Goal: Task Accomplishment & Management: Manage account settings

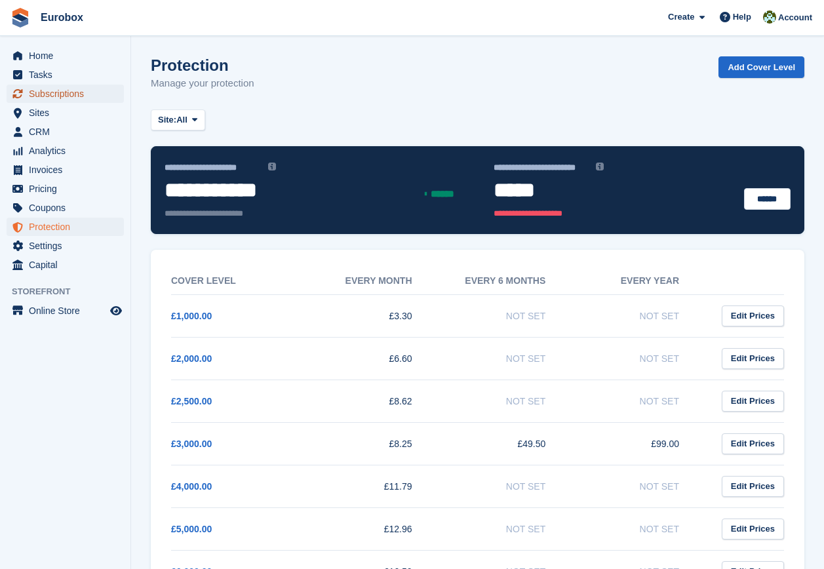
click at [64, 91] on span "Subscriptions" at bounding box center [68, 94] width 79 height 18
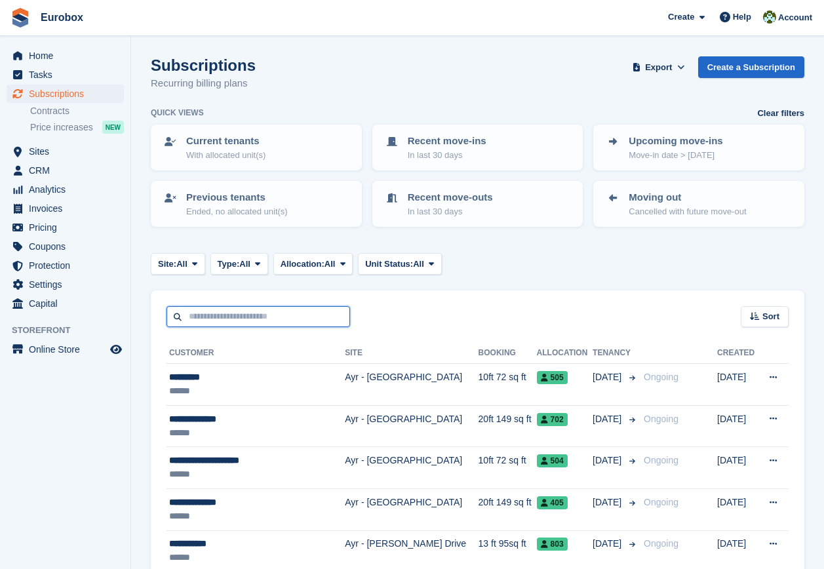
drag, startPoint x: 216, startPoint y: 311, endPoint x: 242, endPoint y: 314, distance: 25.7
click at [216, 311] on input "text" at bounding box center [258, 317] width 184 height 22
type input "*****"
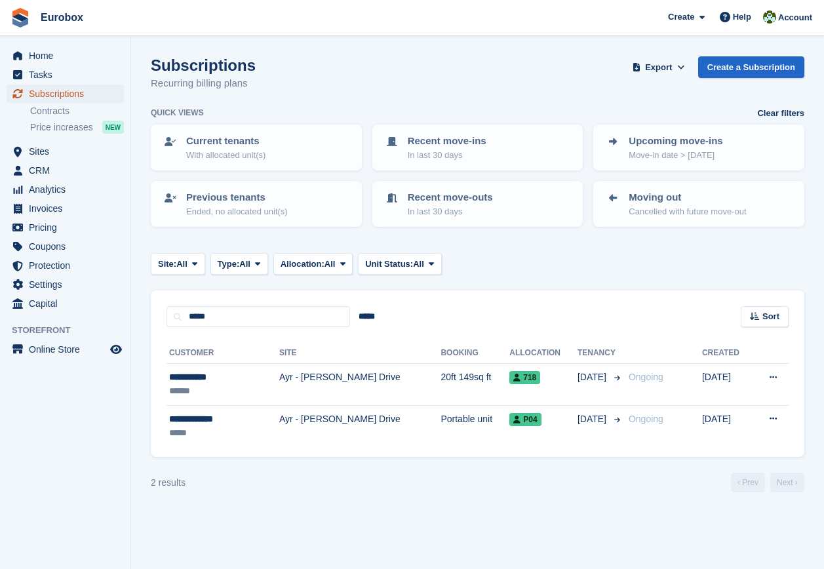
click at [67, 94] on span "Subscriptions" at bounding box center [68, 94] width 79 height 18
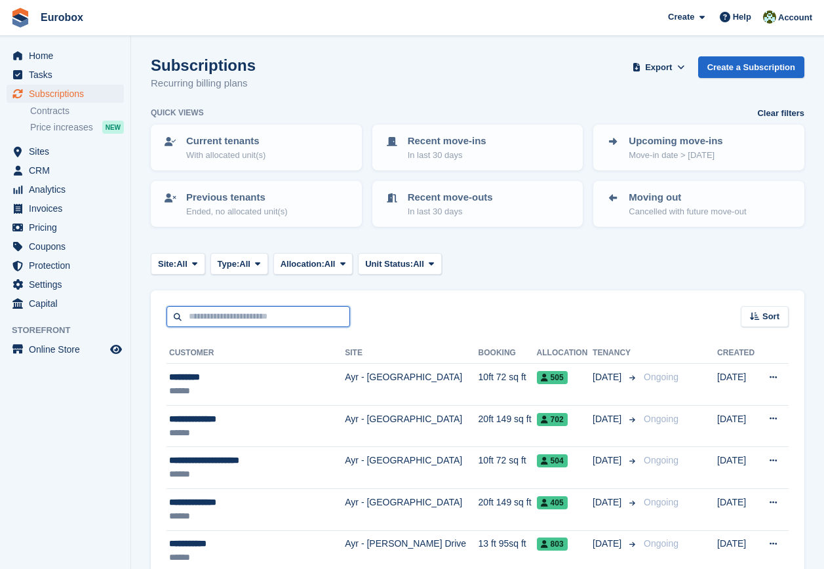
drag, startPoint x: 208, startPoint y: 314, endPoint x: 215, endPoint y: 317, distance: 7.9
click at [208, 314] on input "text" at bounding box center [258, 317] width 184 height 22
type input "*****"
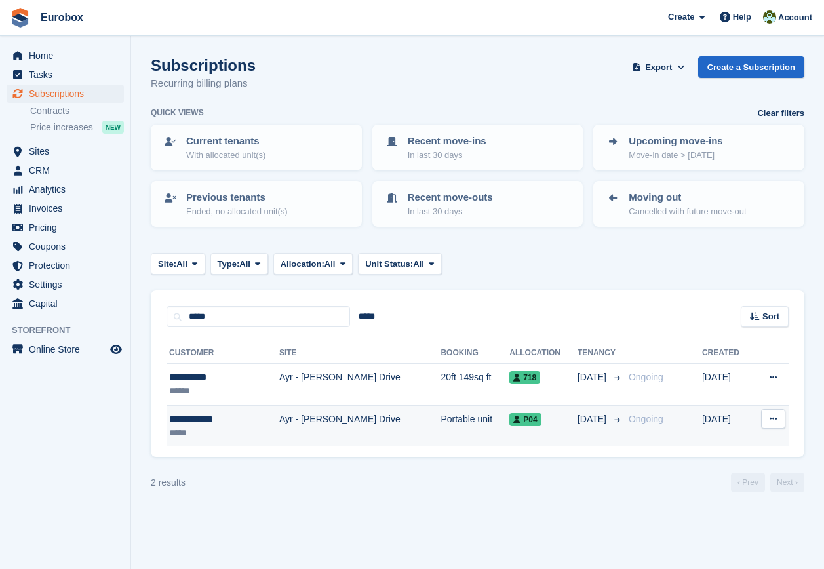
click at [201, 422] on div "**********" at bounding box center [210, 419] width 82 height 14
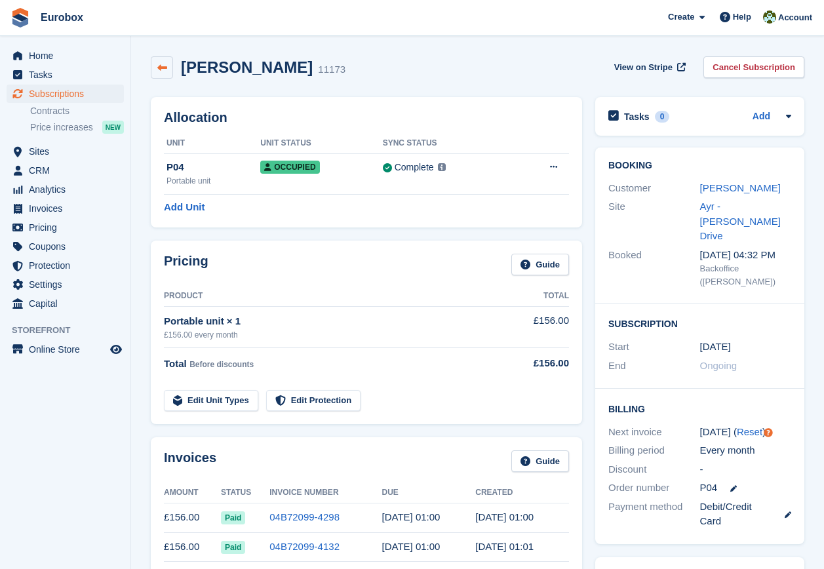
click at [164, 65] on icon at bounding box center [162, 68] width 10 height 10
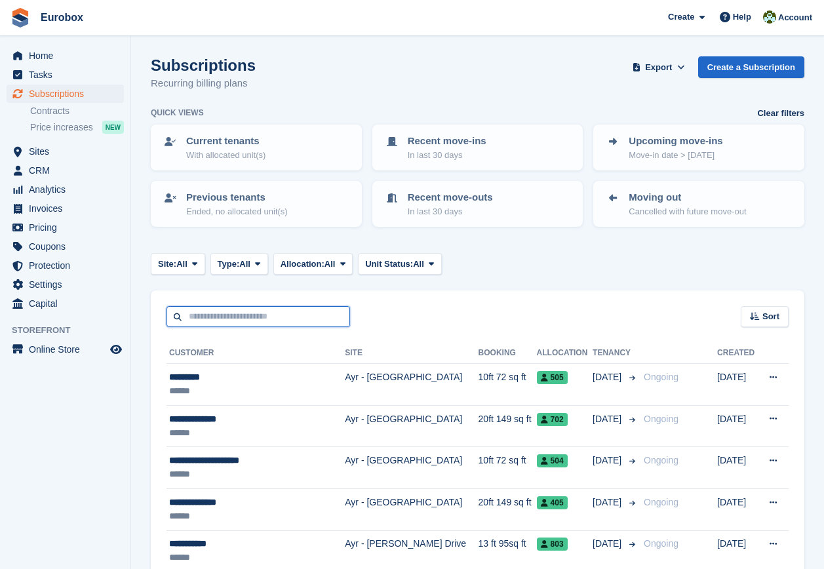
click at [201, 315] on input "text" at bounding box center [258, 317] width 184 height 22
type input "*******"
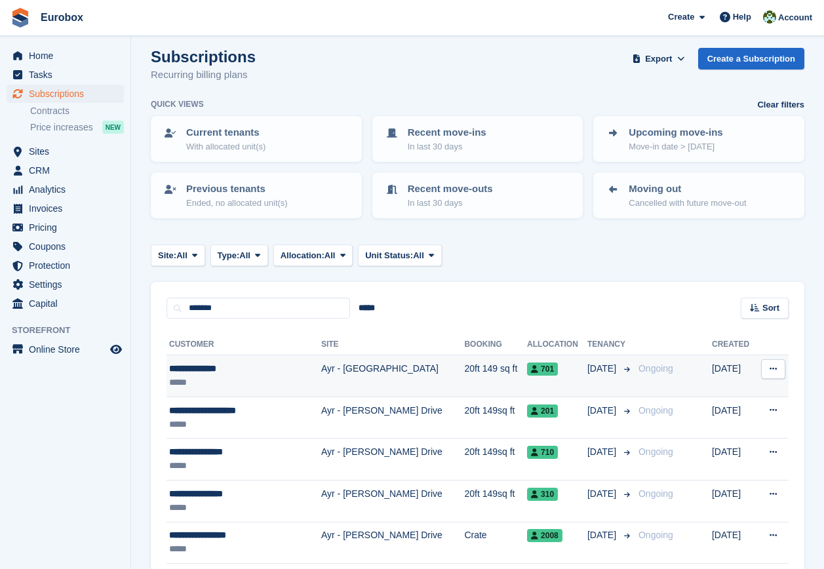
scroll to position [66, 0]
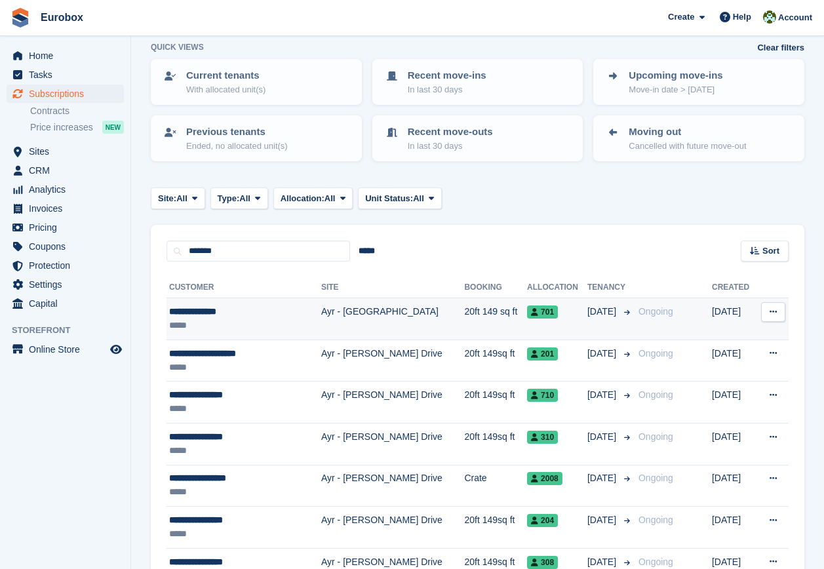
click at [212, 313] on div "**********" at bounding box center [233, 312] width 128 height 14
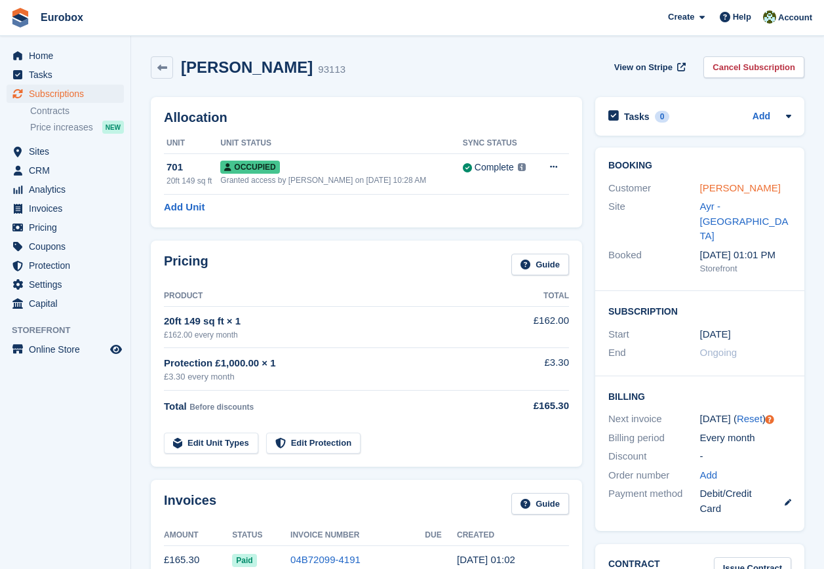
click at [711, 188] on link "Michael Layton" at bounding box center [740, 187] width 81 height 11
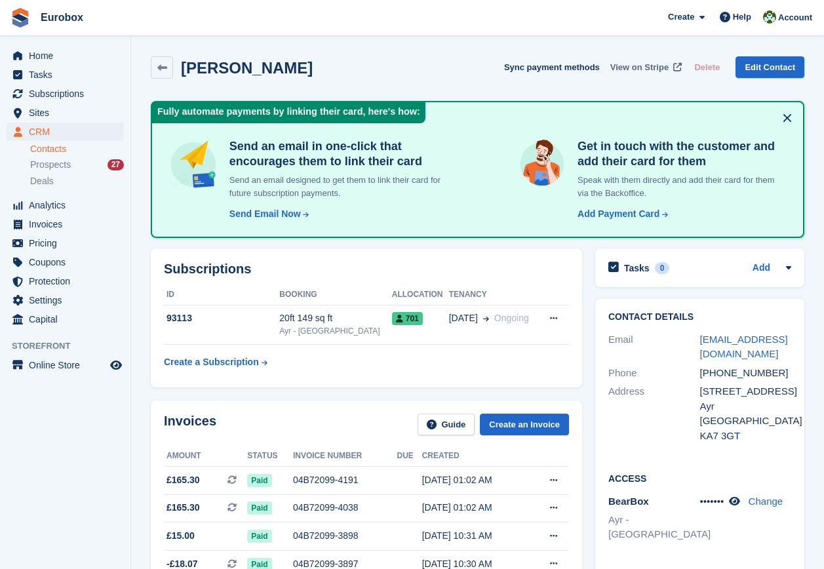
click at [651, 67] on span "View on Stripe" at bounding box center [639, 67] width 58 height 13
click at [52, 166] on span "Prospects" at bounding box center [50, 165] width 41 height 12
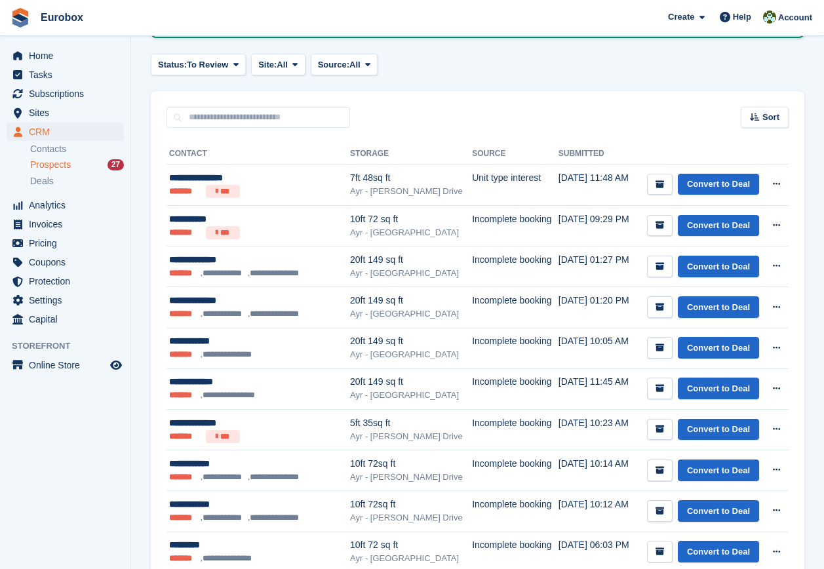
scroll to position [131, 0]
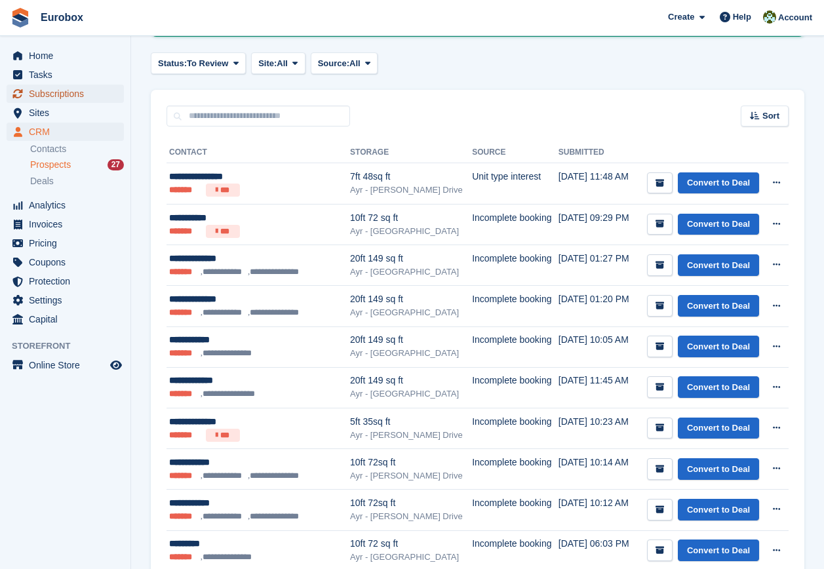
click at [50, 93] on span "Subscriptions" at bounding box center [68, 94] width 79 height 18
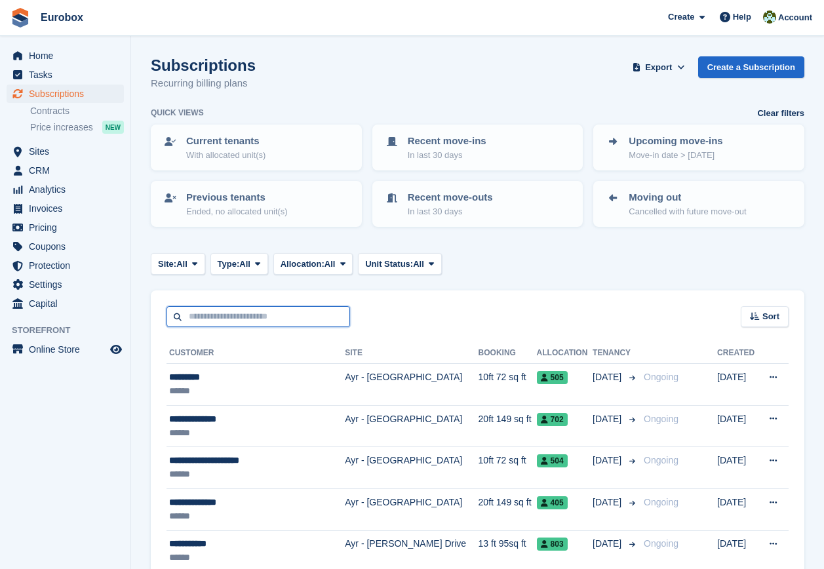
click at [187, 318] on input "text" at bounding box center [258, 317] width 184 height 22
type input "**********"
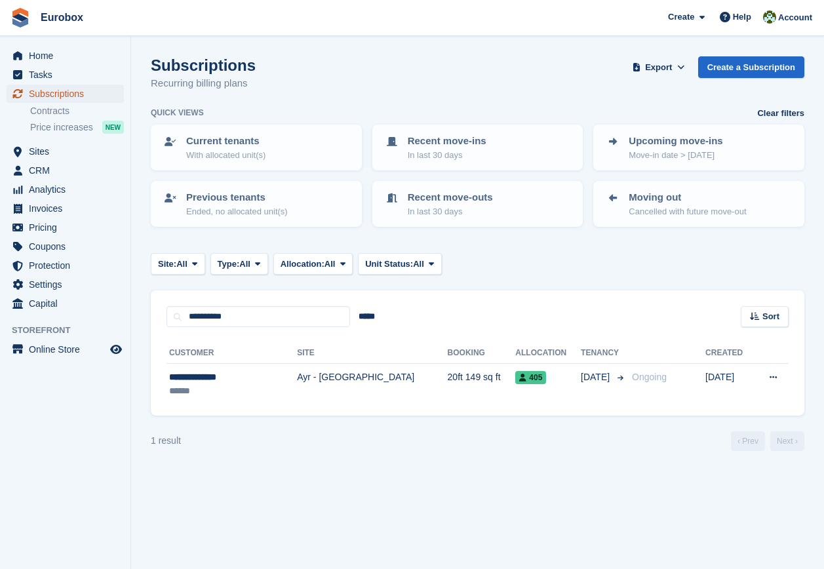
click at [62, 90] on span "Subscriptions" at bounding box center [68, 94] width 79 height 18
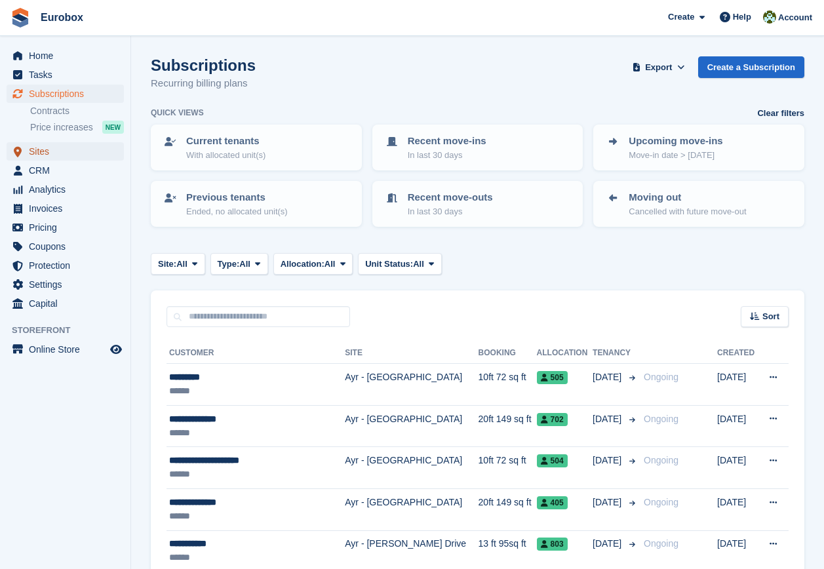
click at [33, 152] on span "Sites" at bounding box center [68, 151] width 79 height 18
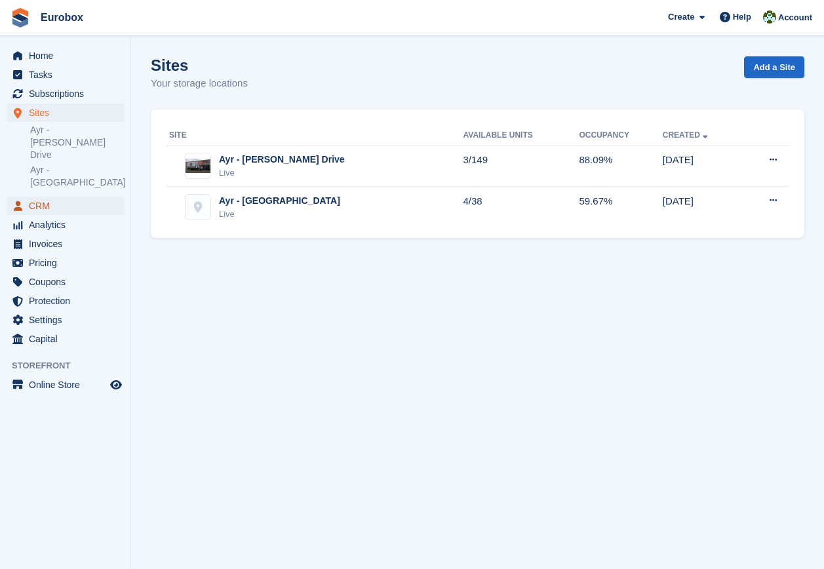
click at [39, 197] on span "CRM" at bounding box center [68, 206] width 79 height 18
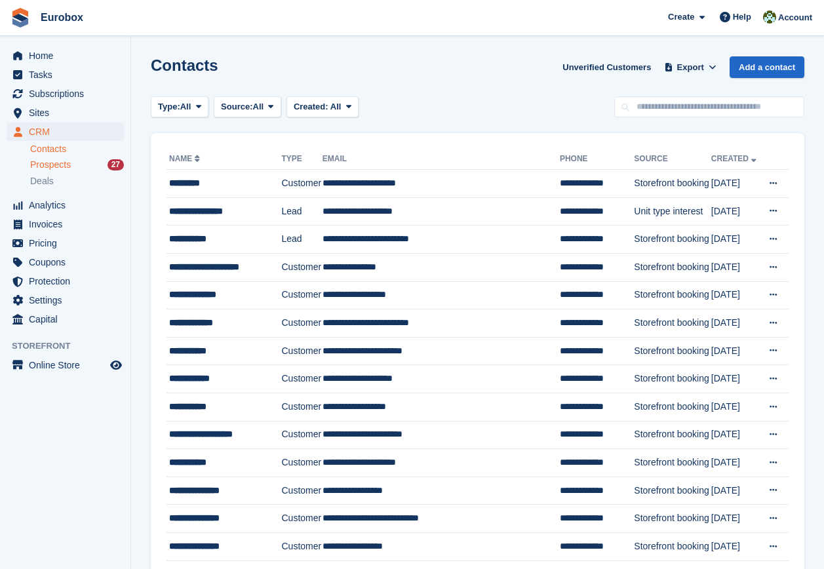
click at [43, 164] on span "Prospects" at bounding box center [50, 165] width 41 height 12
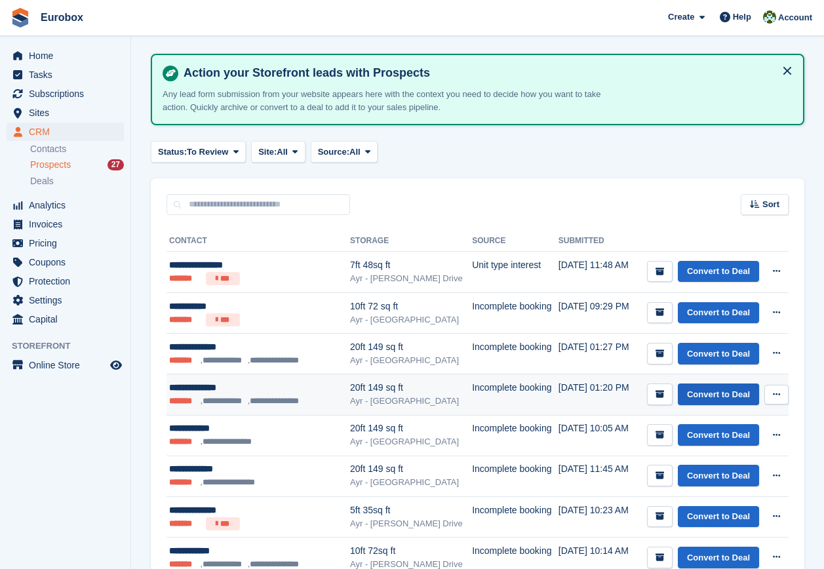
scroll to position [66, 0]
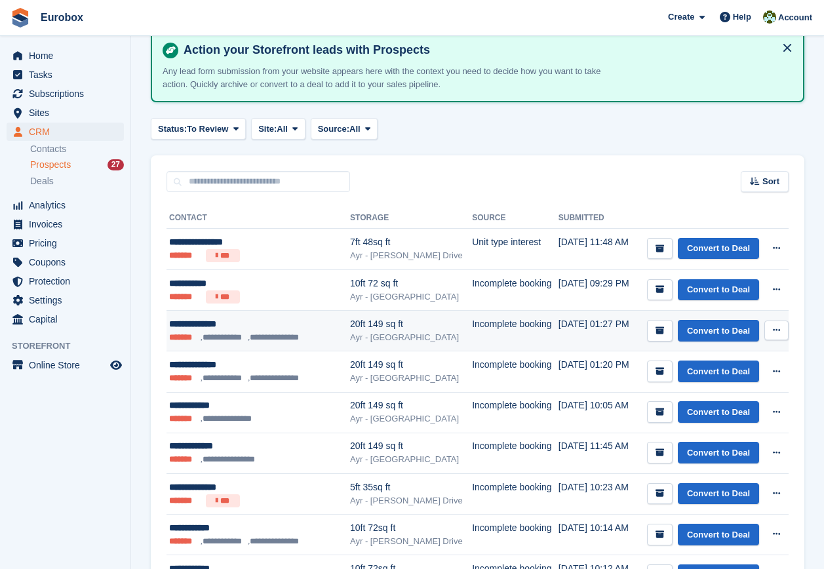
click at [777, 330] on icon at bounding box center [776, 330] width 7 height 9
click at [708, 403] on p "Delete prospect" at bounding box center [726, 401] width 114 height 17
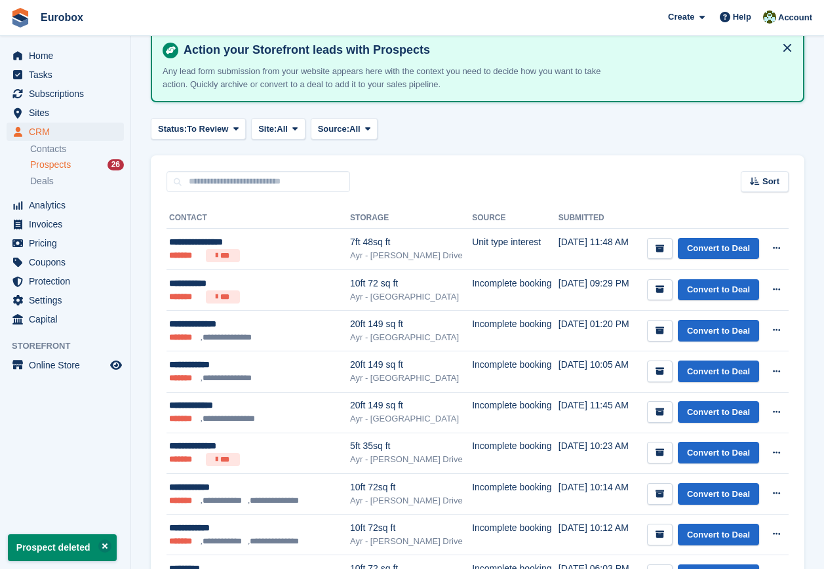
scroll to position [0, 0]
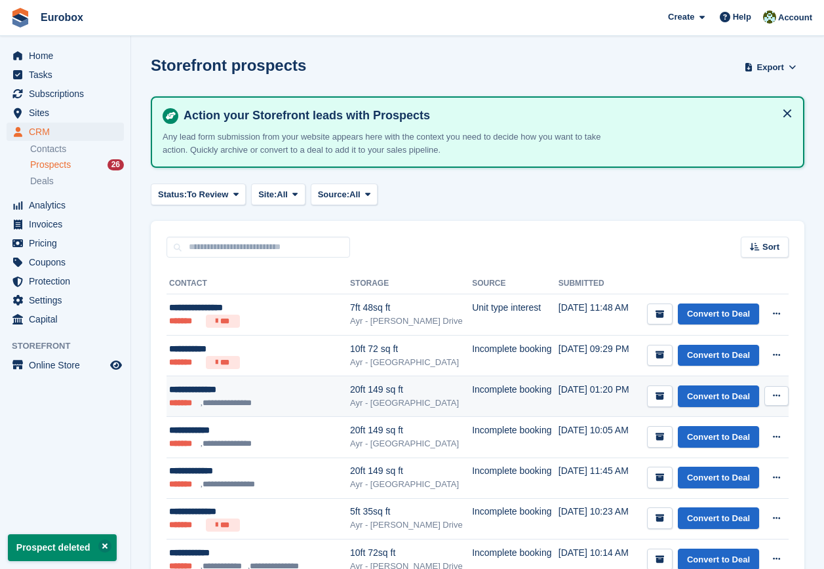
click at [779, 393] on icon at bounding box center [776, 395] width 7 height 9
click at [704, 466] on p "Delete prospect" at bounding box center [726, 466] width 114 height 17
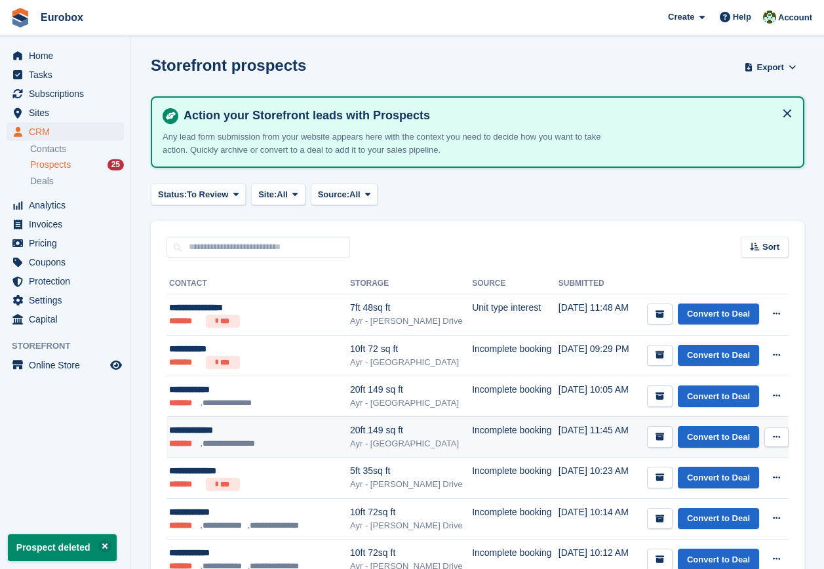
click at [775, 435] on icon at bounding box center [776, 437] width 7 height 9
click at [694, 507] on p "Delete prospect" at bounding box center [726, 507] width 114 height 17
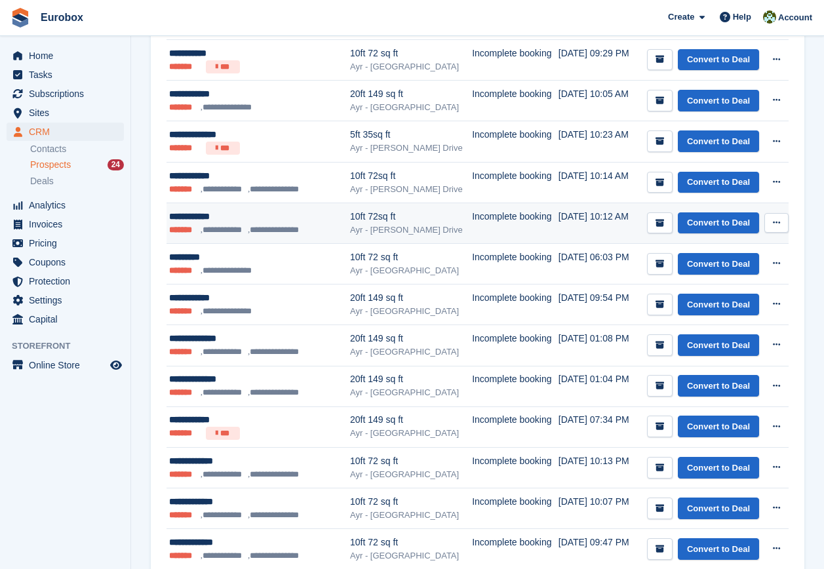
scroll to position [328, 0]
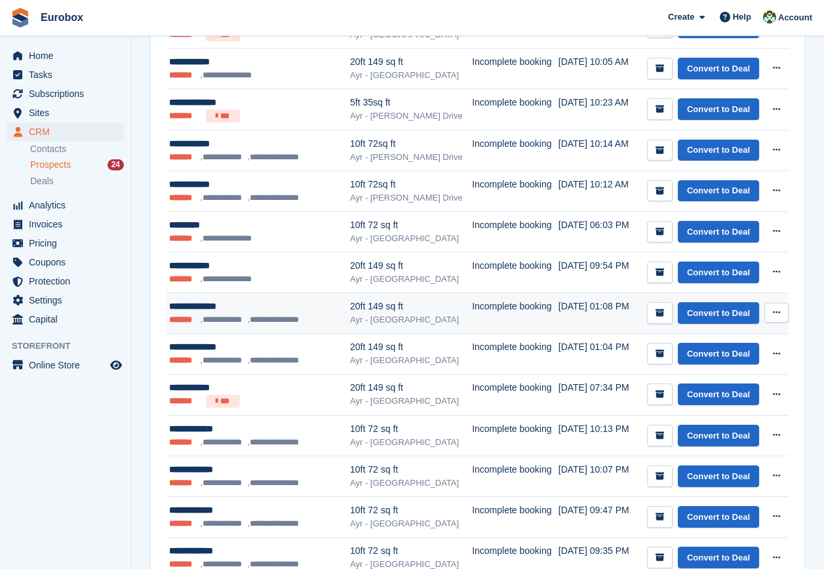
click at [778, 314] on icon at bounding box center [776, 312] width 7 height 9
click at [721, 385] on p "Delete prospect" at bounding box center [726, 383] width 114 height 17
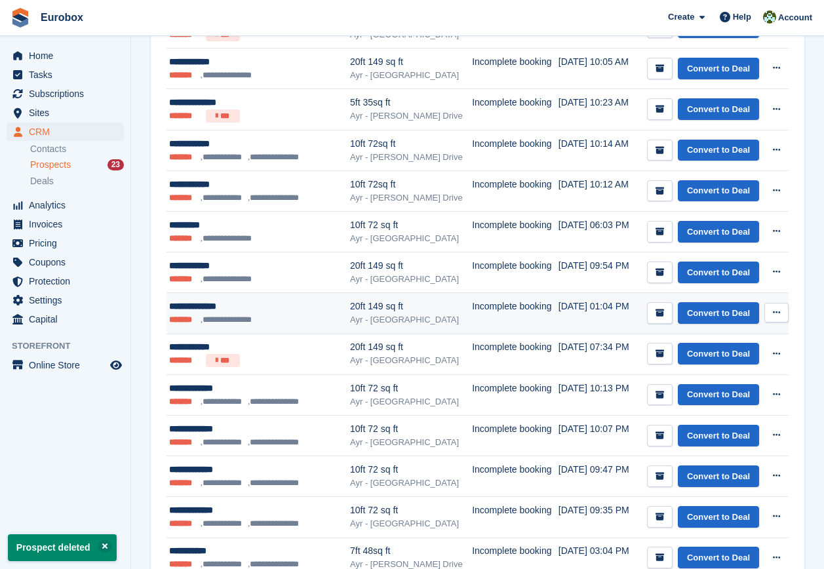
click at [777, 314] on icon at bounding box center [776, 312] width 7 height 9
click at [709, 383] on p "Delete prospect" at bounding box center [726, 383] width 114 height 17
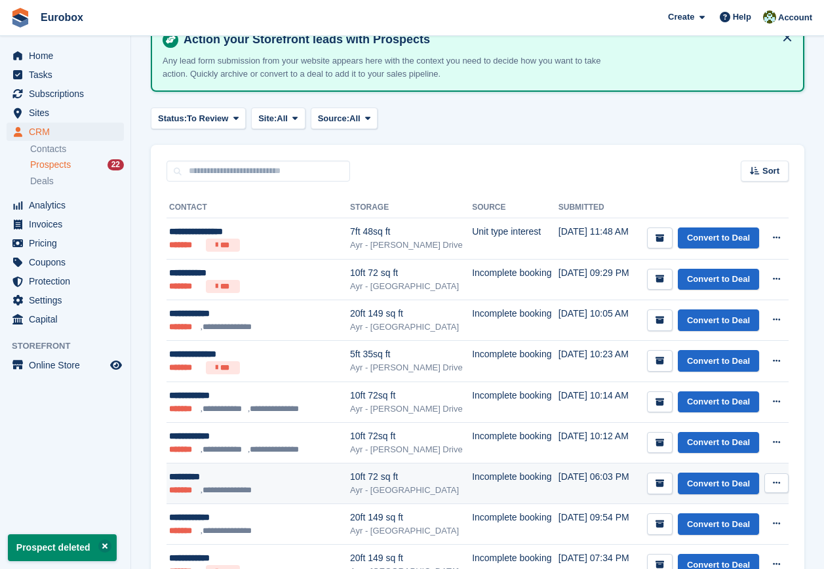
scroll to position [0, 0]
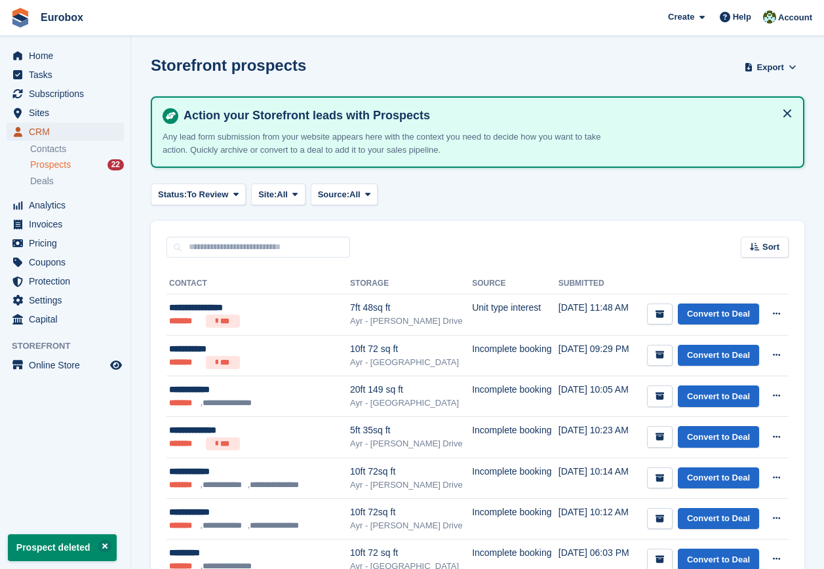
click at [43, 132] on span "CRM" at bounding box center [68, 132] width 79 height 18
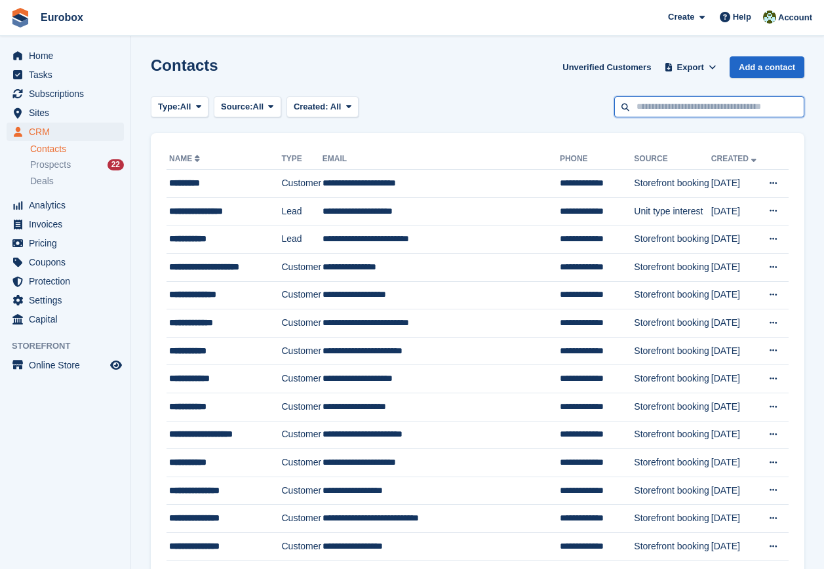
click at [653, 108] on input "text" at bounding box center [709, 107] width 190 height 22
type input "****"
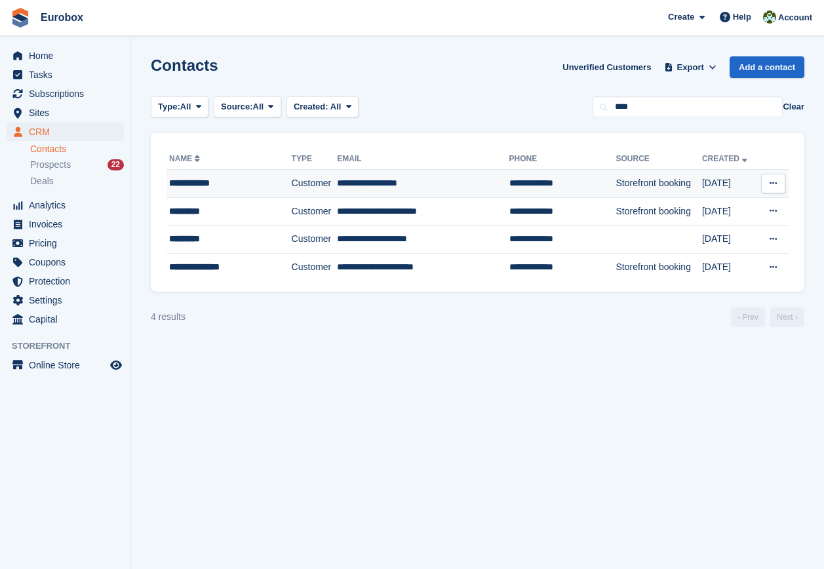
click at [203, 182] on div "**********" at bounding box center [222, 183] width 106 height 14
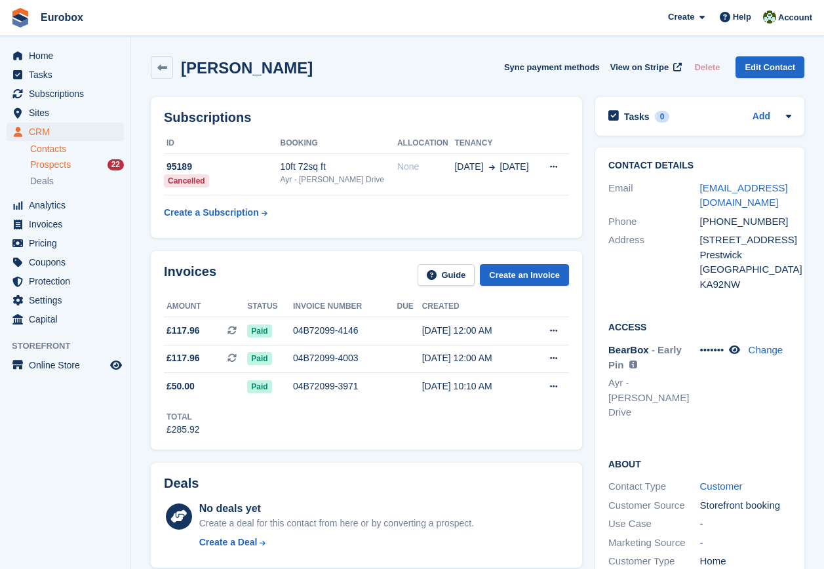
click at [47, 166] on span "Prospects" at bounding box center [50, 165] width 41 height 12
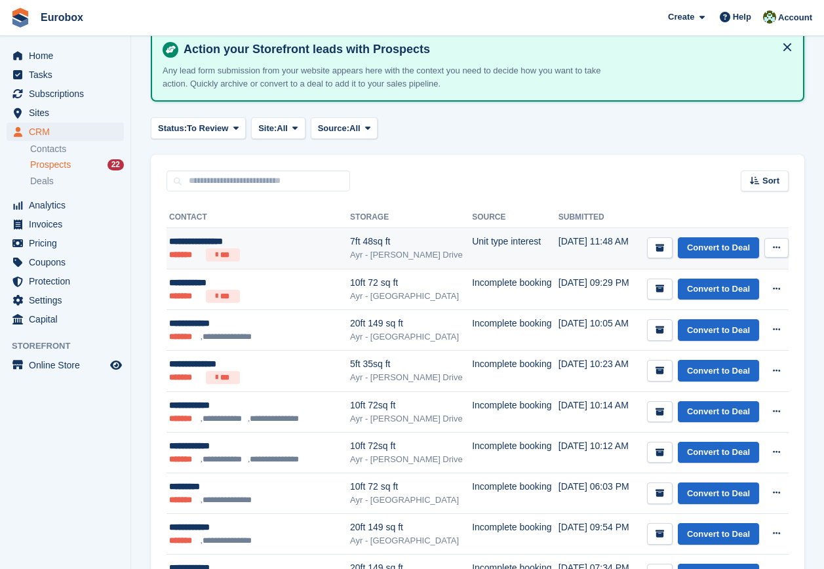
scroll to position [262, 0]
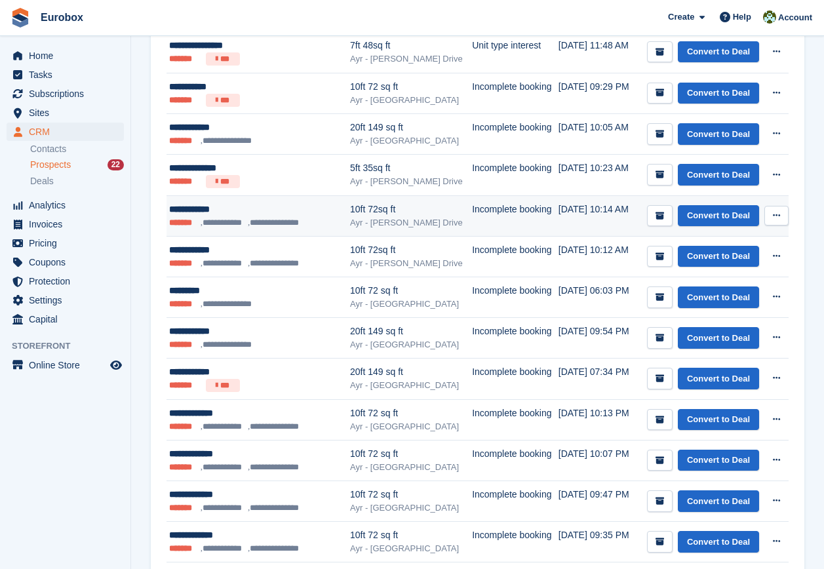
click at [779, 212] on icon at bounding box center [776, 215] width 7 height 9
click at [716, 285] on p "Delete prospect" at bounding box center [726, 286] width 114 height 17
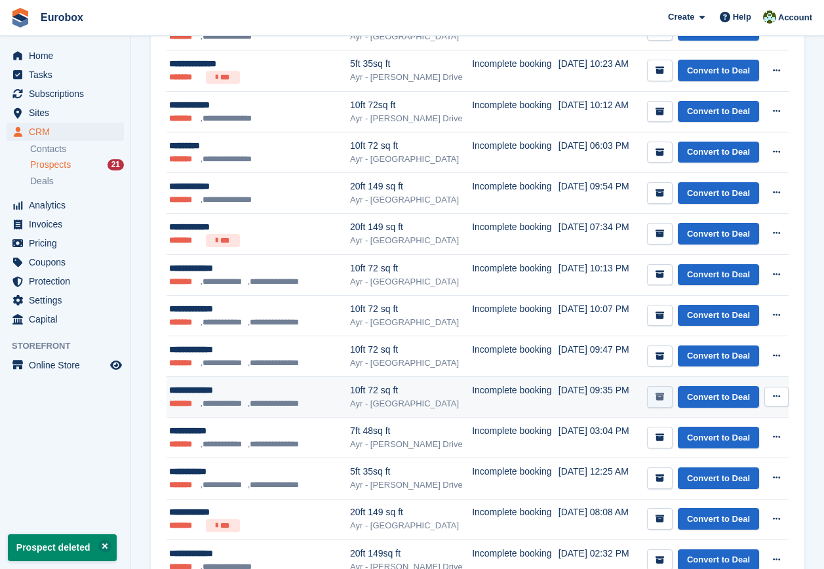
scroll to position [393, 0]
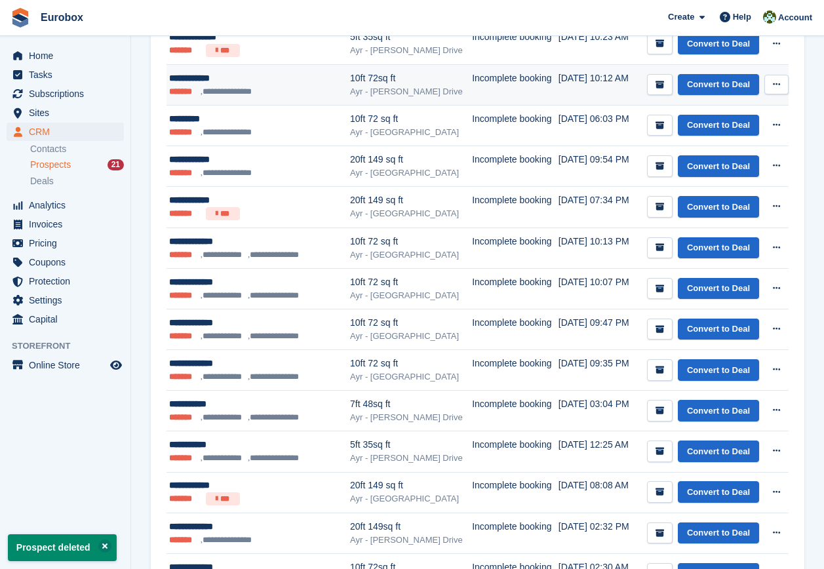
click at [775, 85] on icon at bounding box center [776, 84] width 7 height 9
click at [697, 156] on p "Delete prospect" at bounding box center [726, 155] width 114 height 17
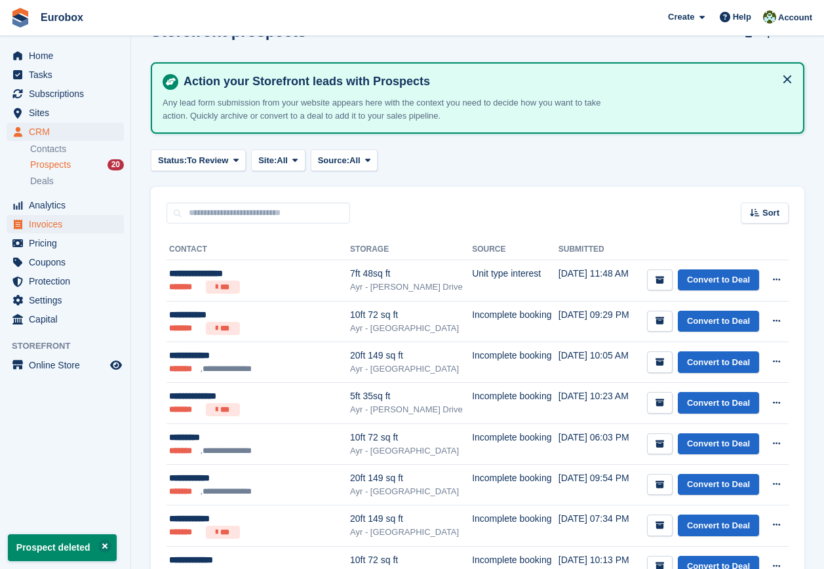
scroll to position [0, 0]
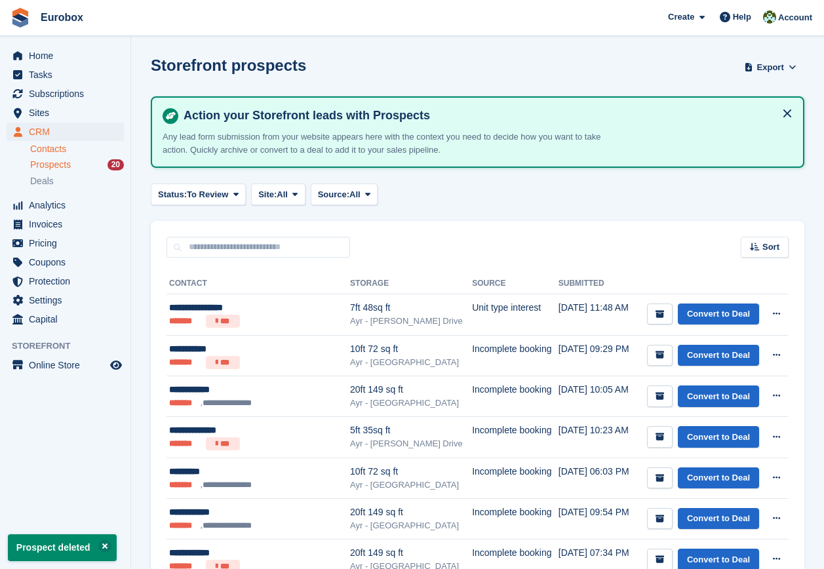
click at [56, 149] on link "Contacts" at bounding box center [77, 149] width 94 height 12
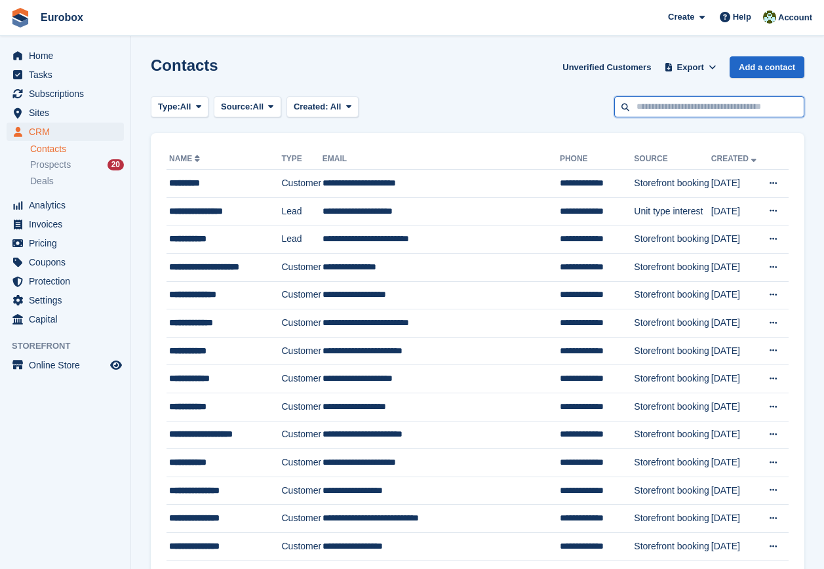
click at [661, 109] on input "text" at bounding box center [709, 107] width 190 height 22
type input "*****"
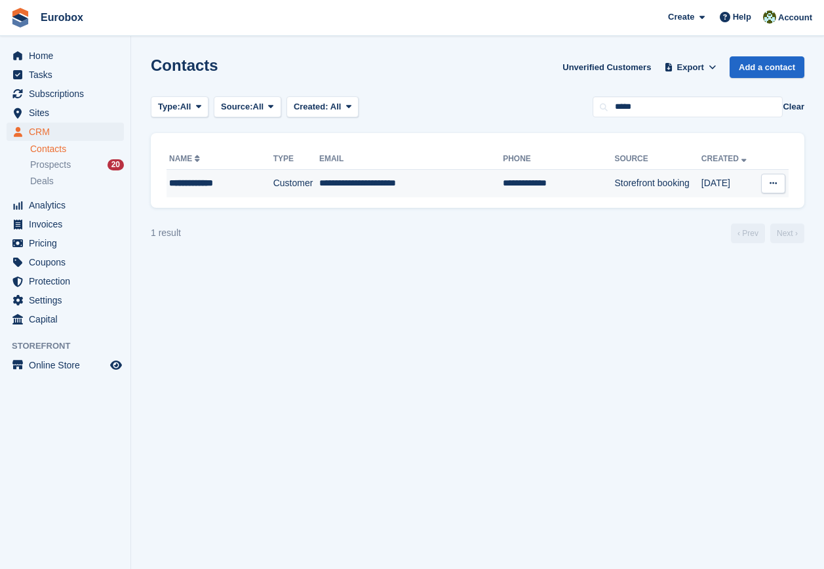
click at [193, 185] on div "**********" at bounding box center [214, 183] width 90 height 14
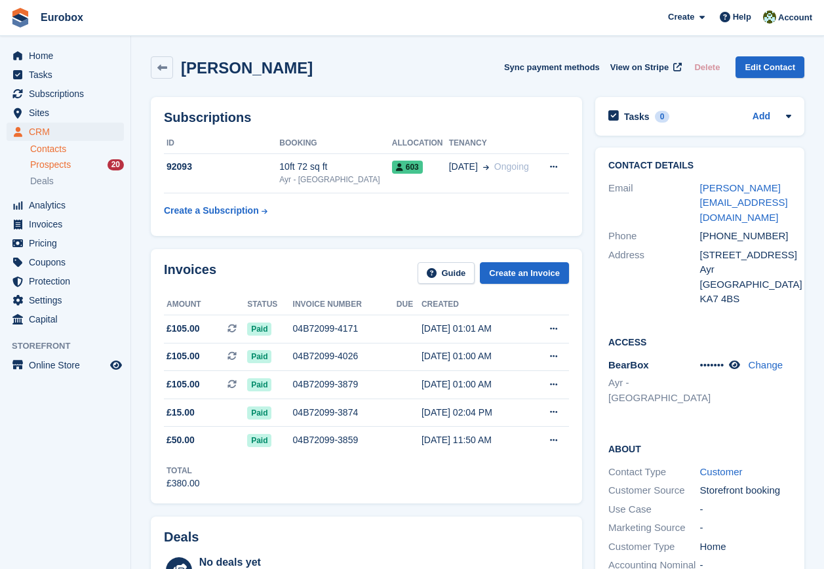
click at [61, 165] on span "Prospects" at bounding box center [50, 165] width 41 height 12
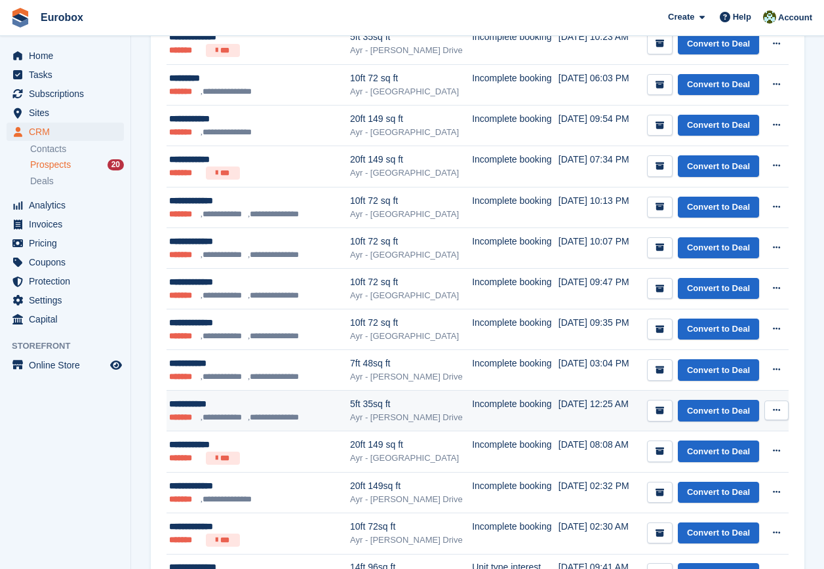
scroll to position [459, 0]
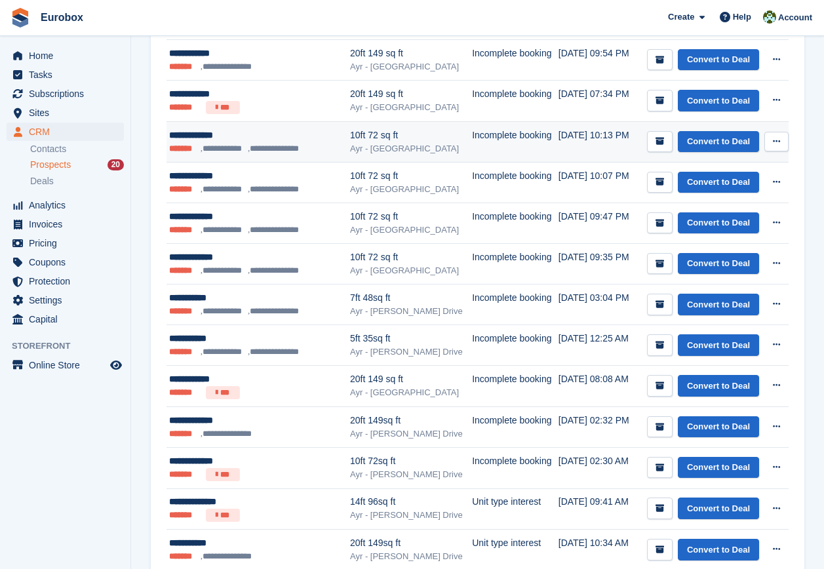
click at [779, 139] on icon at bounding box center [776, 141] width 7 height 9
click at [699, 213] on p "Delete prospect" at bounding box center [726, 212] width 114 height 17
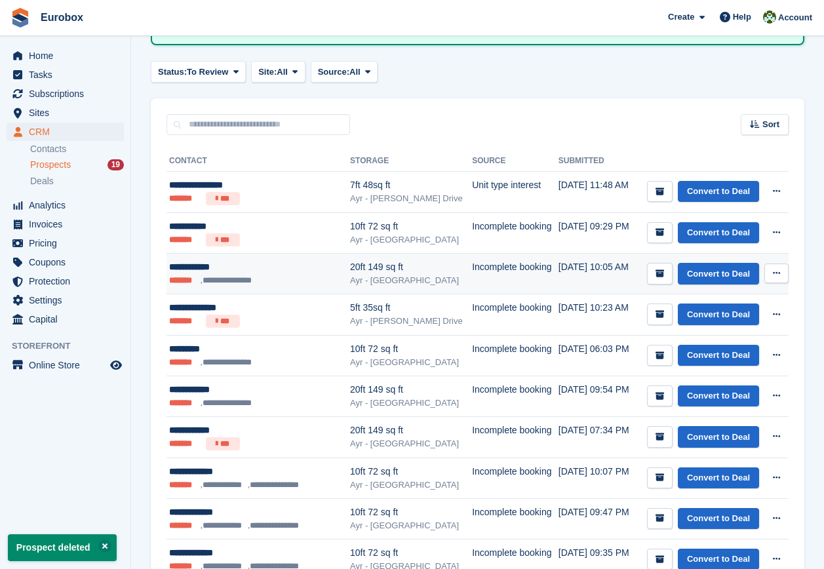
scroll to position [393, 0]
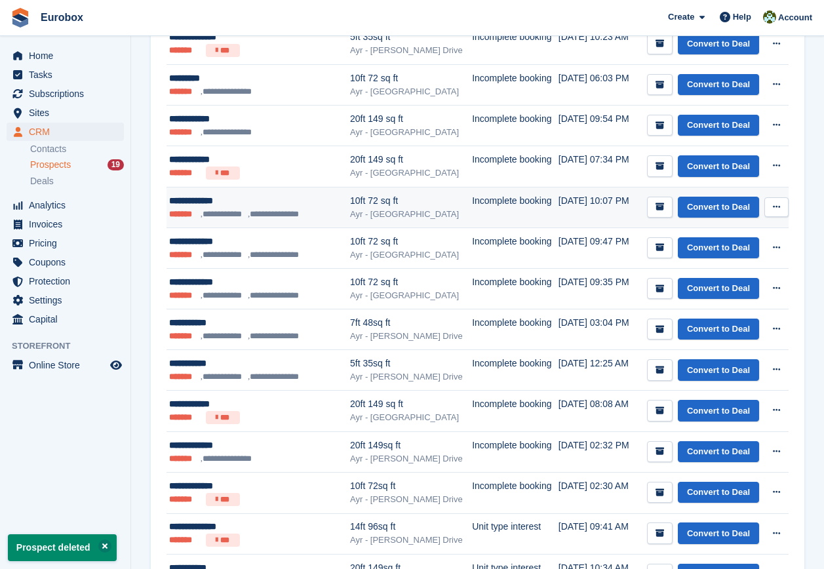
click at [777, 204] on icon at bounding box center [776, 207] width 7 height 9
click at [704, 277] on p "Delete prospect" at bounding box center [726, 277] width 114 height 17
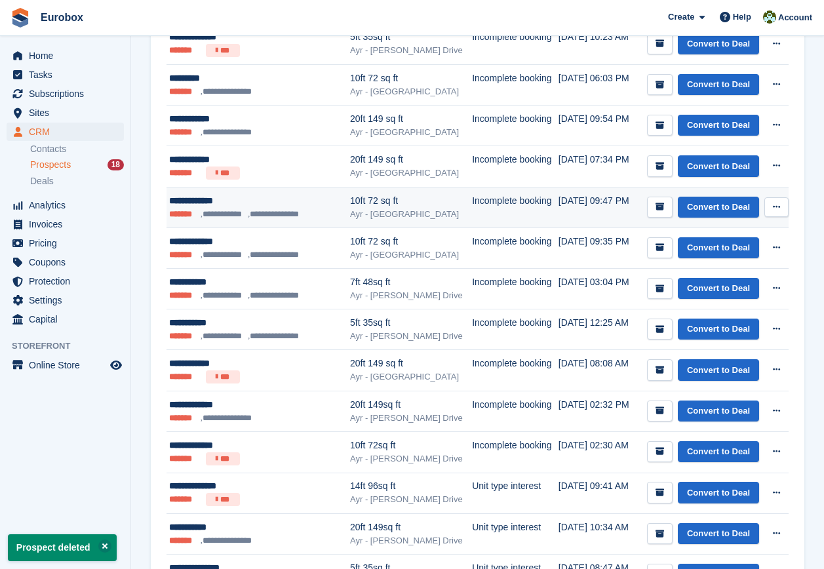
click at [774, 206] on icon at bounding box center [776, 207] width 7 height 9
click at [695, 279] on p "Delete prospect" at bounding box center [726, 277] width 114 height 17
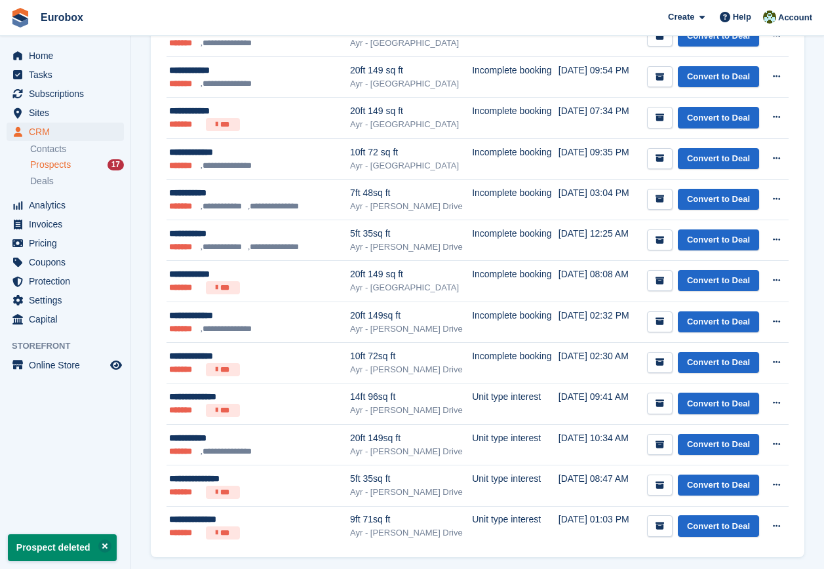
scroll to position [459, 0]
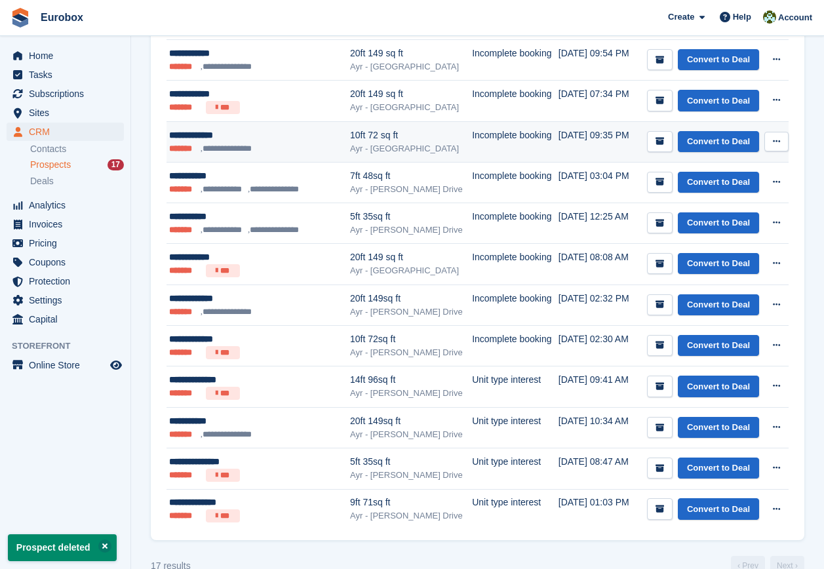
click at [780, 140] on button at bounding box center [776, 142] width 24 height 20
click at [712, 209] on p "Delete prospect" at bounding box center [726, 212] width 114 height 17
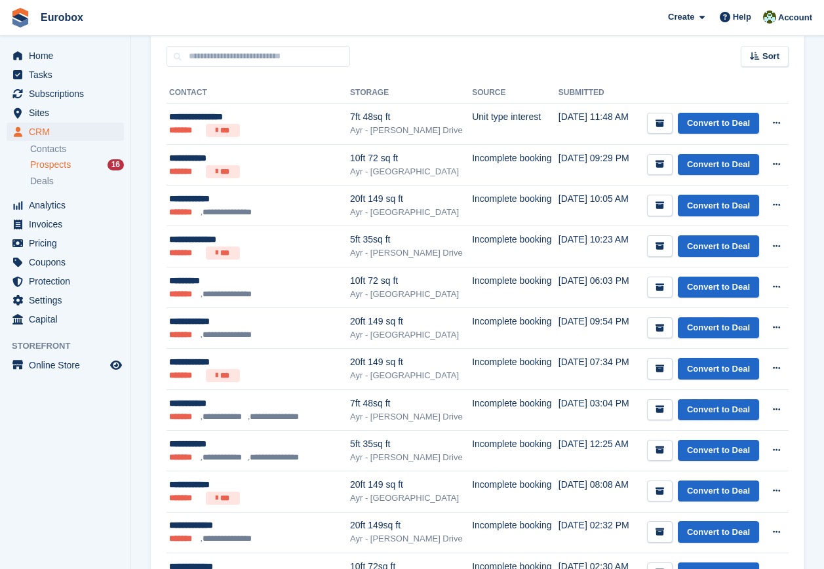
scroll to position [0, 0]
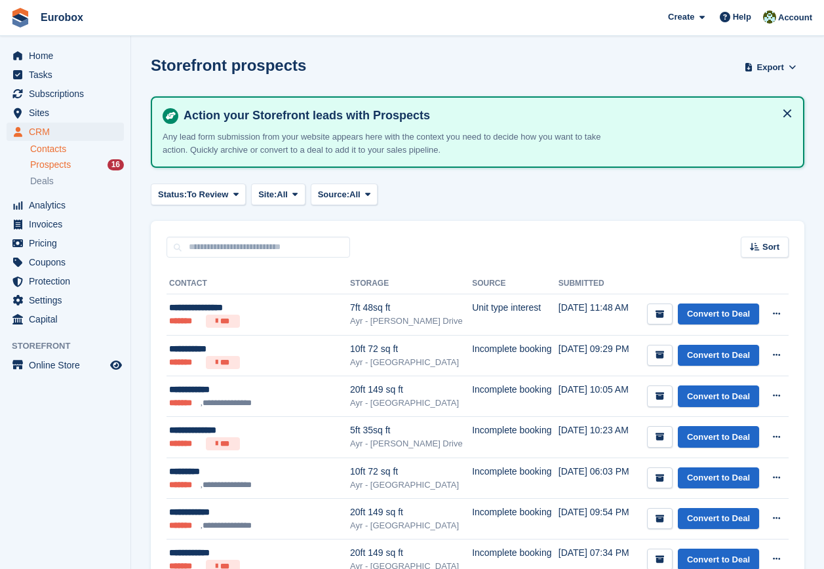
click at [53, 147] on link "Contacts" at bounding box center [77, 149] width 94 height 12
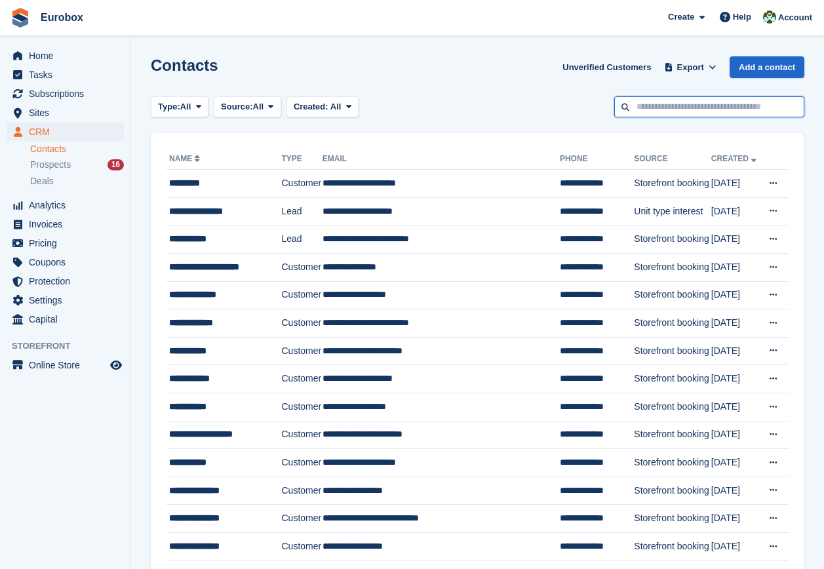
click at [649, 107] on input "text" at bounding box center [709, 107] width 190 height 22
type input "*****"
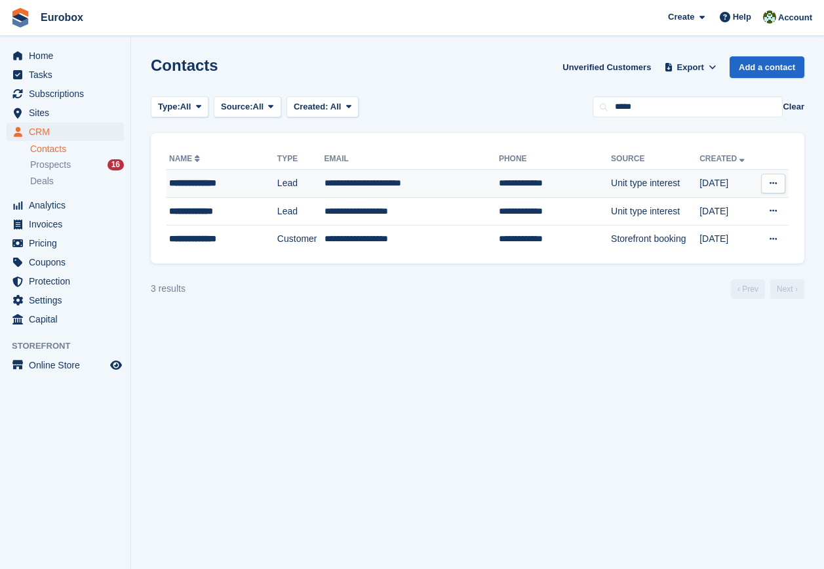
click at [214, 182] on div "**********" at bounding box center [214, 183] width 91 height 14
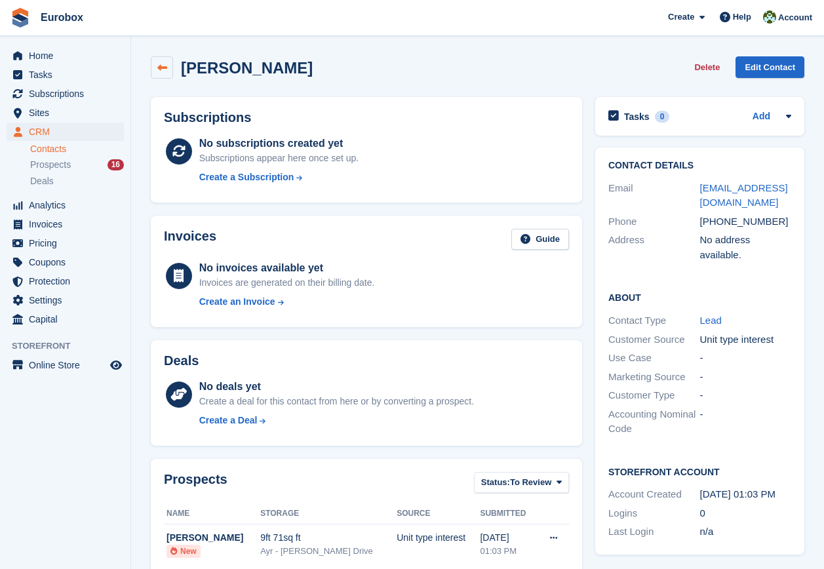
click at [165, 67] on icon at bounding box center [162, 68] width 10 height 10
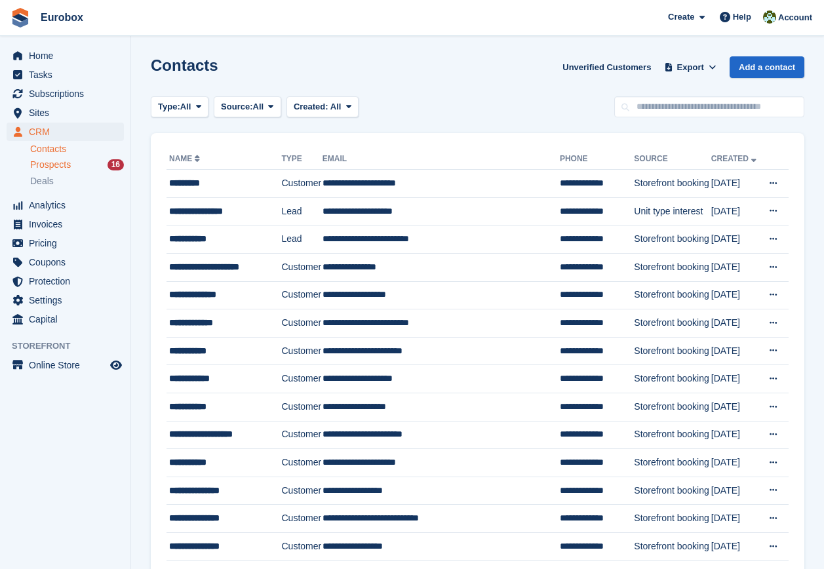
click at [64, 165] on span "Prospects" at bounding box center [50, 165] width 41 height 12
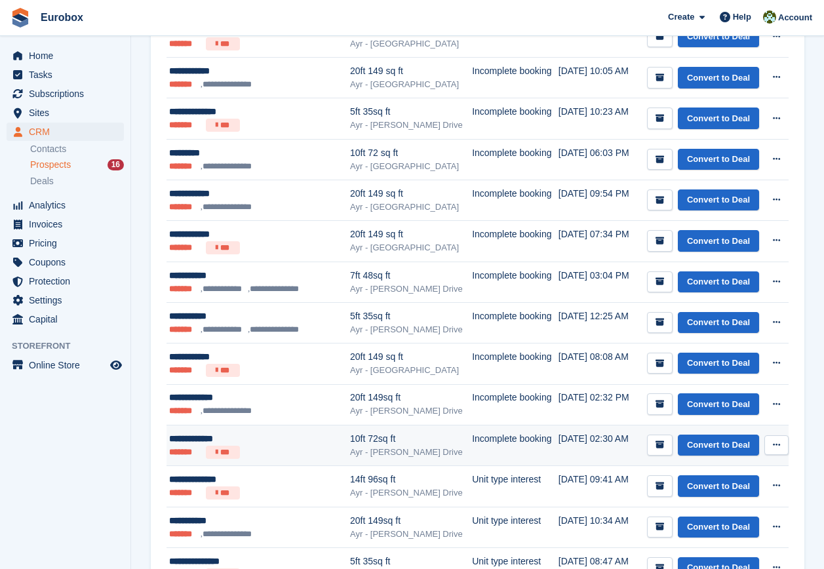
scroll to position [444, 0]
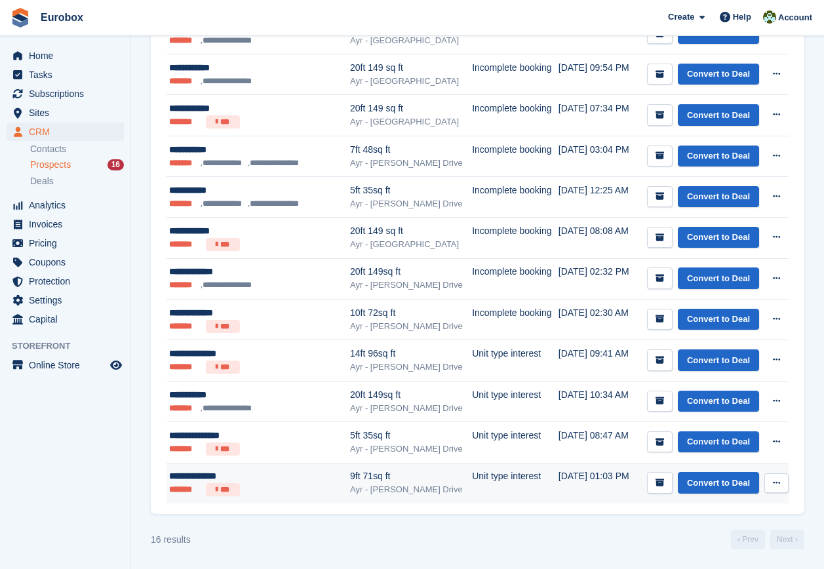
click at [778, 486] on icon at bounding box center [776, 482] width 7 height 9
click at [720, 552] on p "Delete prospect" at bounding box center [726, 553] width 114 height 17
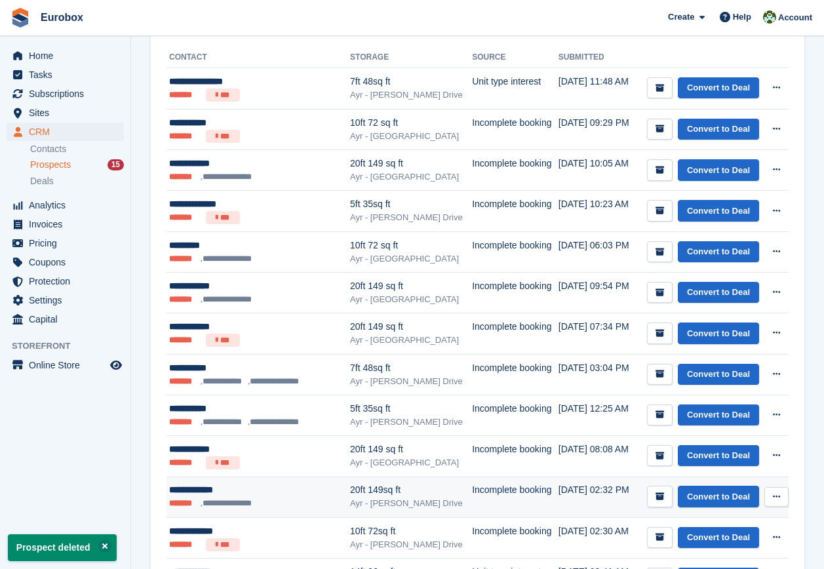
scroll to position [0, 0]
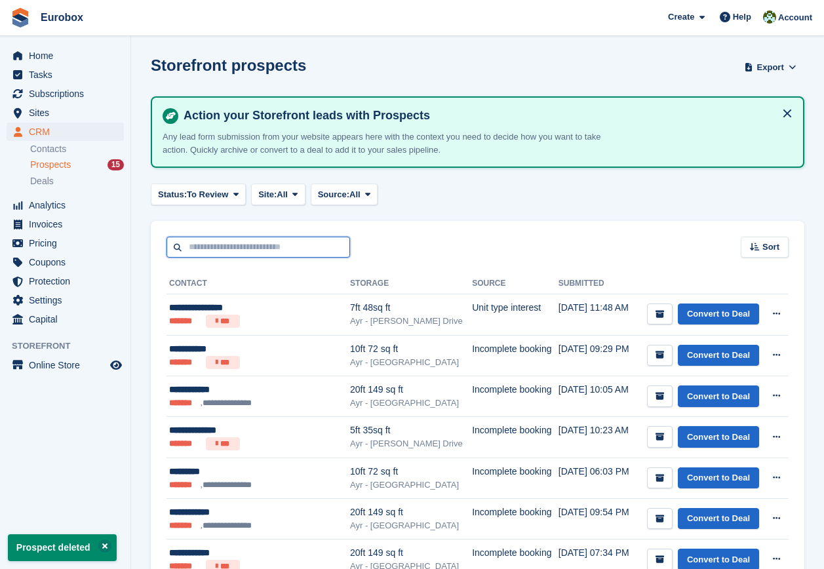
click at [212, 245] on input "text" at bounding box center [258, 248] width 184 height 22
type input "******"
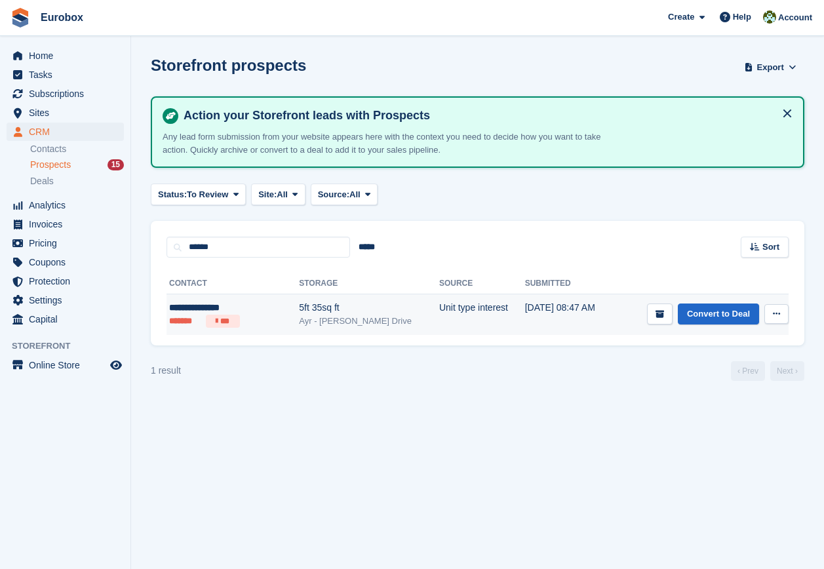
click at [771, 313] on button at bounding box center [776, 314] width 24 height 20
click at [693, 385] on p "Delete prospect" at bounding box center [726, 384] width 114 height 17
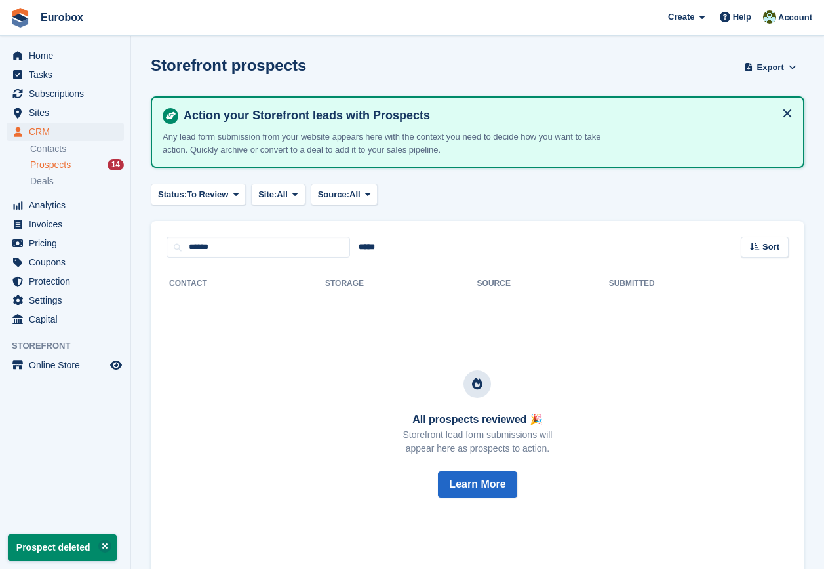
click at [57, 165] on span "Prospects" at bounding box center [50, 165] width 41 height 12
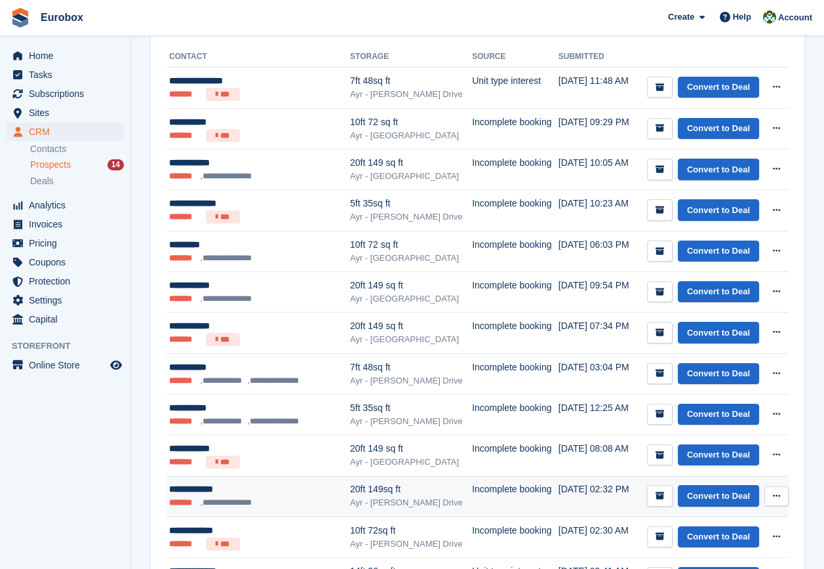
scroll to position [362, 0]
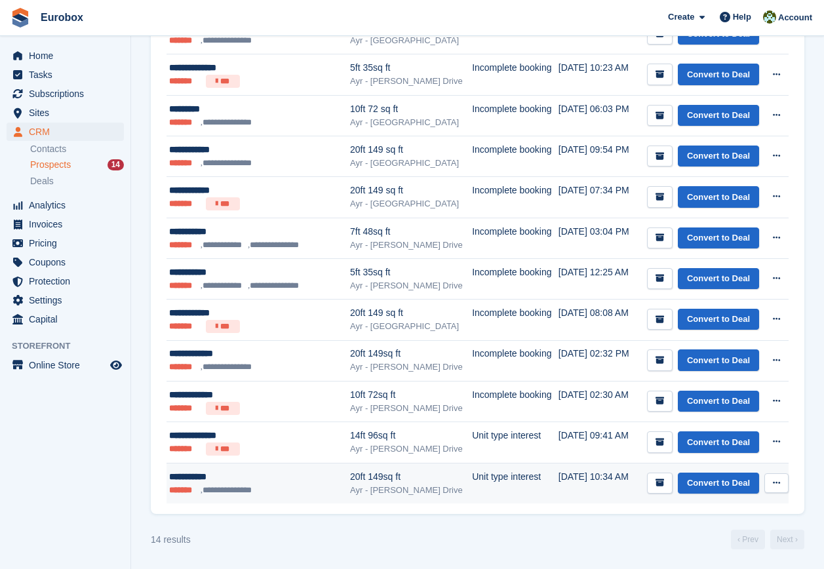
click at [779, 480] on icon at bounding box center [776, 482] width 7 height 9
click at [729, 551] on p "Delete prospect" at bounding box center [726, 553] width 114 height 17
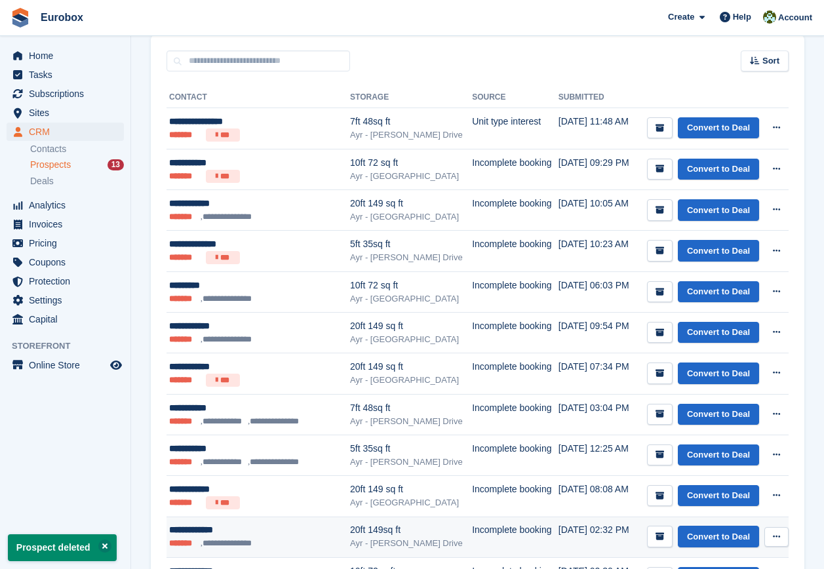
scroll to position [322, 0]
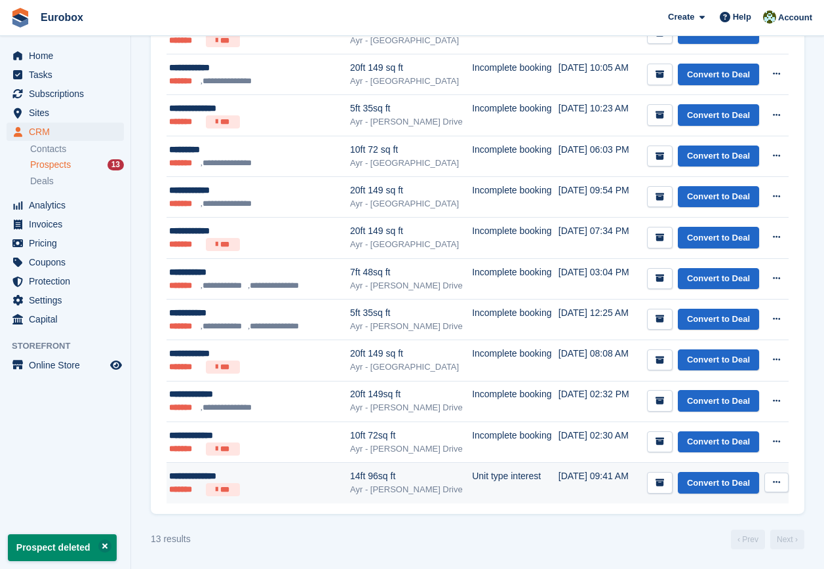
click at [773, 480] on icon at bounding box center [776, 482] width 7 height 9
click at [713, 551] on p "Delete prospect" at bounding box center [726, 553] width 114 height 17
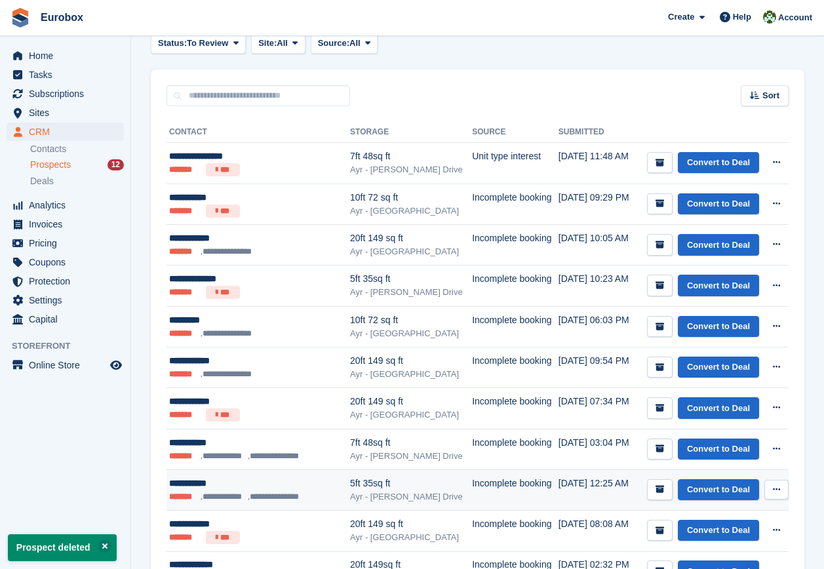
scroll to position [281, 0]
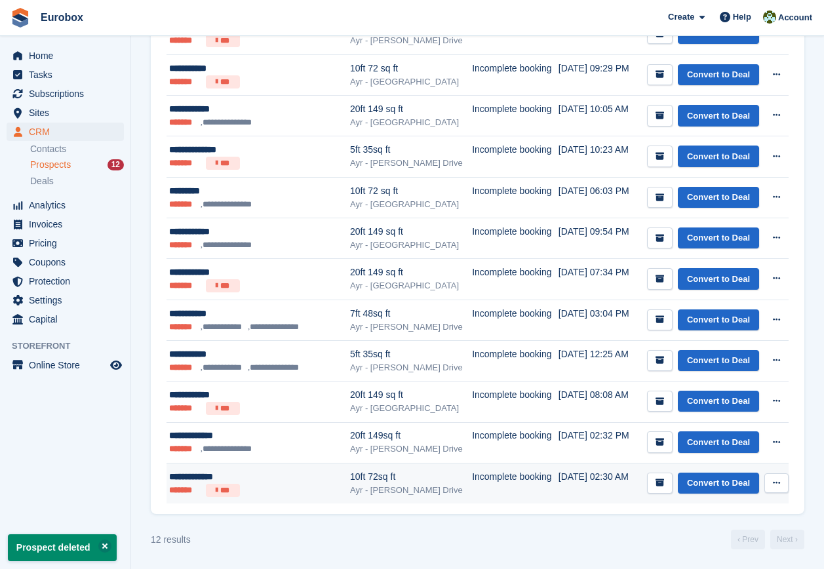
click at [780, 484] on button at bounding box center [776, 483] width 24 height 20
click at [718, 551] on p "Delete prospect" at bounding box center [726, 553] width 114 height 17
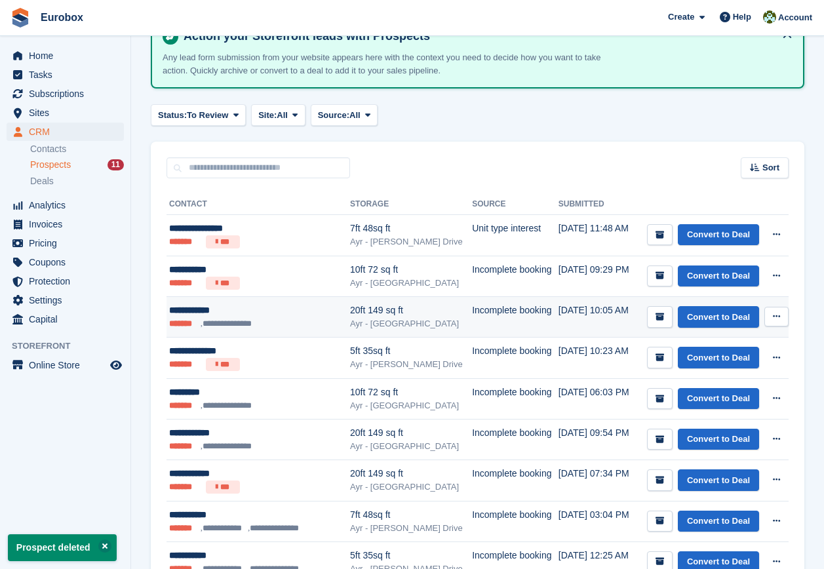
scroll to position [240, 0]
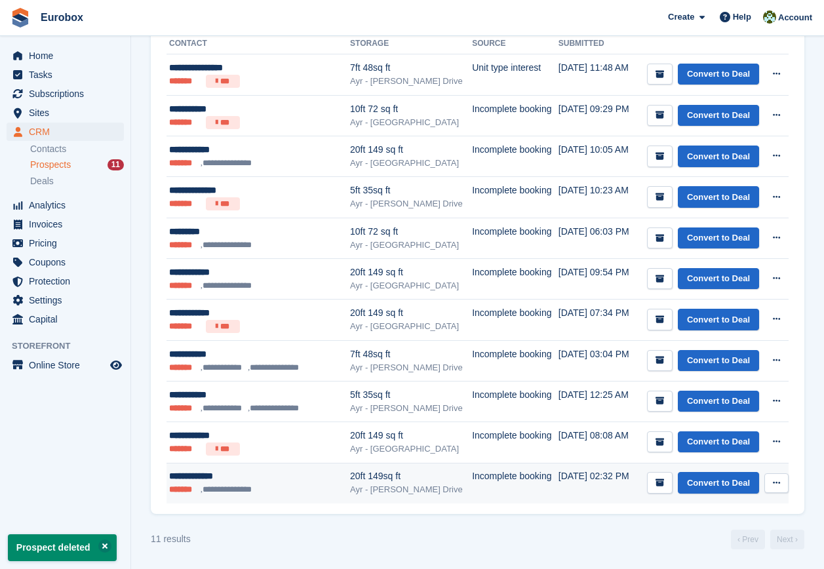
click at [774, 482] on icon at bounding box center [776, 482] width 7 height 9
drag, startPoint x: 712, startPoint y: 553, endPoint x: 476, endPoint y: 39, distance: 565.7
click at [712, 553] on p "Delete prospect" at bounding box center [726, 553] width 114 height 17
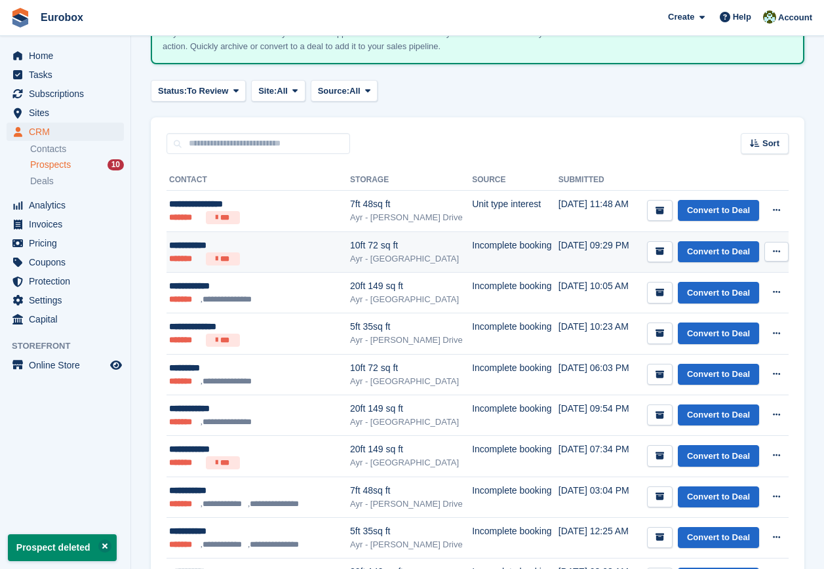
scroll to position [199, 0]
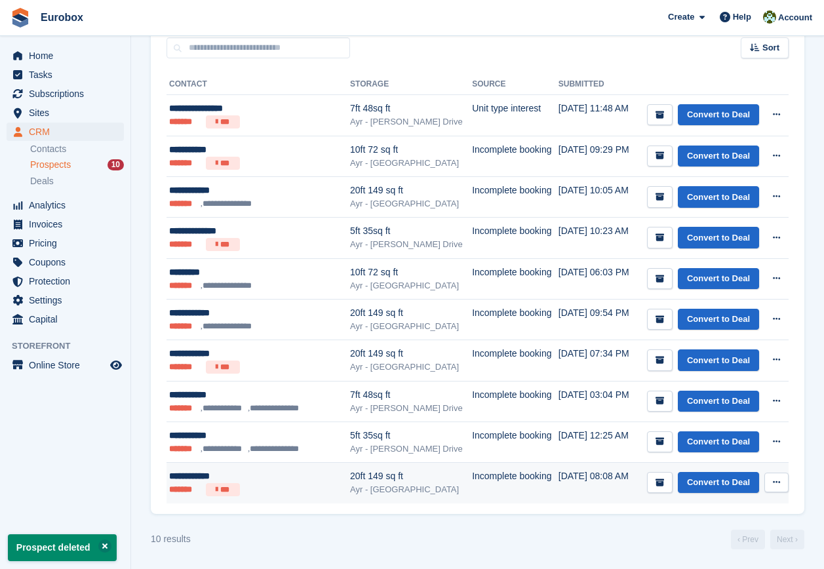
click at [773, 483] on icon at bounding box center [776, 482] width 7 height 9
click at [712, 549] on p "Delete prospect" at bounding box center [726, 553] width 114 height 17
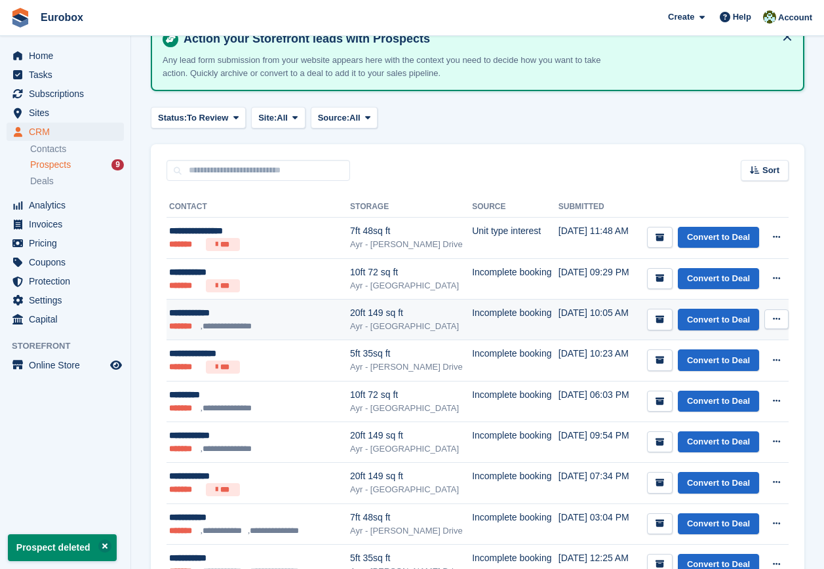
scroll to position [158, 0]
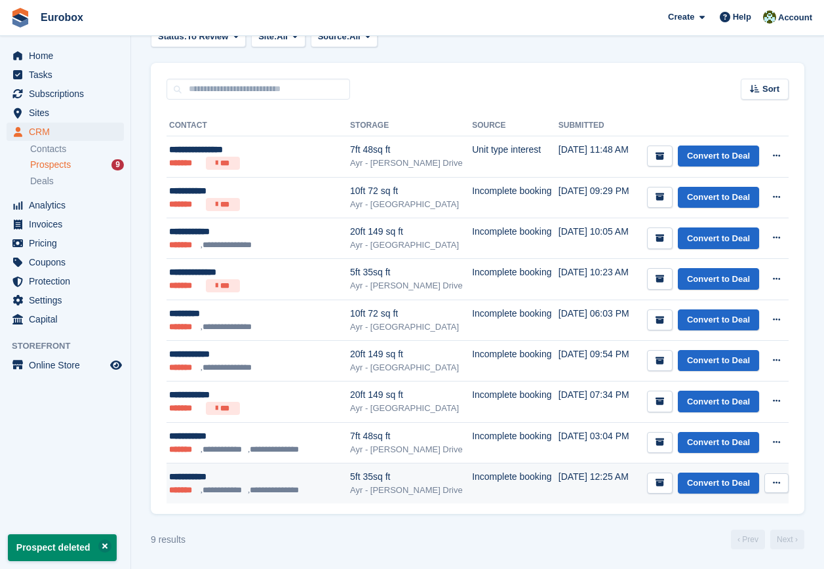
click at [774, 484] on icon at bounding box center [776, 482] width 7 height 9
click at [688, 553] on p "Delete prospect" at bounding box center [726, 553] width 114 height 17
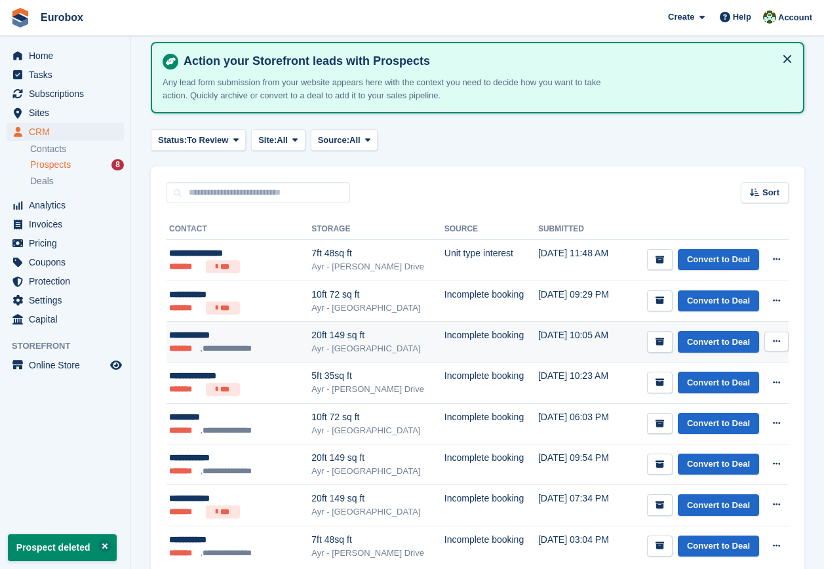
scroll to position [117, 0]
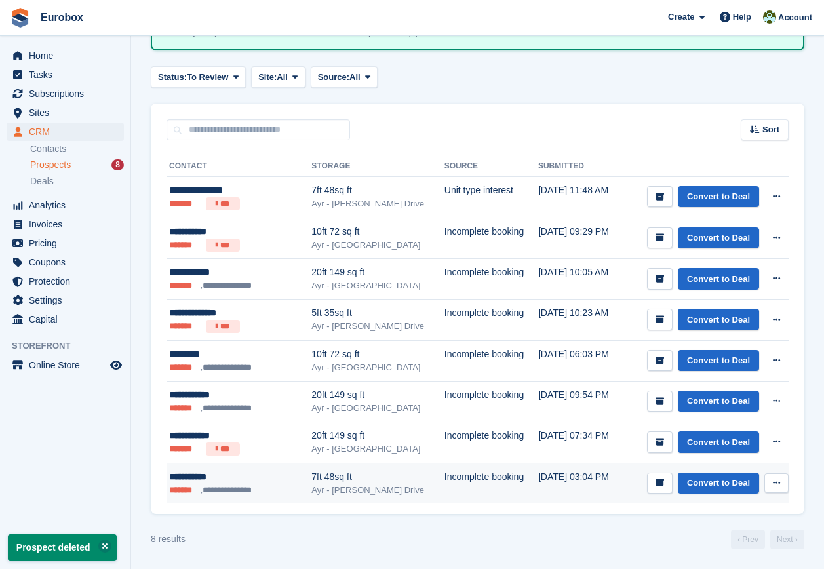
click at [778, 482] on icon at bounding box center [776, 482] width 7 height 9
click at [695, 551] on p "Delete prospect" at bounding box center [726, 553] width 114 height 17
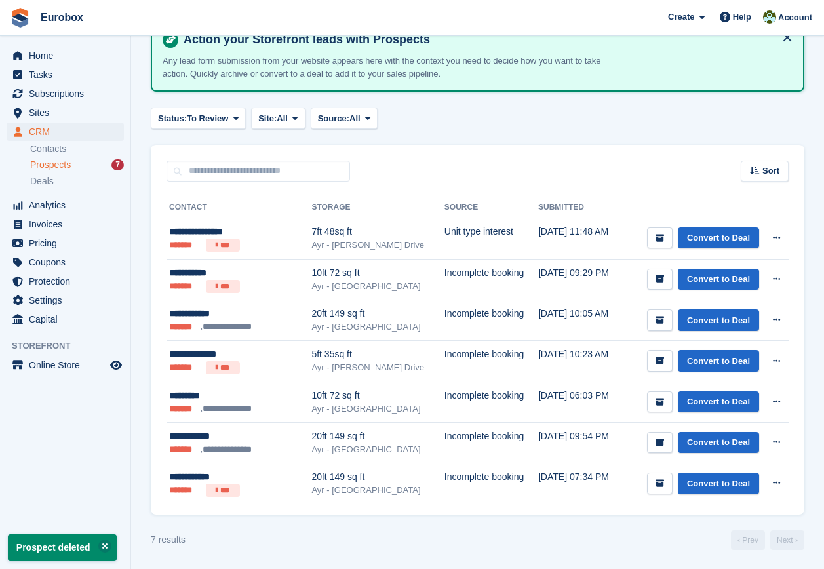
scroll to position [77, 0]
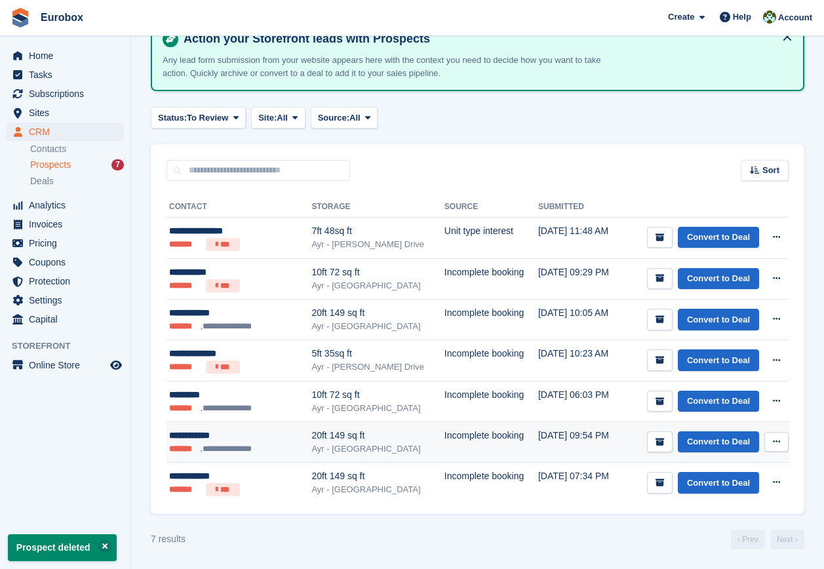
click at [779, 440] on icon at bounding box center [776, 441] width 7 height 9
click at [698, 508] on p "Delete prospect" at bounding box center [726, 512] width 114 height 17
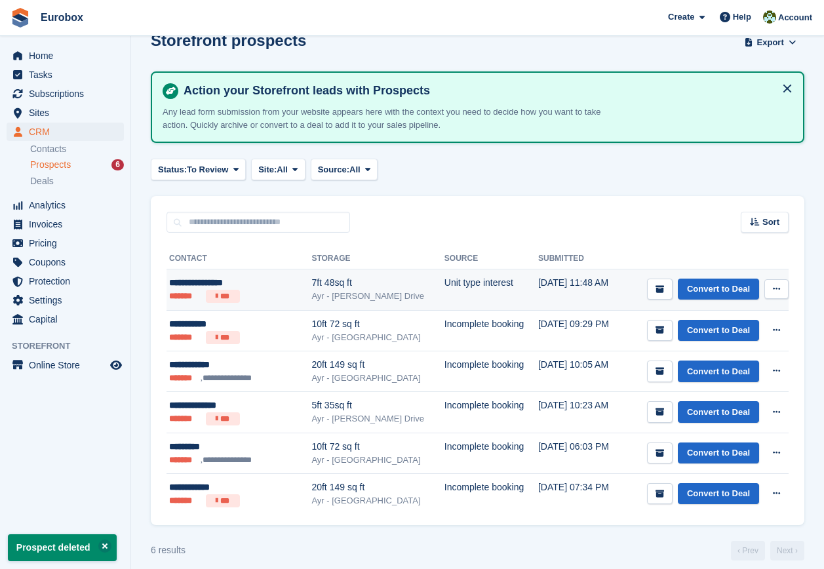
scroll to position [36, 0]
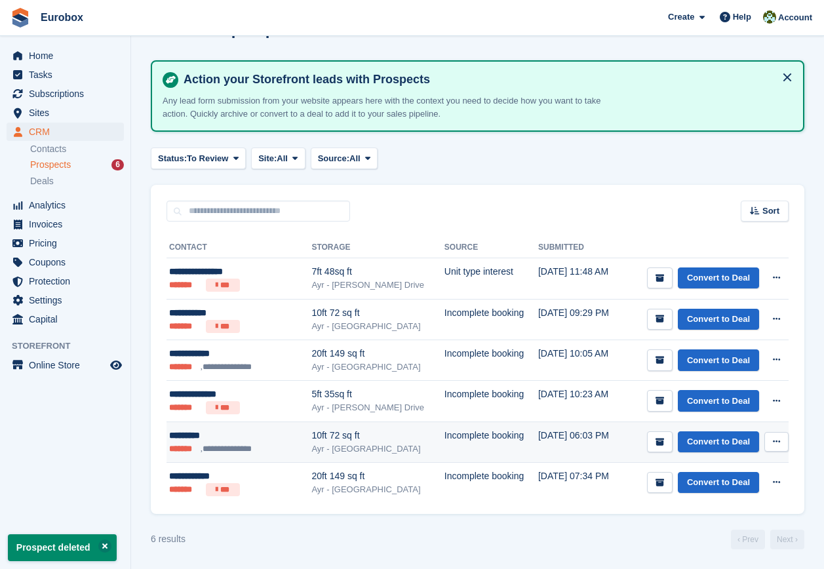
click at [776, 443] on icon at bounding box center [776, 441] width 7 height 9
drag, startPoint x: 702, startPoint y: 513, endPoint x: 474, endPoint y: 40, distance: 524.7
click at [701, 512] on p "Delete prospect" at bounding box center [726, 512] width 114 height 17
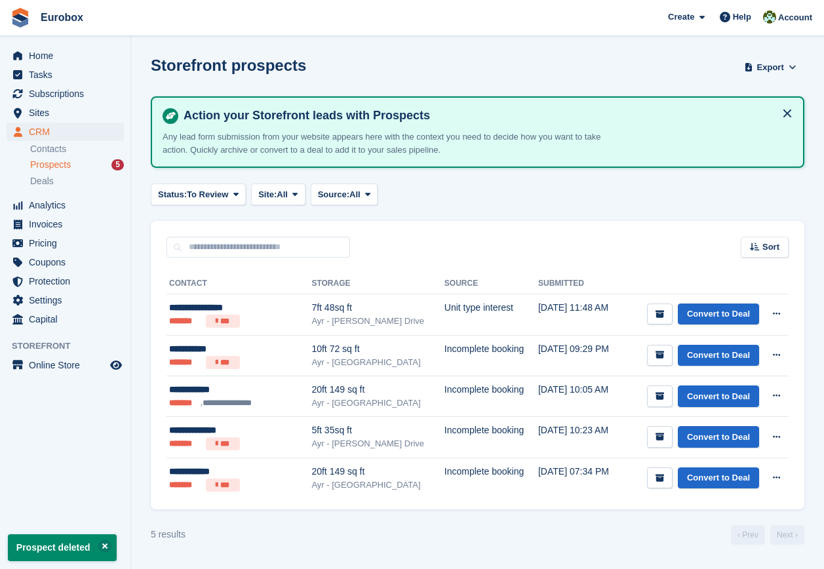
scroll to position [0, 0]
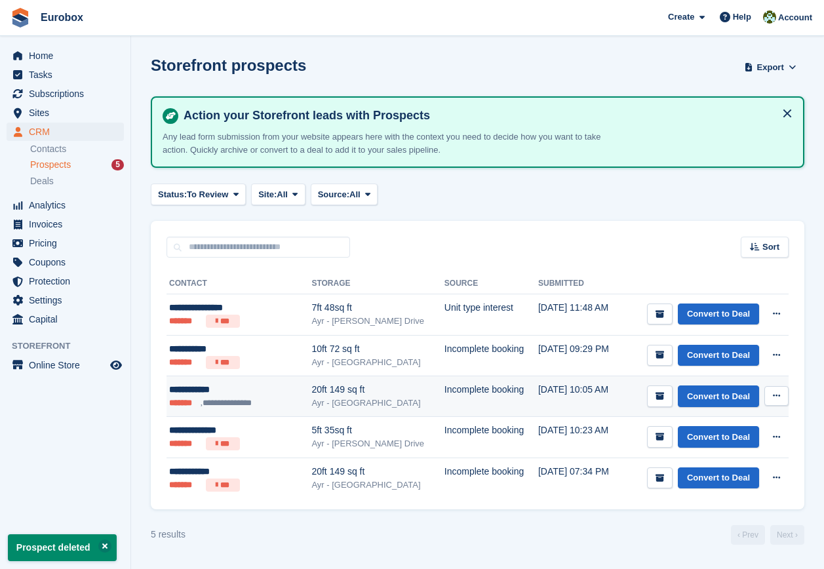
click at [776, 393] on icon at bounding box center [776, 395] width 7 height 9
click at [701, 467] on p "Delete prospect" at bounding box center [726, 466] width 114 height 17
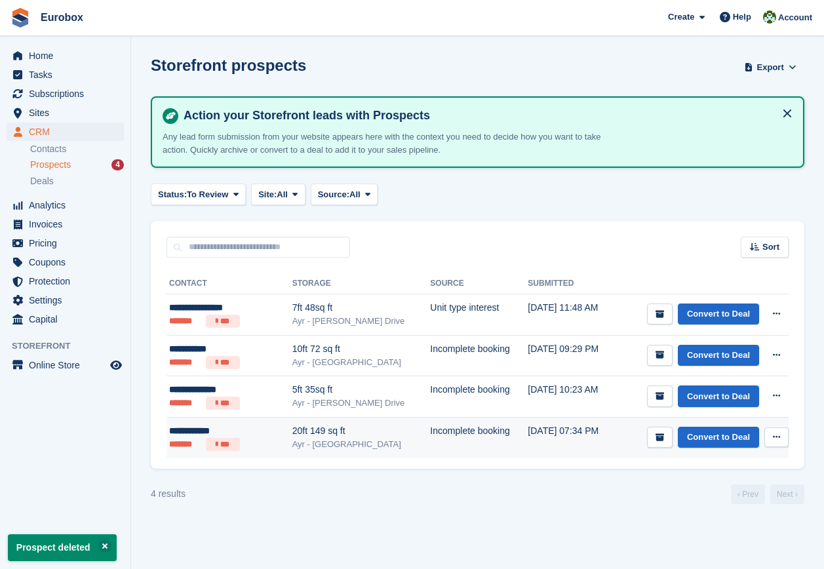
click at [777, 439] on icon at bounding box center [776, 437] width 7 height 9
click at [714, 507] on p "Delete prospect" at bounding box center [726, 507] width 114 height 17
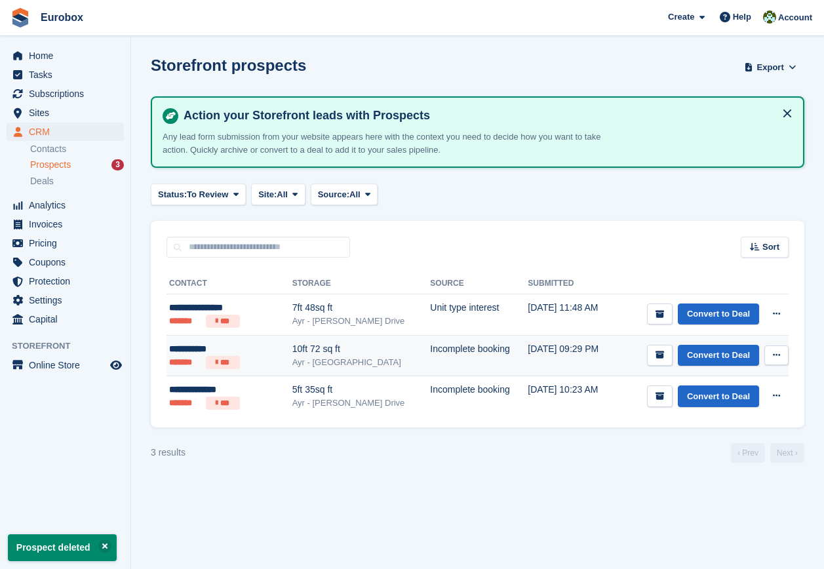
click at [212, 349] on div "**********" at bounding box center [219, 349] width 100 height 14
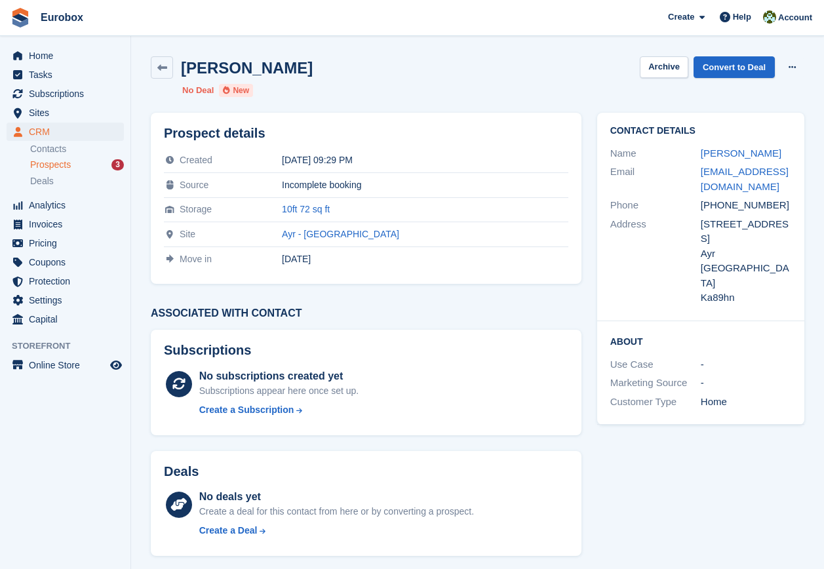
click at [77, 166] on div "Prospects 3" at bounding box center [77, 165] width 94 height 12
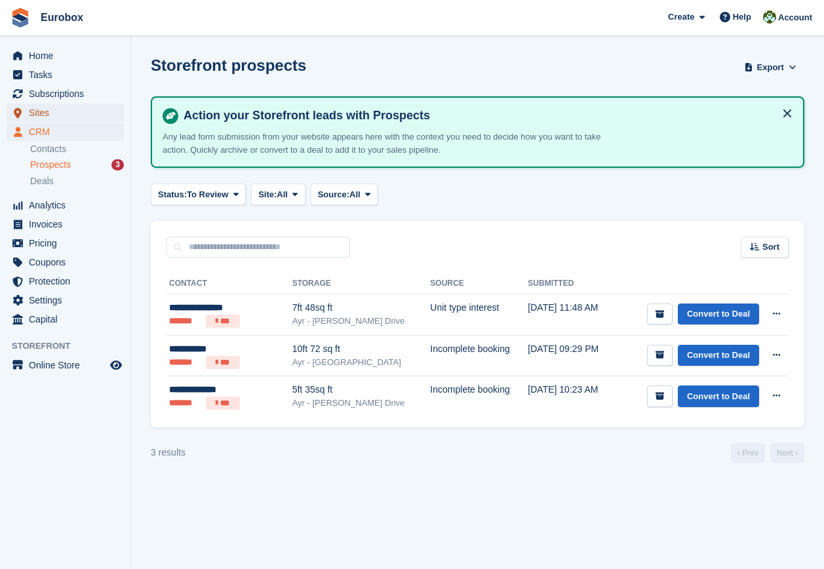
click at [43, 113] on span "Sites" at bounding box center [68, 113] width 79 height 18
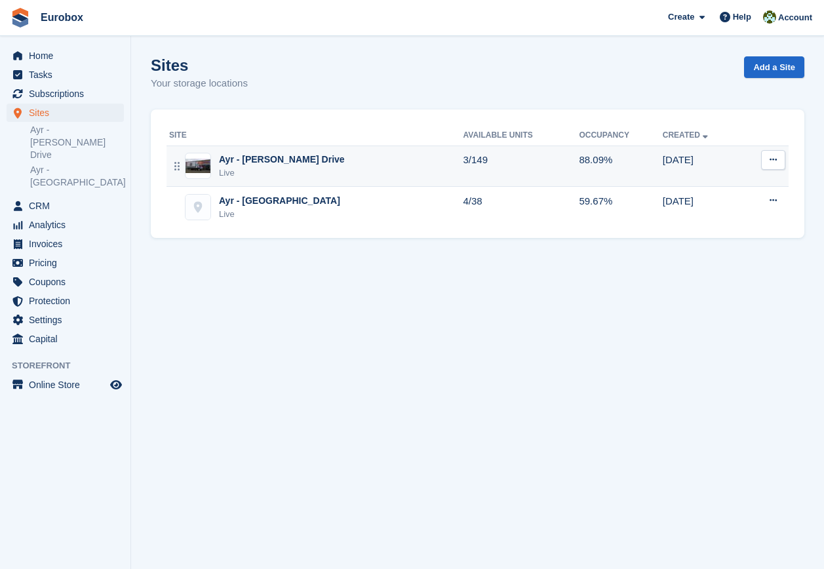
click at [271, 160] on div "Ayr - [PERSON_NAME] Drive" at bounding box center [282, 160] width 126 height 14
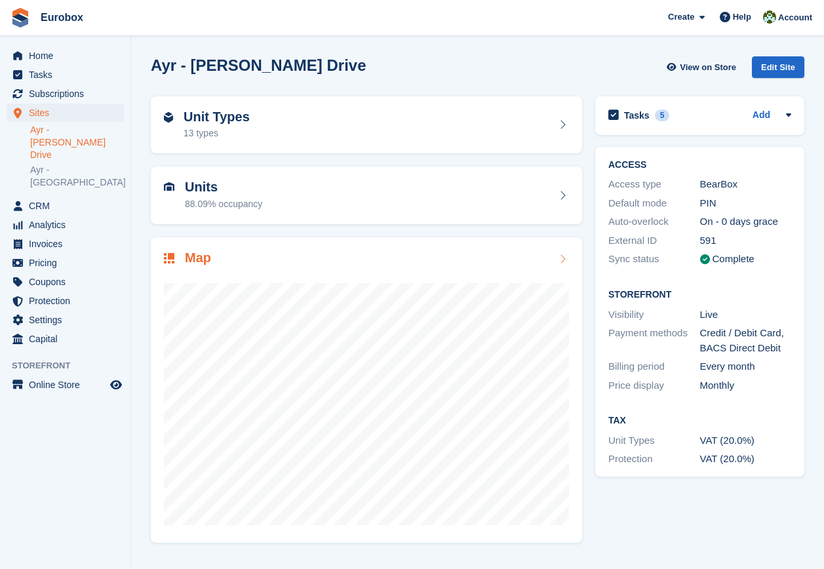
click at [562, 259] on icon at bounding box center [562, 259] width 13 height 10
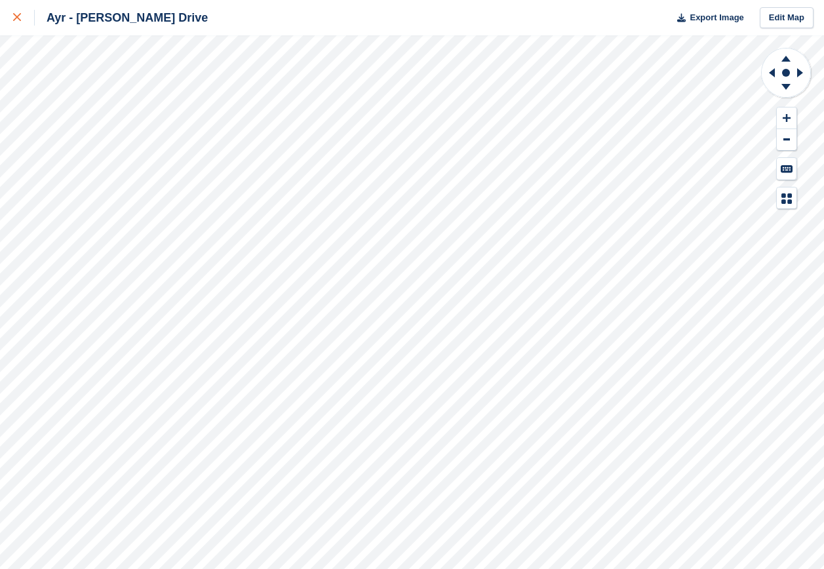
click at [18, 18] on icon at bounding box center [17, 17] width 8 height 8
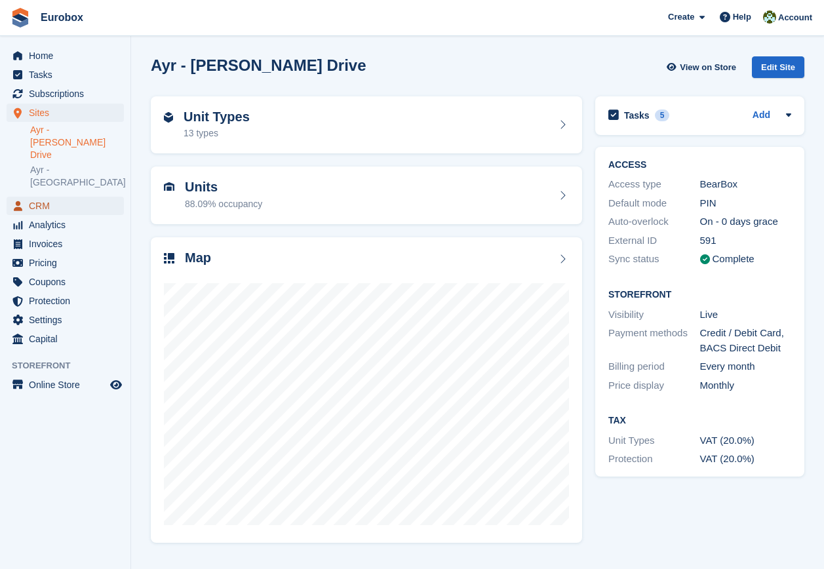
click at [58, 197] on span "CRM" at bounding box center [68, 206] width 79 height 18
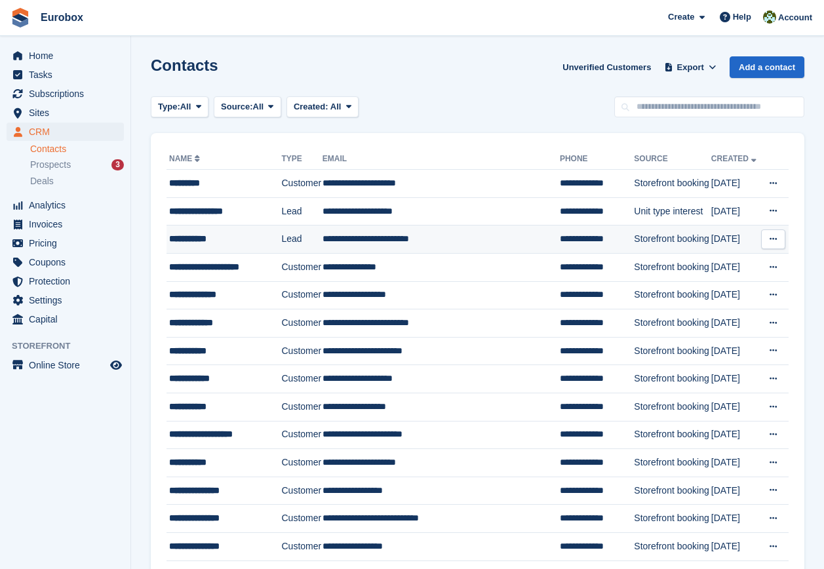
click at [178, 237] on div "**********" at bounding box center [223, 239] width 109 height 14
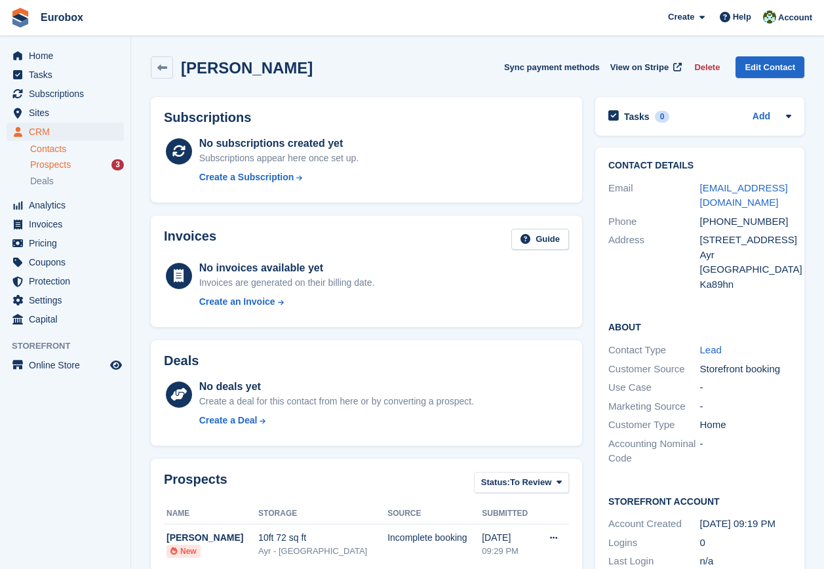
click at [65, 165] on span "Prospects" at bounding box center [50, 165] width 41 height 12
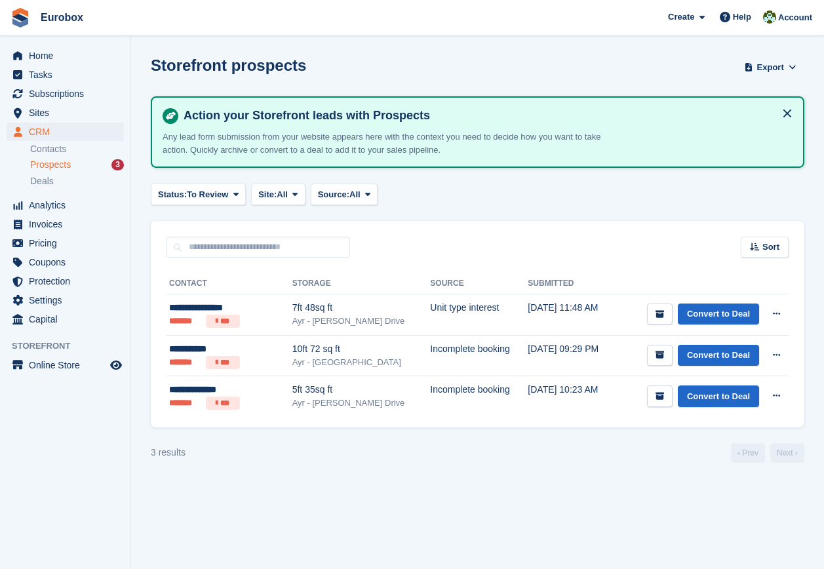
click at [823, 568] on html "Eurobox Create Subscription Invoice Contact Deal Discount Page Help Chat Suppor…" at bounding box center [412, 284] width 824 height 569
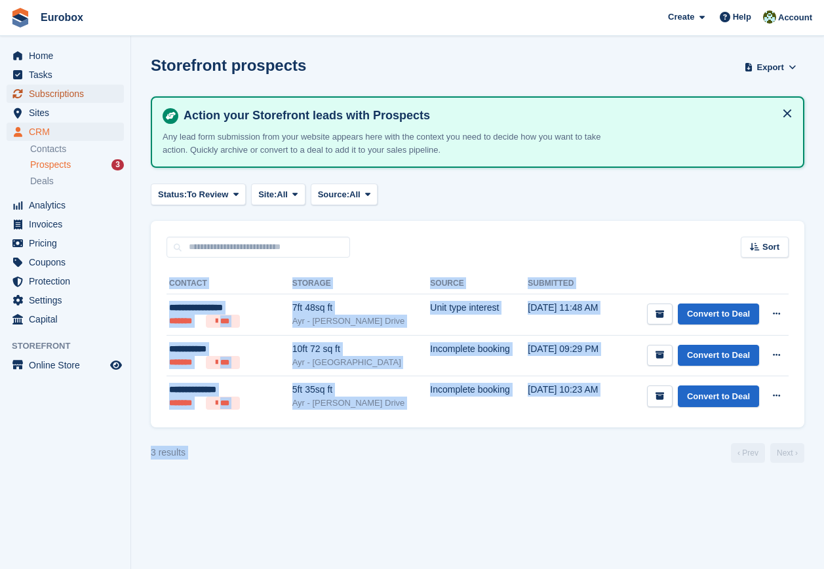
click at [66, 90] on span "Subscriptions" at bounding box center [68, 94] width 79 height 18
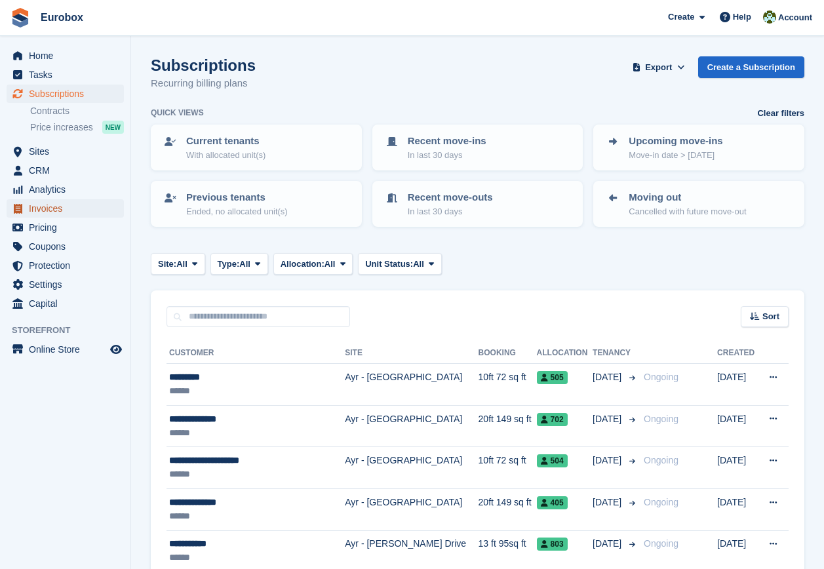
click at [62, 207] on span "Invoices" at bounding box center [68, 208] width 79 height 18
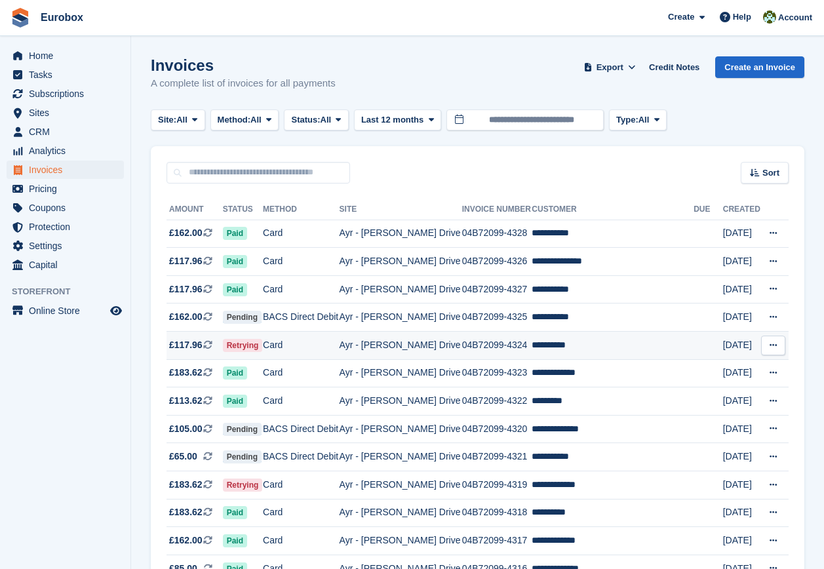
click at [552, 343] on td "**********" at bounding box center [613, 346] width 162 height 28
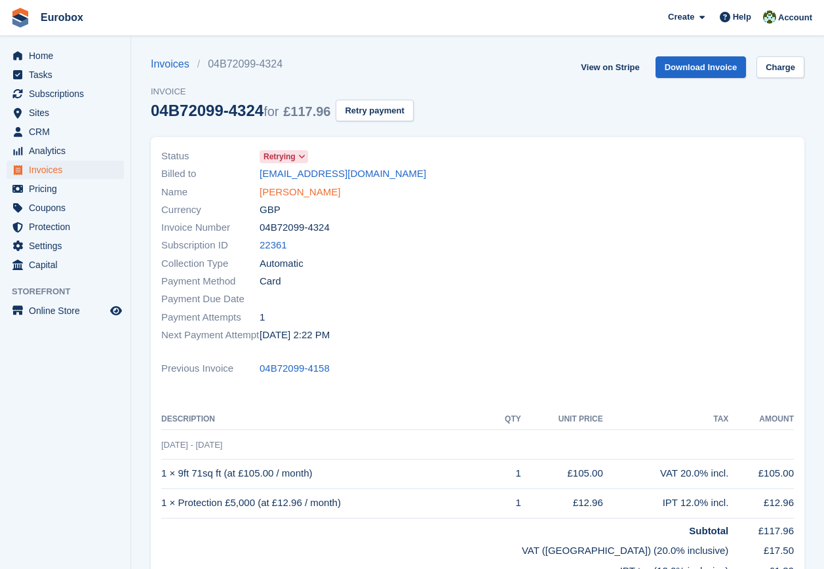
click at [281, 193] on link "[PERSON_NAME]" at bounding box center [300, 192] width 81 height 15
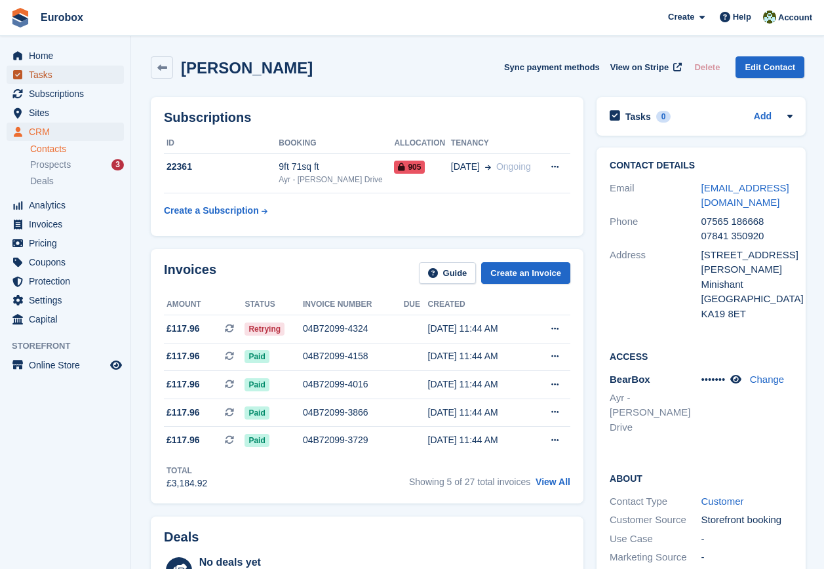
click at [45, 75] on span "Tasks" at bounding box center [68, 75] width 79 height 18
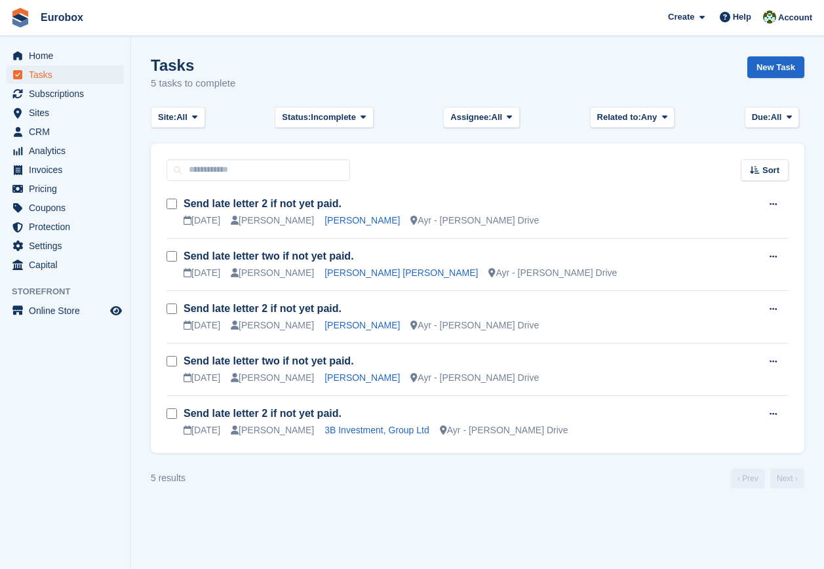
click at [82, 432] on aside "Home Tasks Subscriptions Subscriptions Subscriptions Contracts Price increases …" at bounding box center [65, 287] width 130 height 503
click at [44, 115] on span "Sites" at bounding box center [68, 113] width 79 height 18
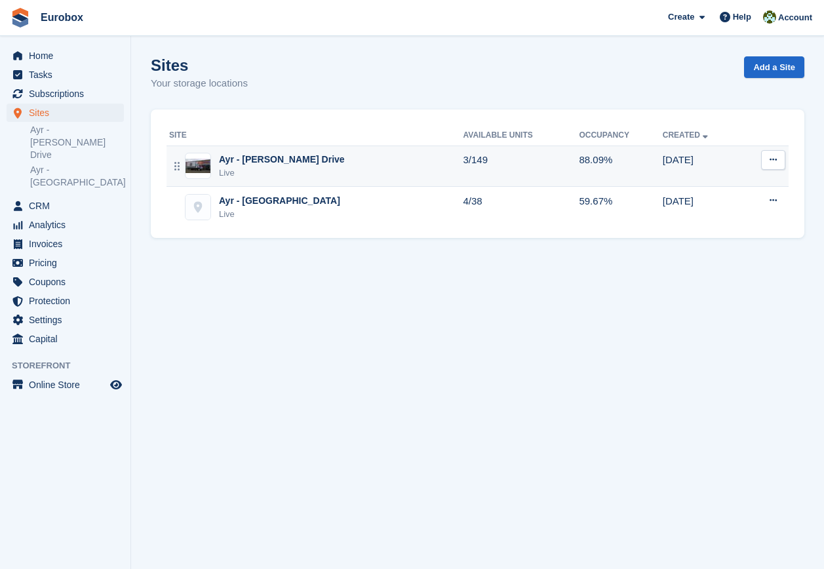
click at [262, 163] on div "Ayr - [PERSON_NAME] Drive" at bounding box center [282, 160] width 126 height 14
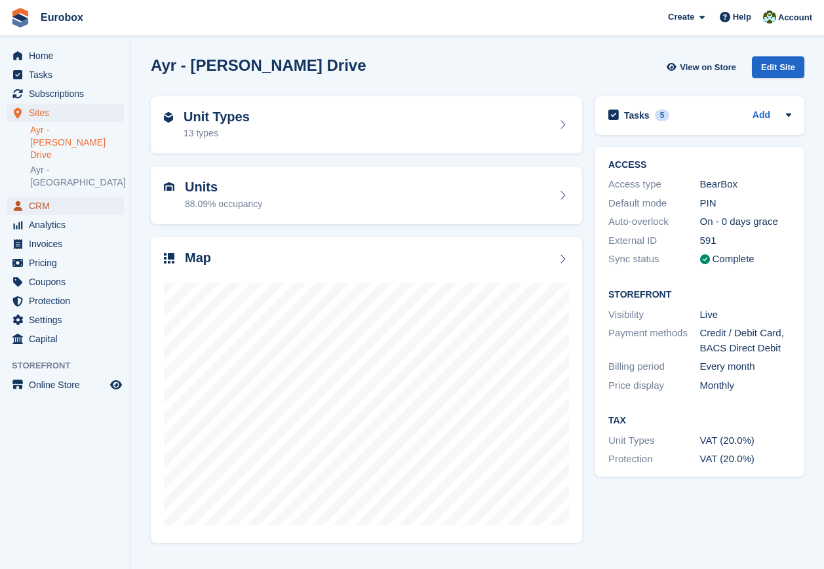
click at [51, 197] on span "CRM" at bounding box center [68, 206] width 79 height 18
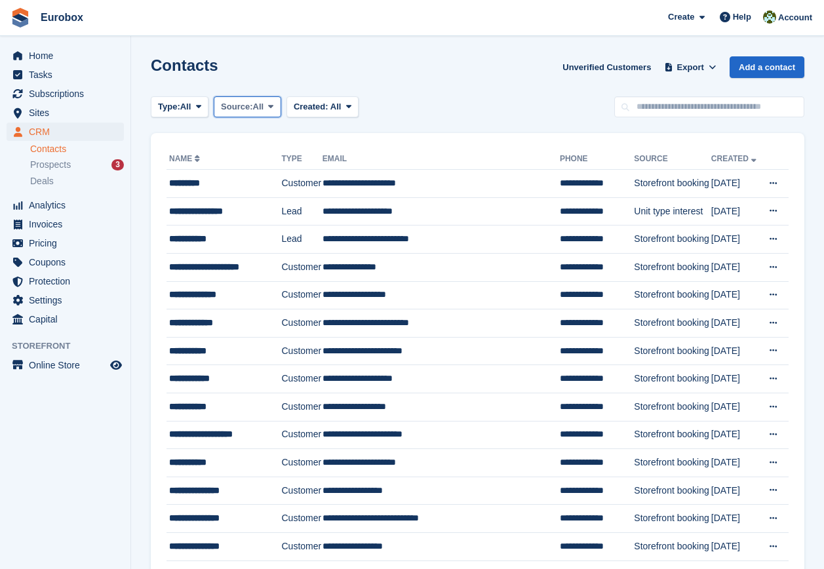
click at [272, 107] on icon at bounding box center [270, 106] width 5 height 9
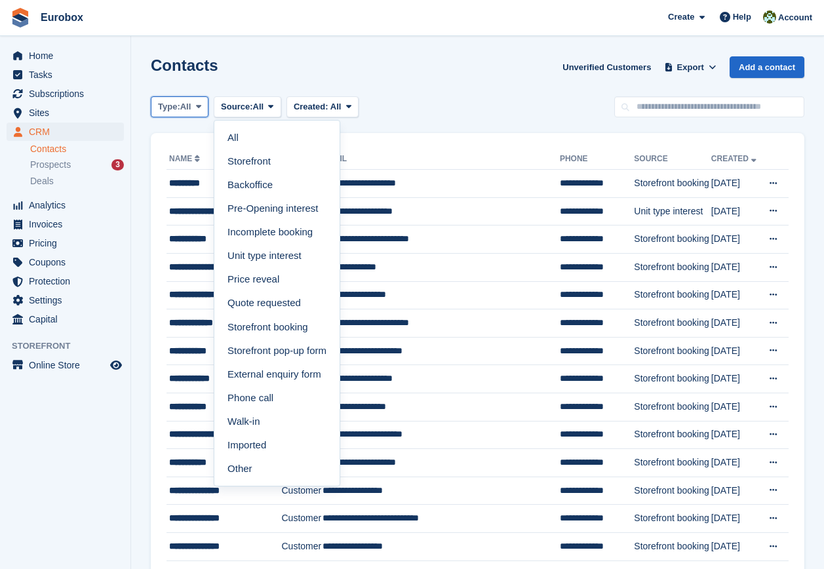
click at [200, 106] on icon at bounding box center [198, 106] width 5 height 9
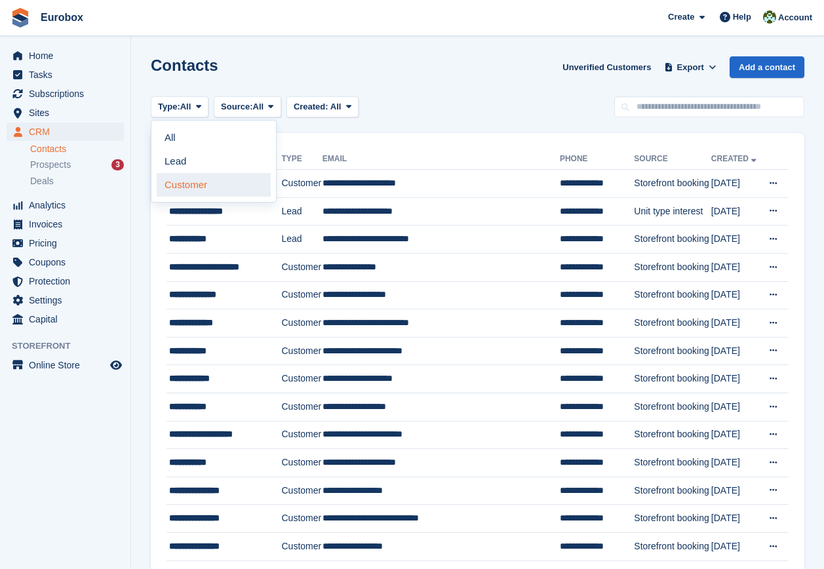
click at [200, 182] on link "Customer" at bounding box center [214, 185] width 114 height 24
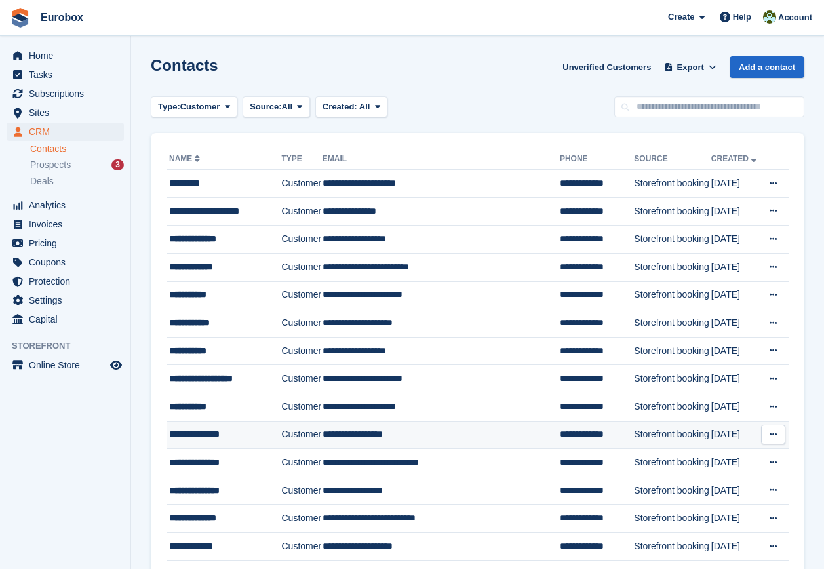
drag, startPoint x: 507, startPoint y: 107, endPoint x: 510, endPoint y: 445, distance: 337.6
click at [71, 457] on aside "Home Tasks Subscriptions Subscriptions Subscriptions Contracts Price increases …" at bounding box center [65, 287] width 130 height 503
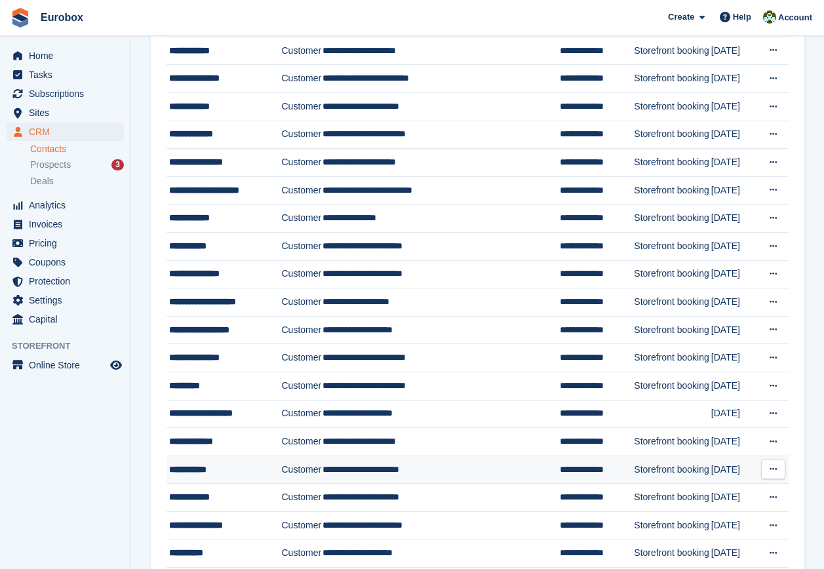
scroll to position [1062, 0]
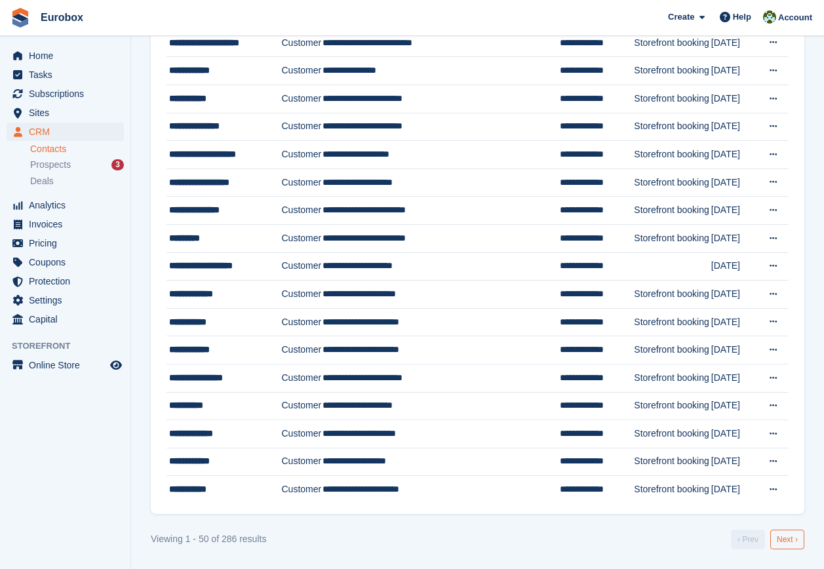
click at [782, 537] on link "Next ›" at bounding box center [787, 540] width 34 height 20
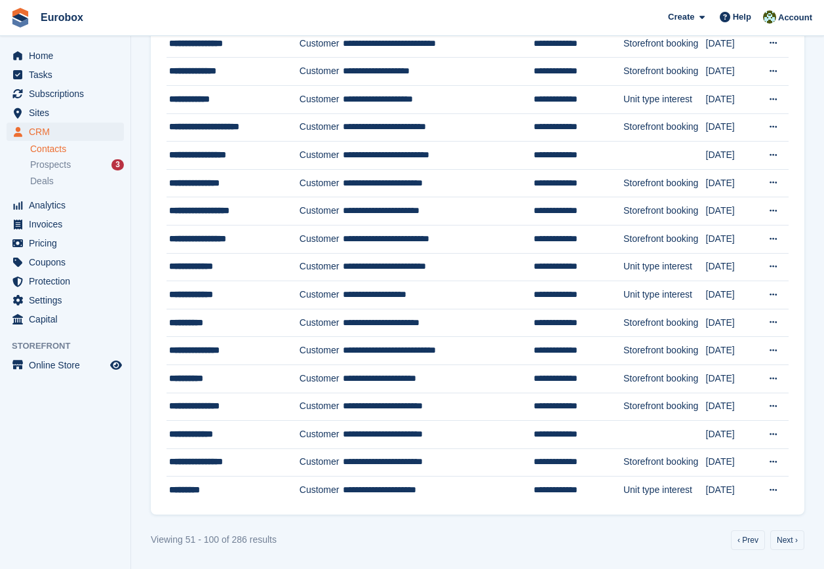
scroll to position [1062, 0]
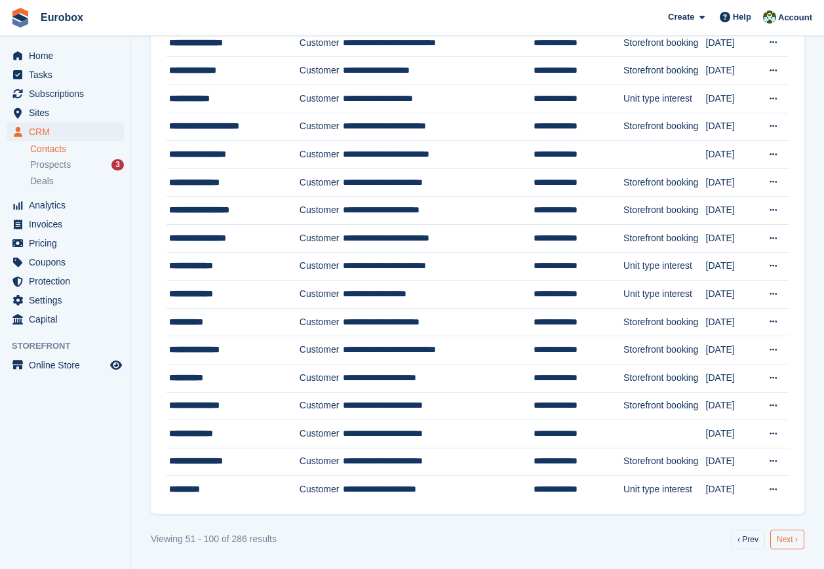
click at [788, 545] on link "Next ›" at bounding box center [787, 540] width 34 height 20
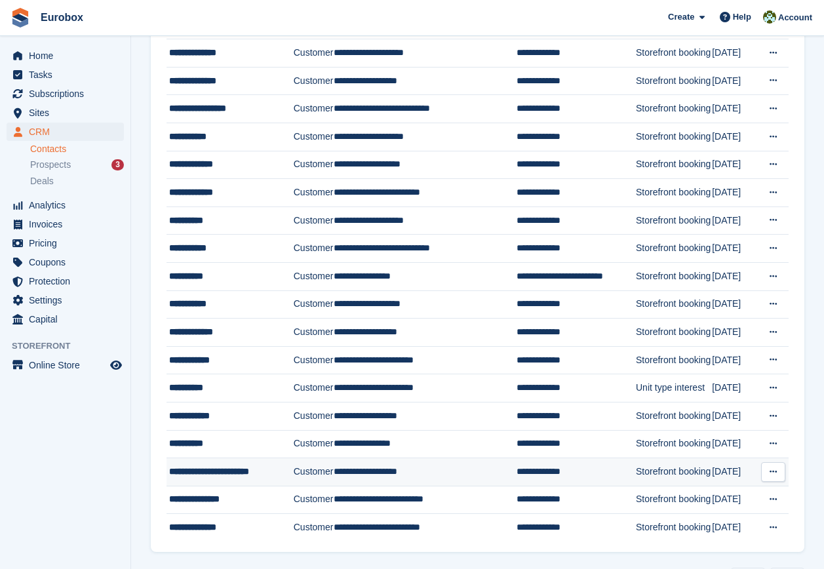
scroll to position [1062, 0]
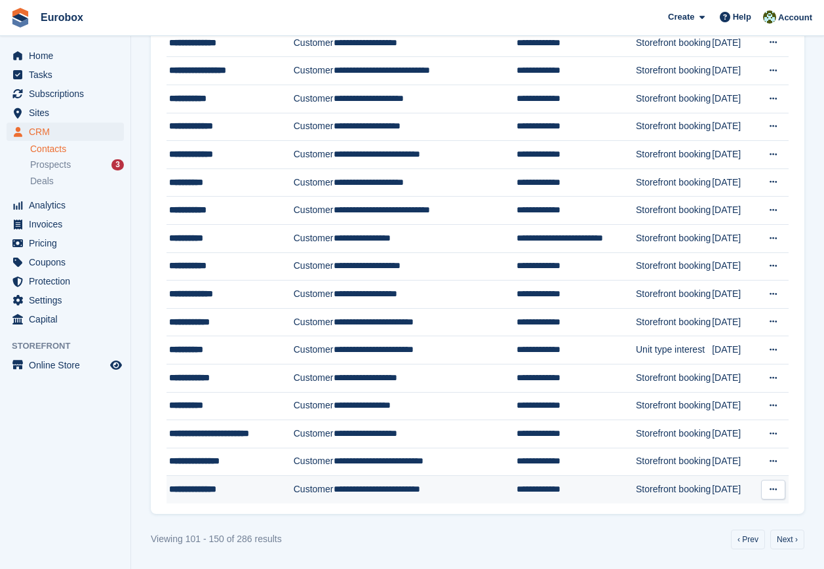
click at [210, 487] on div "**********" at bounding box center [230, 489] width 123 height 14
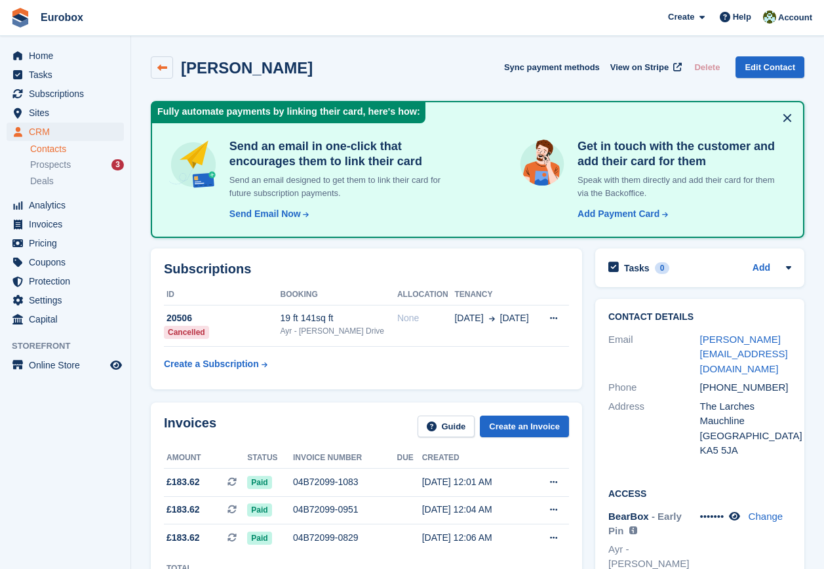
click at [164, 67] on icon at bounding box center [162, 68] width 10 height 10
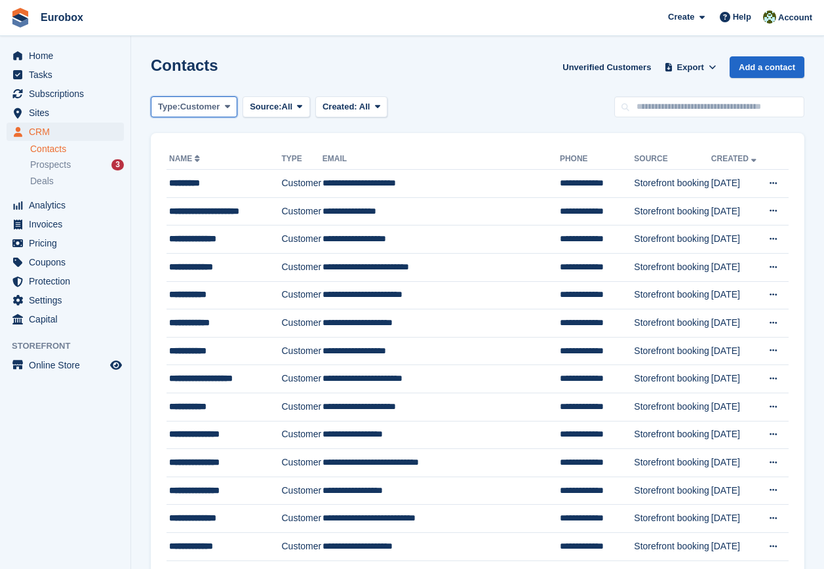
click at [227, 108] on icon at bounding box center [227, 106] width 5 height 9
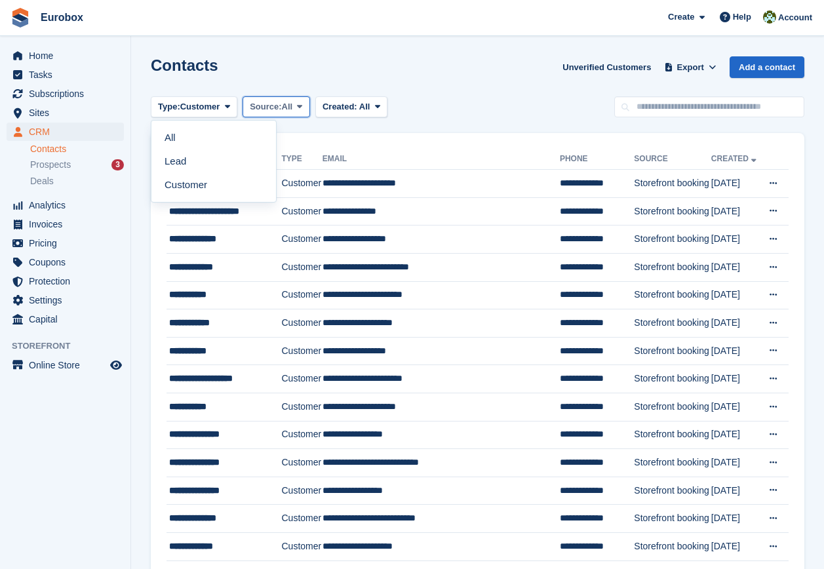
click at [296, 112] on button "Source: All" at bounding box center [277, 107] width 68 height 22
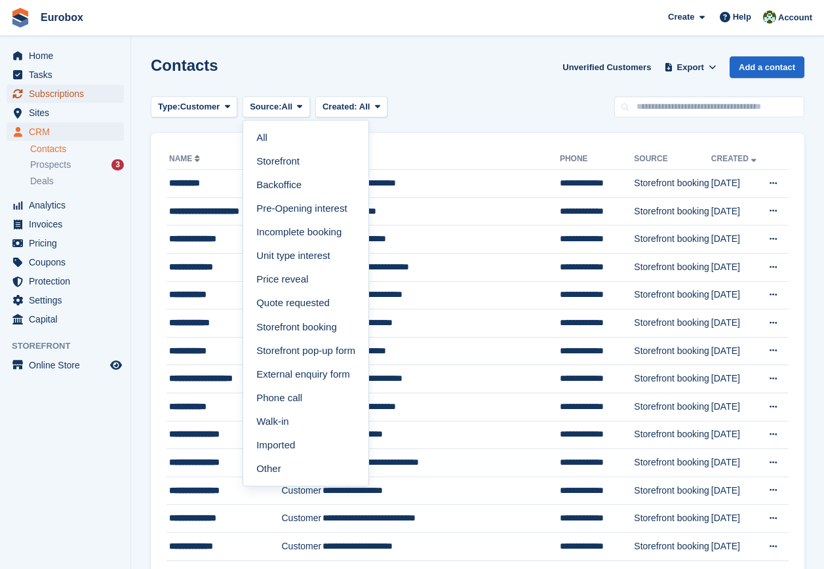
click at [76, 95] on span "Subscriptions" at bounding box center [68, 94] width 79 height 18
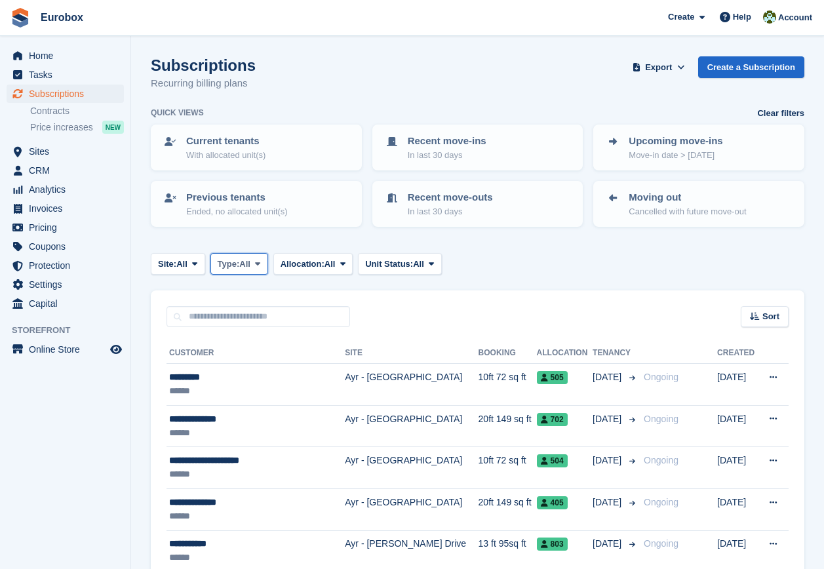
click at [259, 265] on icon at bounding box center [257, 264] width 5 height 9
click at [194, 262] on icon at bounding box center [194, 264] width 5 height 9
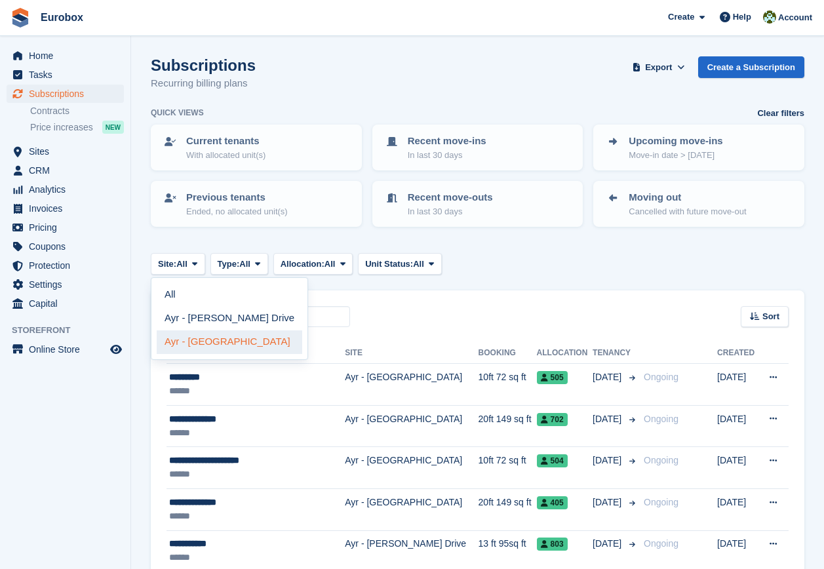
click at [197, 343] on link "Ayr - [GEOGRAPHIC_DATA]" at bounding box center [230, 342] width 146 height 24
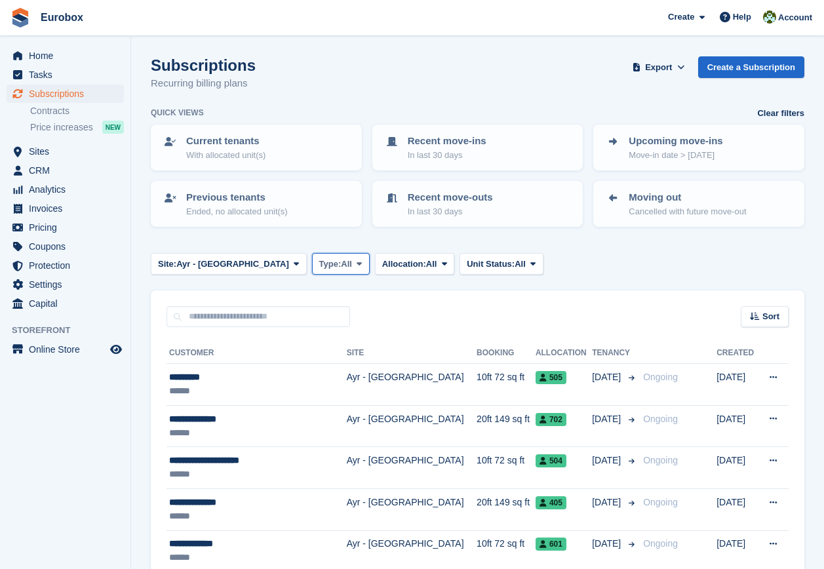
click at [357, 266] on icon at bounding box center [359, 264] width 5 height 9
click at [318, 367] on link "Active" at bounding box center [375, 366] width 114 height 24
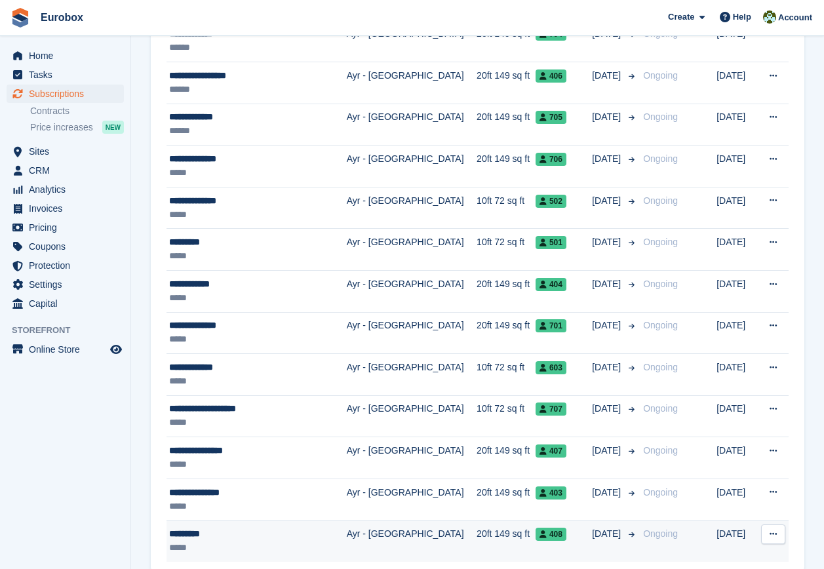
scroll to position [693, 0]
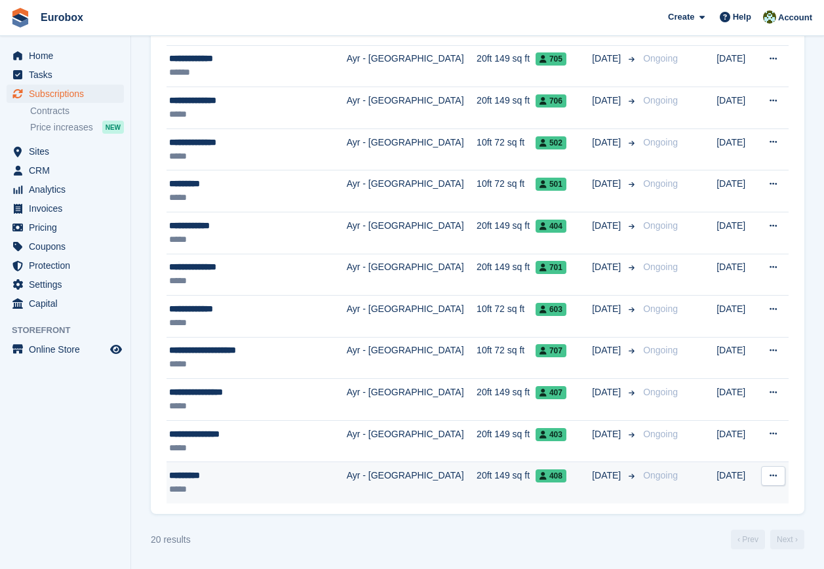
click at [354, 475] on td "Ayr - [GEOGRAPHIC_DATA]" at bounding box center [412, 482] width 130 height 41
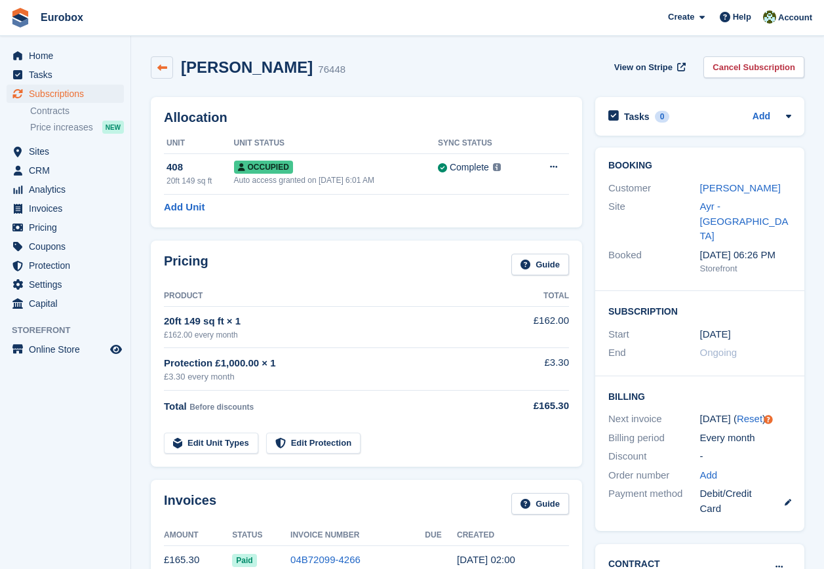
click at [161, 69] on icon at bounding box center [162, 68] width 10 height 10
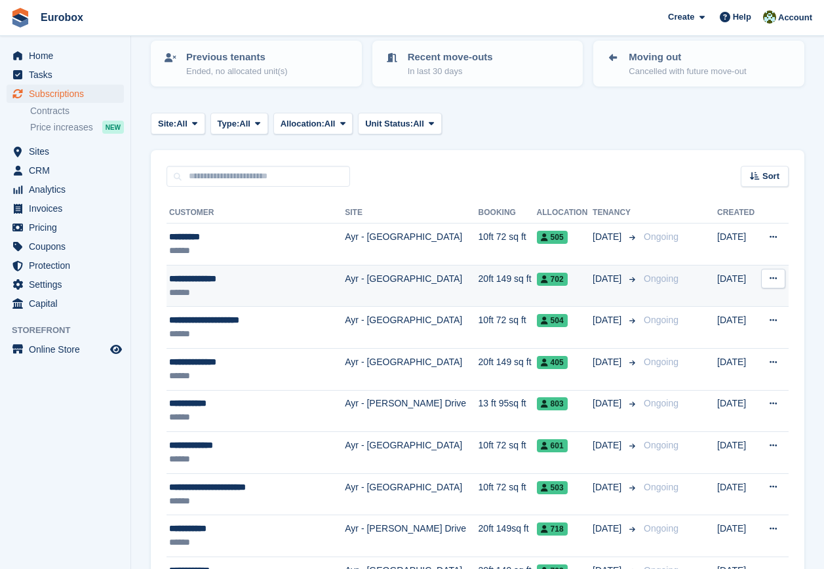
scroll to position [131, 0]
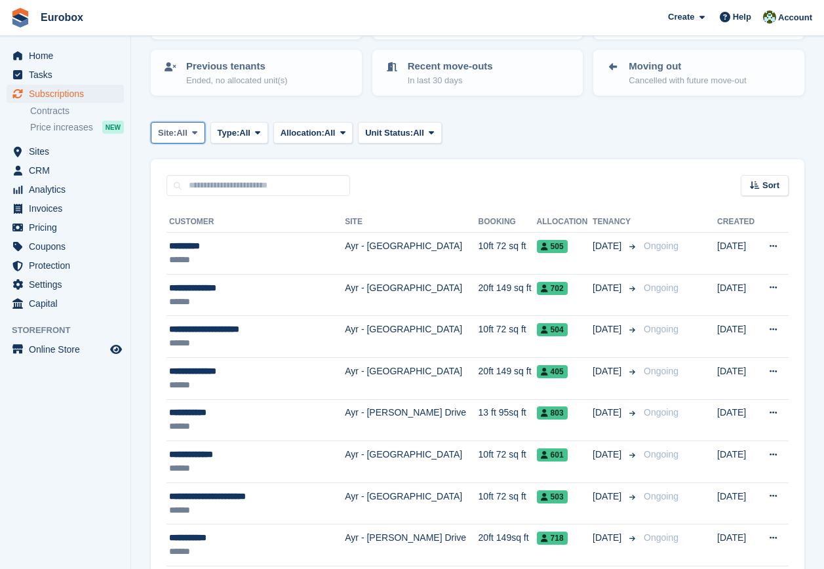
click at [197, 131] on icon at bounding box center [194, 132] width 5 height 9
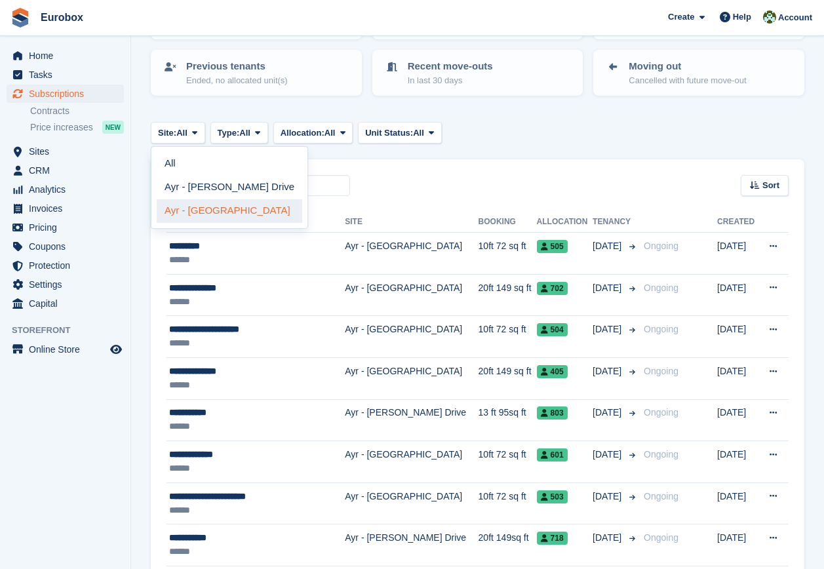
click at [200, 208] on link "Ayr - [GEOGRAPHIC_DATA]" at bounding box center [230, 211] width 146 height 24
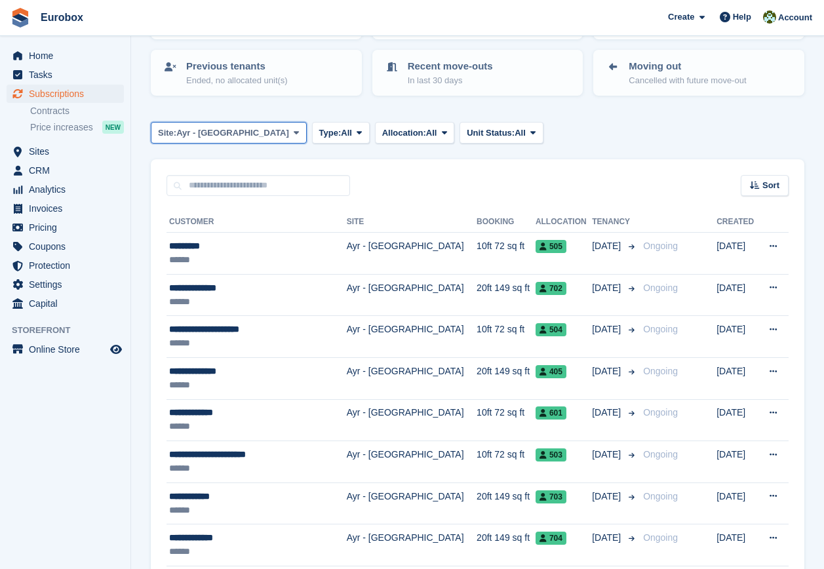
click at [294, 132] on icon at bounding box center [296, 132] width 5 height 9
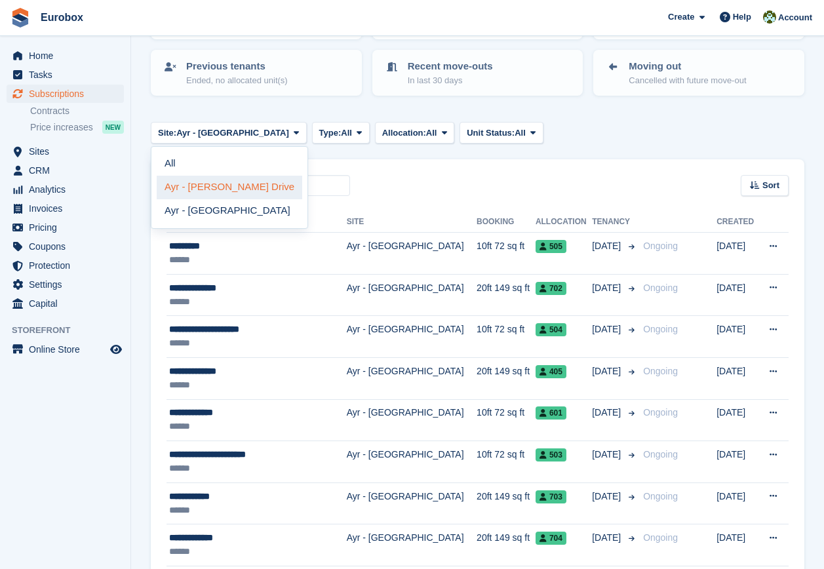
click at [229, 185] on link "Ayr - [PERSON_NAME] Drive" at bounding box center [230, 188] width 146 height 24
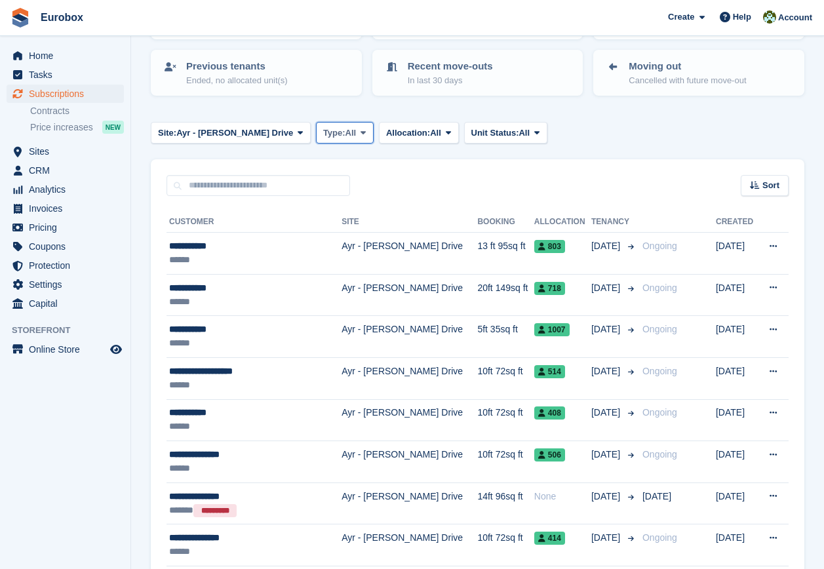
click at [360, 130] on icon at bounding box center [362, 132] width 5 height 9
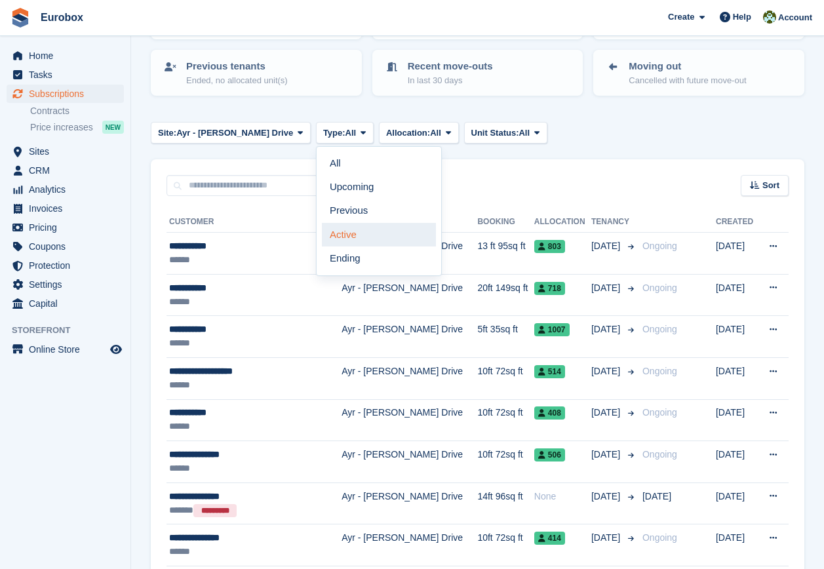
click at [322, 233] on link "Active" at bounding box center [379, 235] width 114 height 24
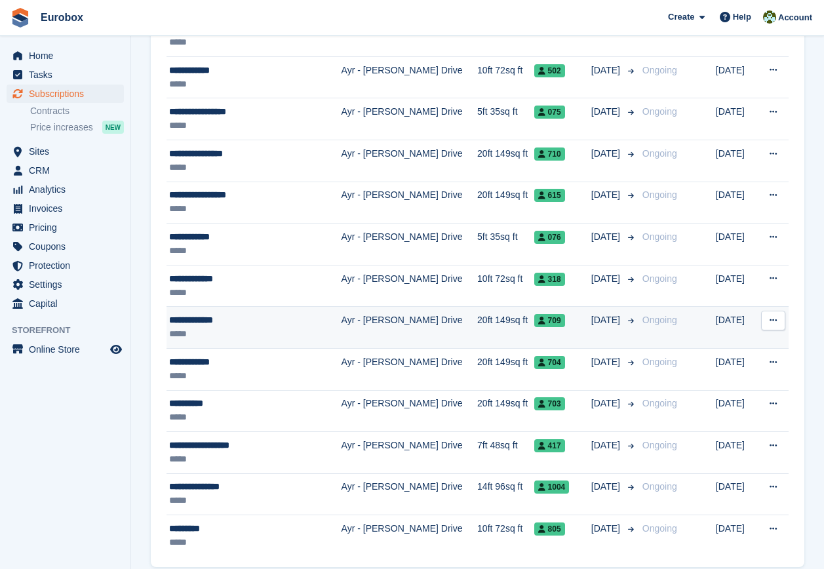
scroll to position [1944, 0]
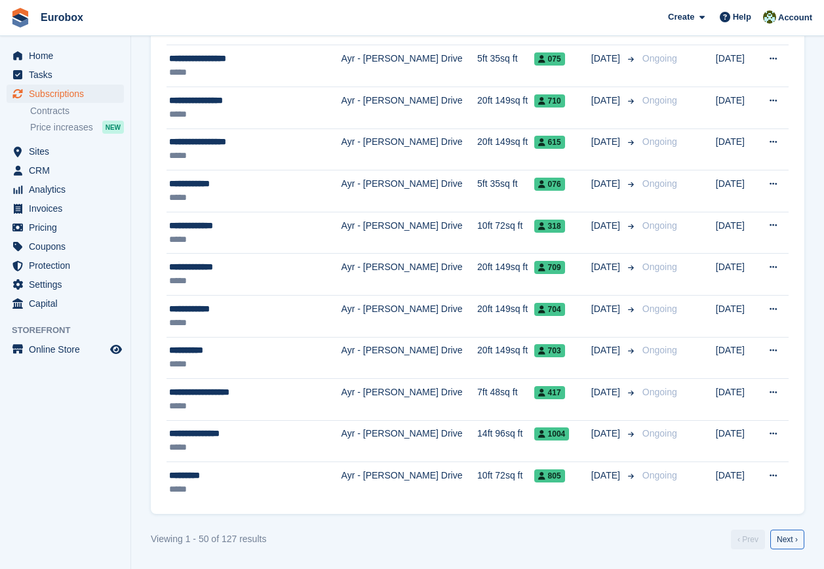
click at [784, 539] on link "Next ›" at bounding box center [787, 540] width 34 height 20
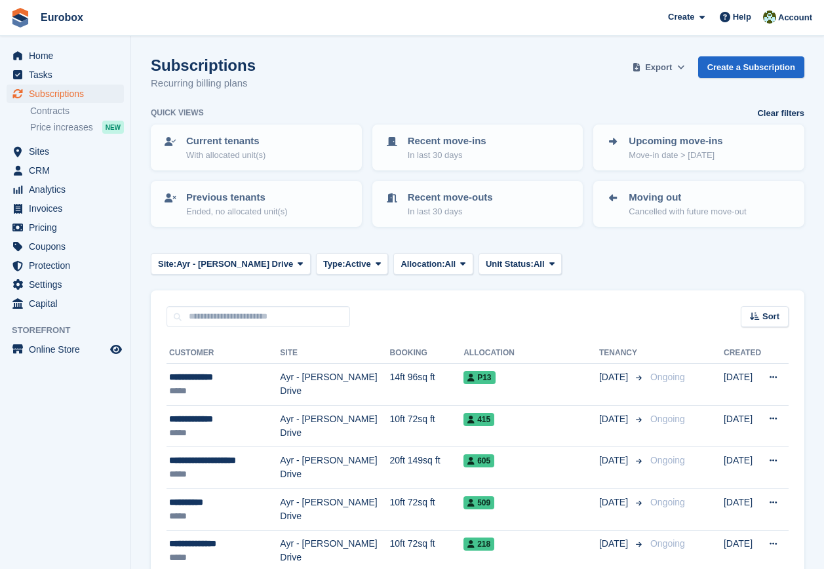
click at [667, 64] on span "Export" at bounding box center [658, 67] width 27 height 13
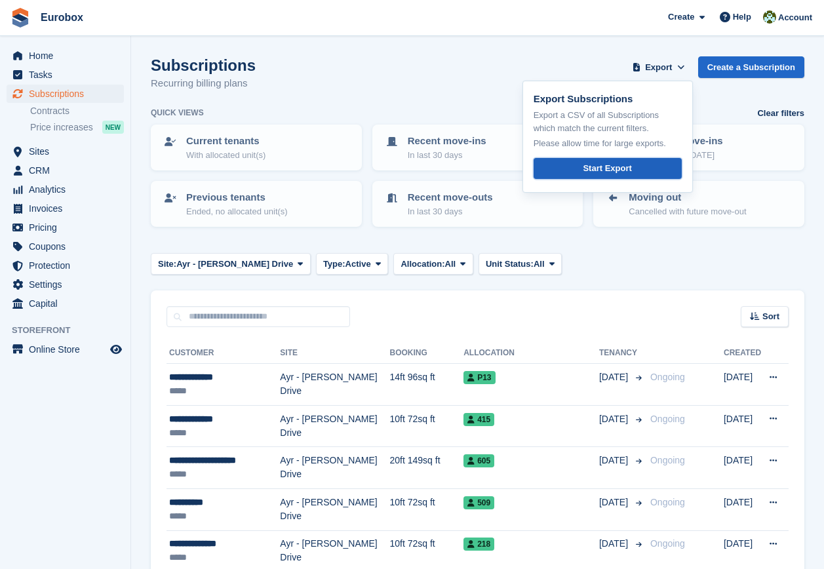
click at [592, 166] on div "Start Export" at bounding box center [607, 168] width 49 height 13
click at [368, 85] on div "Subscriptions Recurring billing plans Export Export Subscriptions Export a CSV …" at bounding box center [477, 81] width 653 height 50
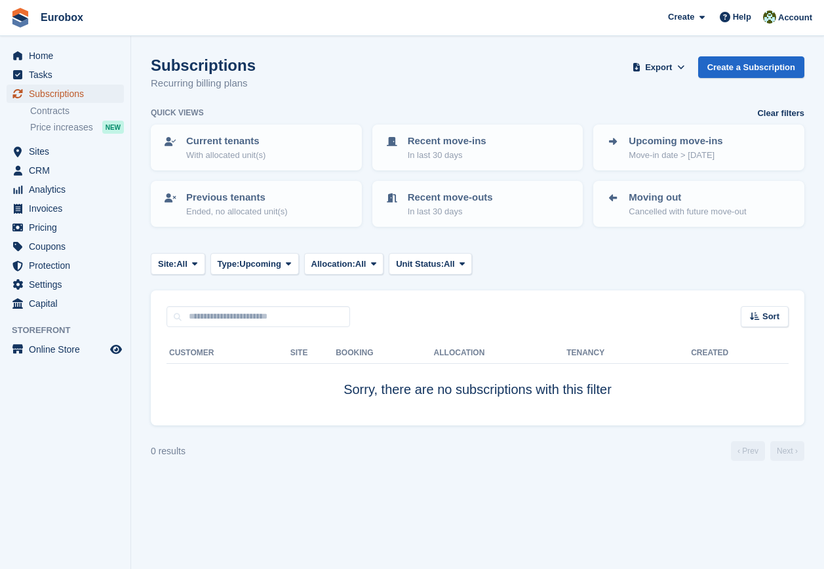
click at [66, 94] on span "Subscriptions" at bounding box center [68, 94] width 79 height 18
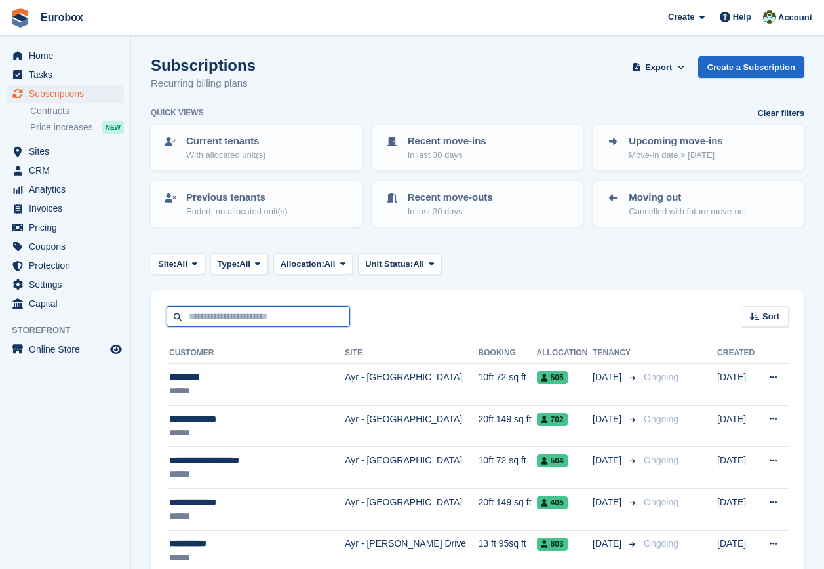
click at [201, 316] on input "text" at bounding box center [258, 317] width 184 height 22
type input "****"
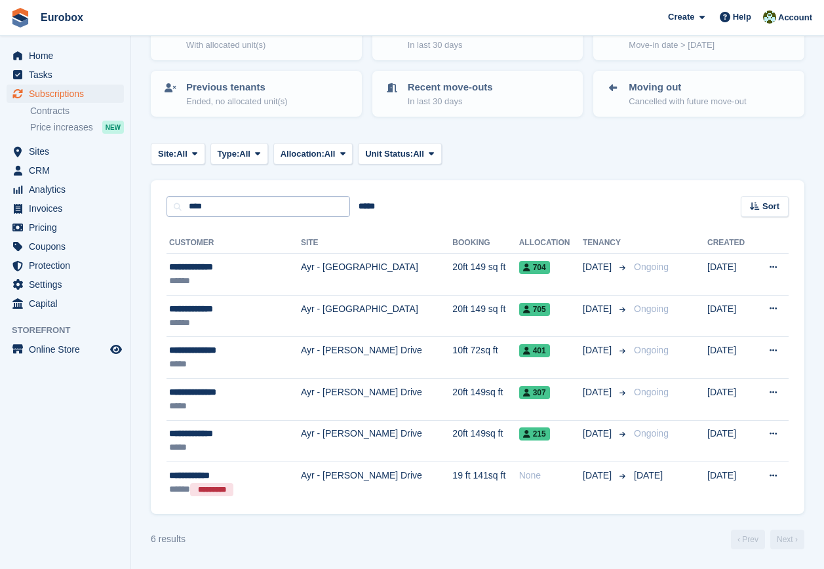
scroll to position [45, 0]
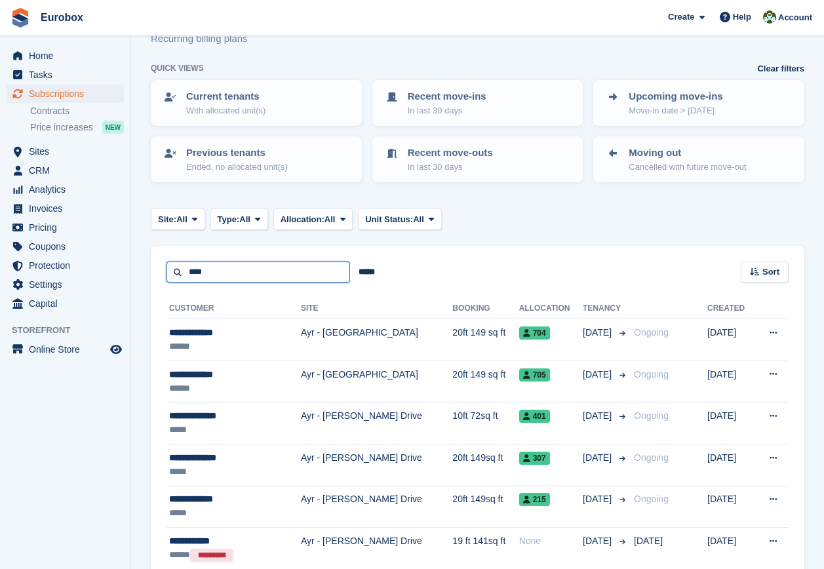
click at [200, 272] on input "****" at bounding box center [258, 273] width 184 height 22
click at [258, 278] on input "*****" at bounding box center [258, 273] width 184 height 22
type input "*****"
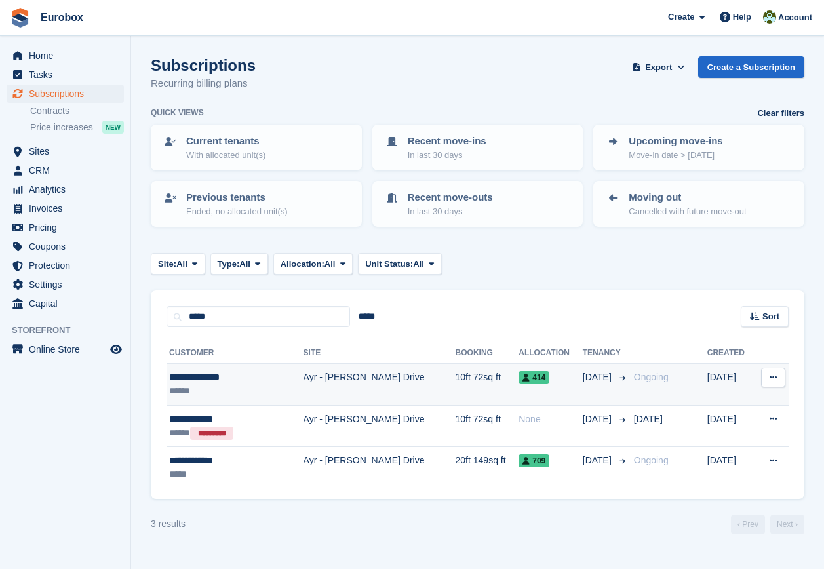
click at [212, 381] on div "**********" at bounding box center [222, 377] width 106 height 14
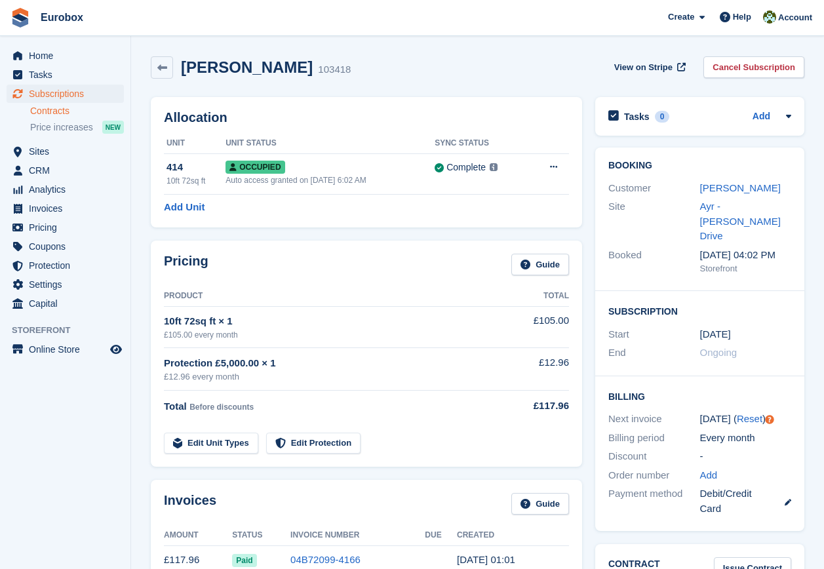
click at [66, 111] on link "Contracts" at bounding box center [77, 111] width 94 height 12
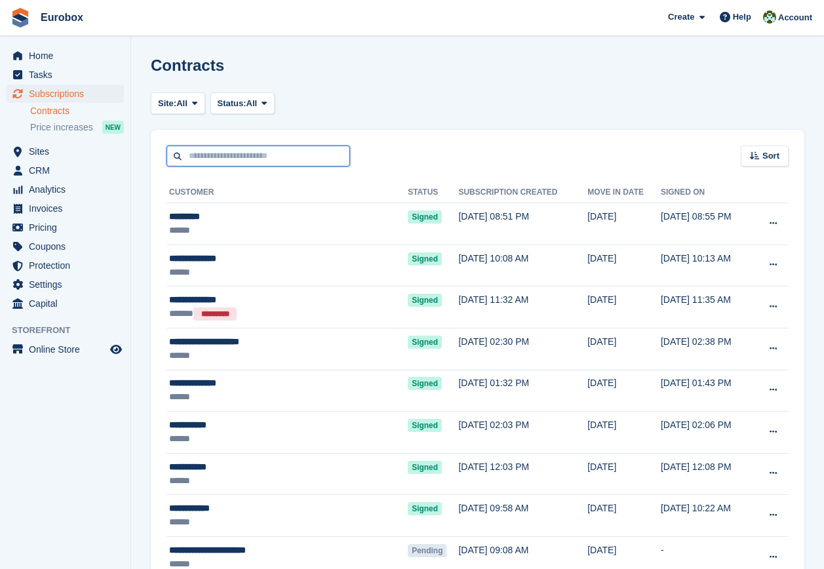
click at [214, 157] on input "text" at bounding box center [258, 157] width 184 height 22
type input "*********"
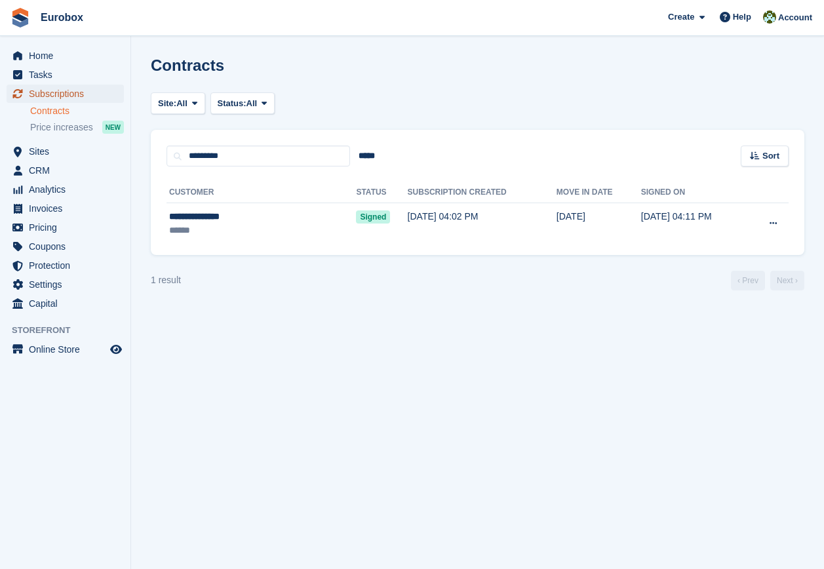
click at [45, 92] on span "Subscriptions" at bounding box center [68, 94] width 79 height 18
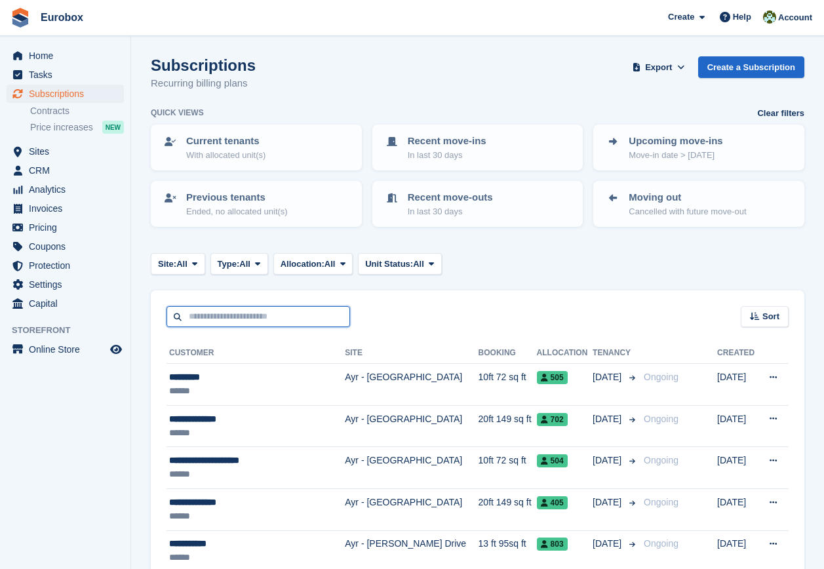
click at [203, 317] on input "text" at bounding box center [258, 317] width 184 height 22
type input "*****"
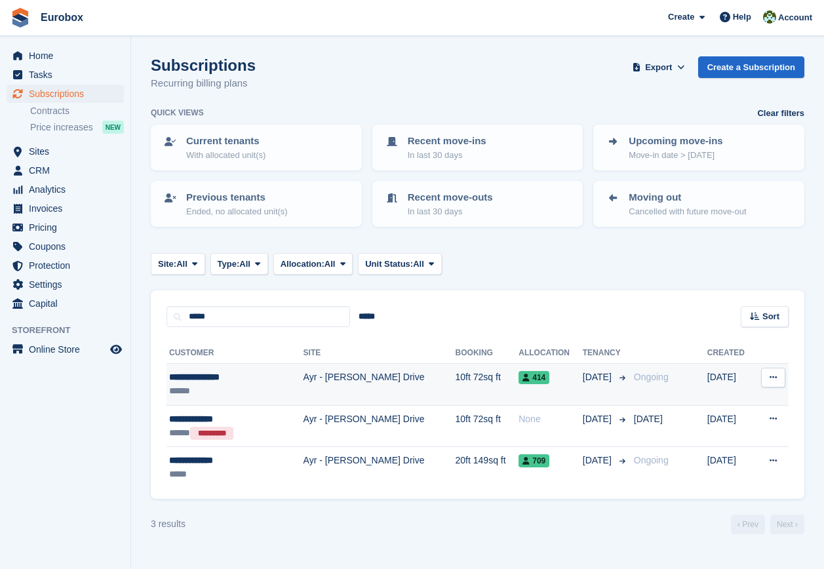
click at [219, 378] on div "**********" at bounding box center [222, 377] width 106 height 14
